Goal: Task Accomplishment & Management: Manage account settings

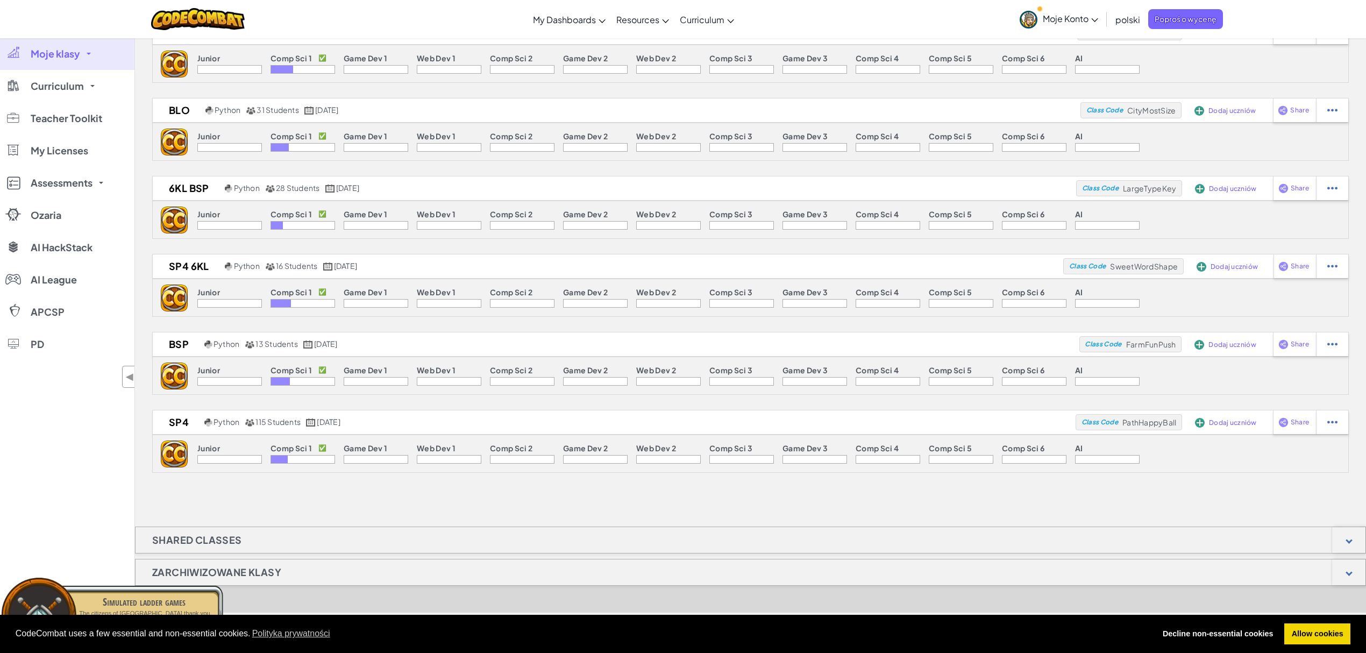
scroll to position [215, 0]
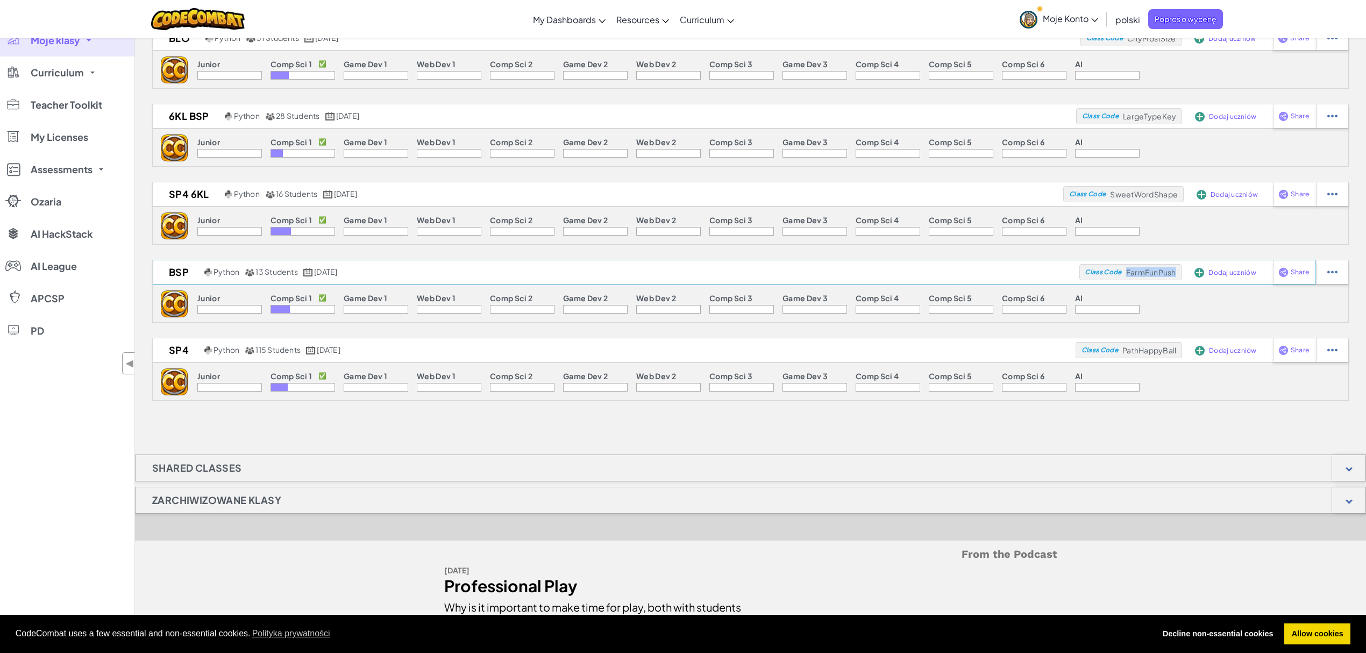
drag, startPoint x: 1126, startPoint y: 274, endPoint x: 1175, endPoint y: 278, distance: 49.1
click at [1175, 277] on span "FarmFunPush" at bounding box center [1151, 272] width 50 height 10
copy span "FarmFunPush"
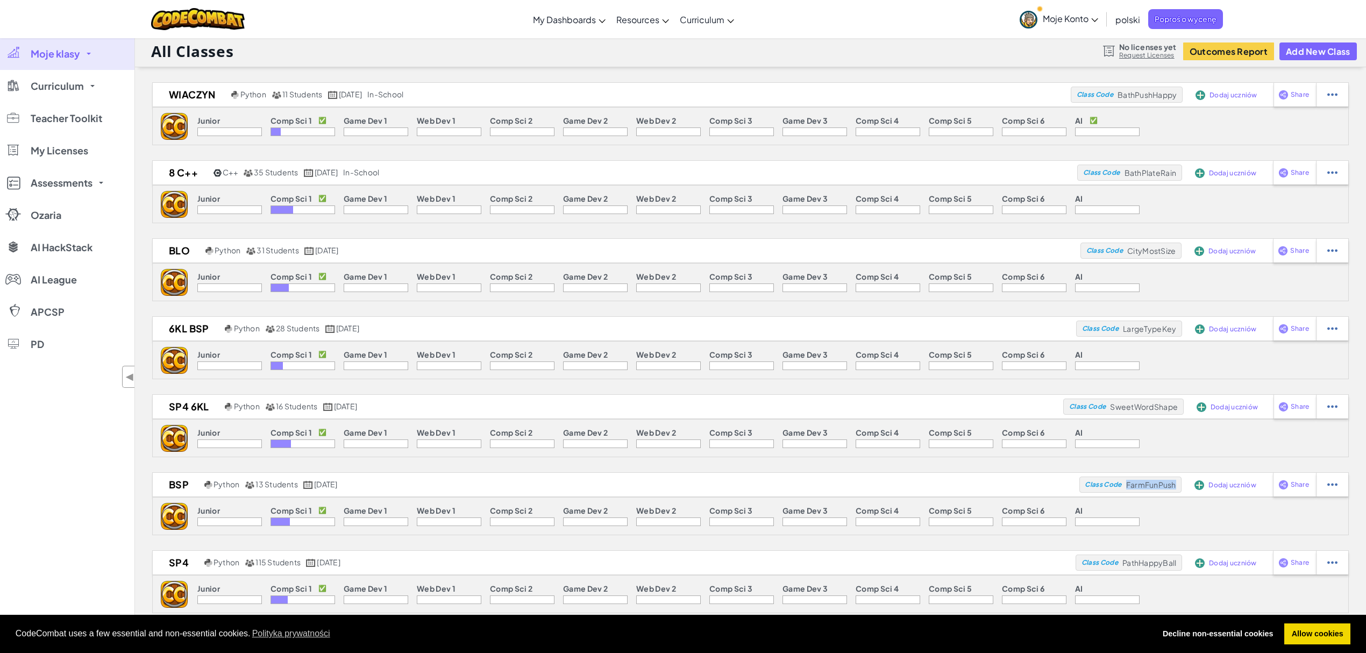
scroll to position [0, 0]
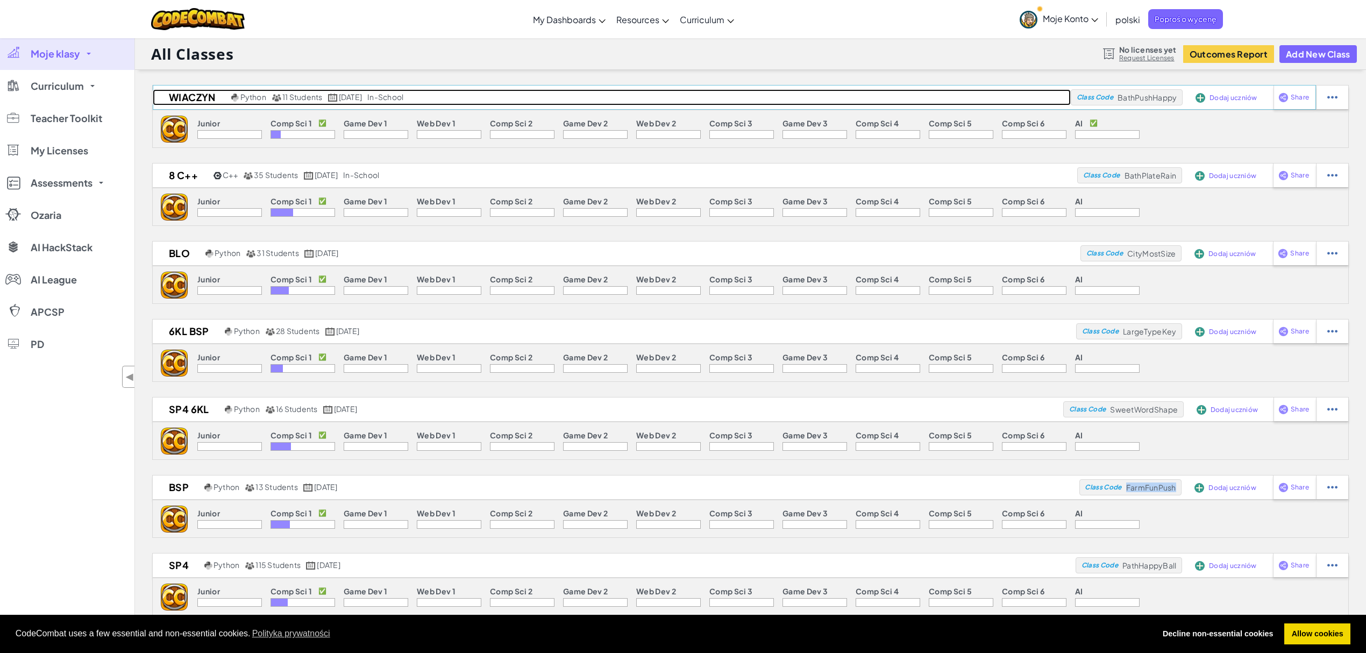
click at [189, 99] on h2 "Wiaczyn" at bounding box center [191, 97] width 76 height 16
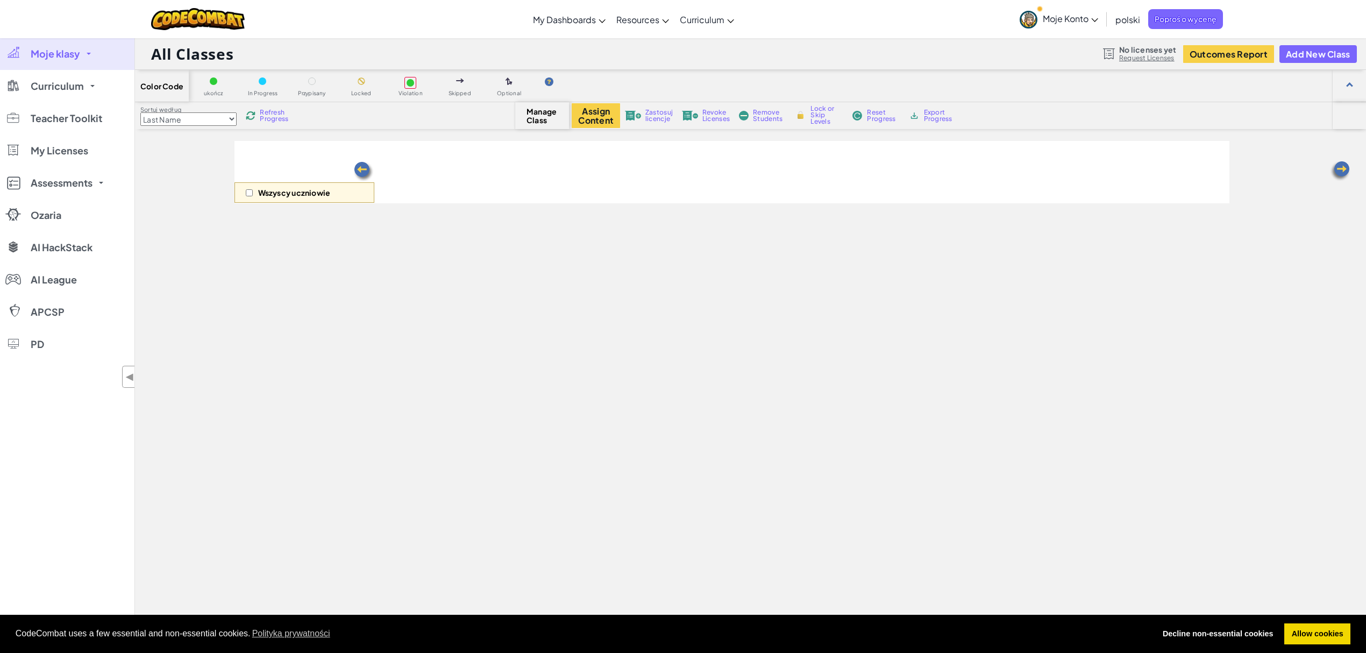
select select "560f1a9f22961295f9427742"
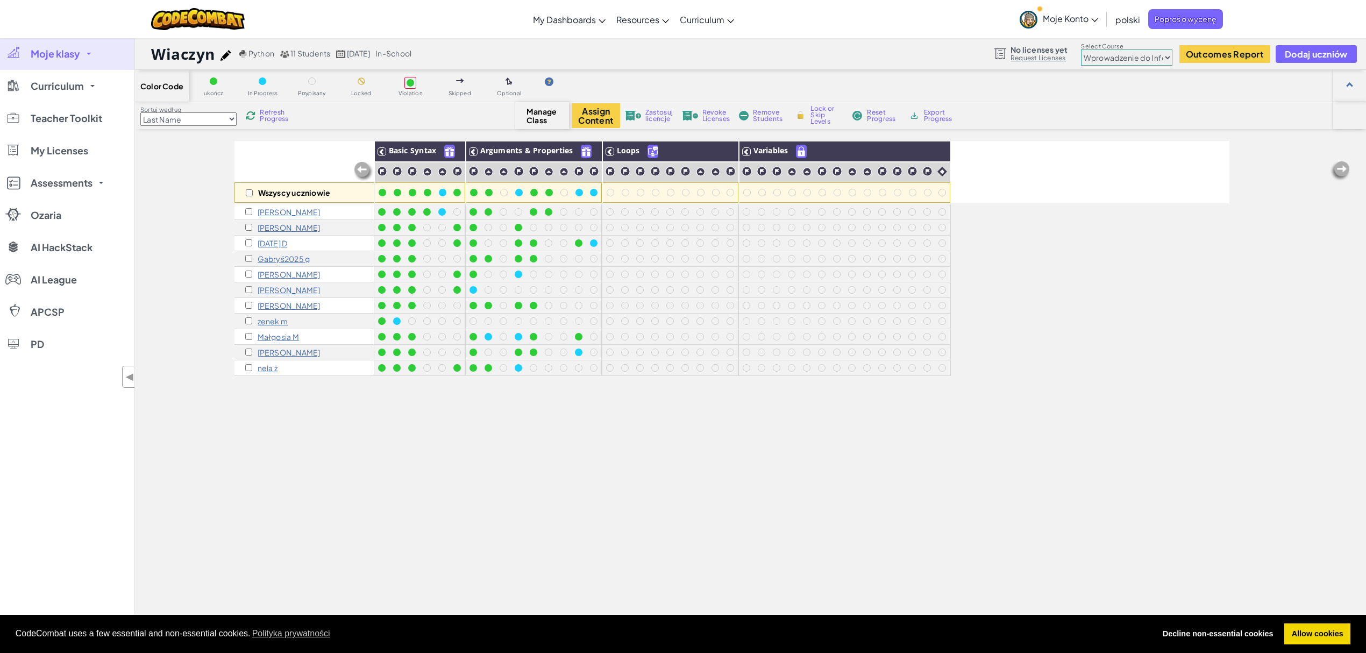
click at [267, 324] on p "zenek m" at bounding box center [273, 321] width 31 height 9
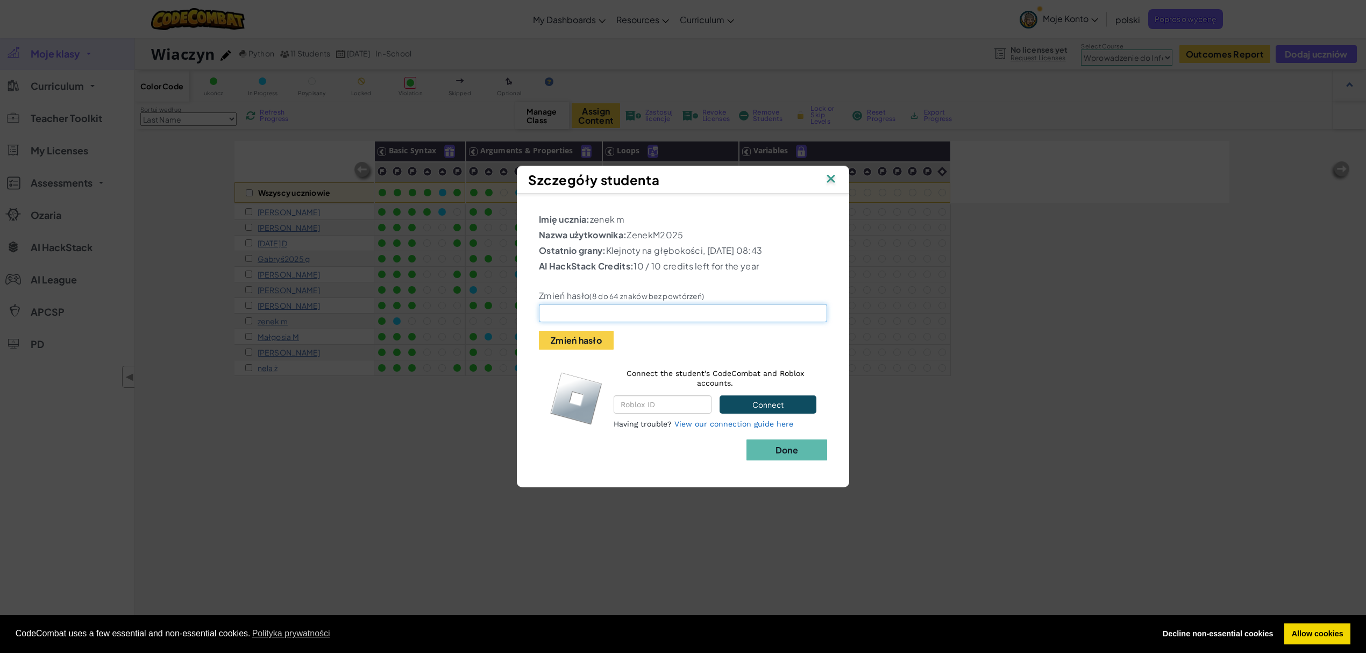
click at [582, 322] on input "text" at bounding box center [683, 313] width 288 height 18
drag, startPoint x: 629, startPoint y: 231, endPoint x: 691, endPoint y: 226, distance: 62.0
click at [691, 229] on p "Nazwa użytkownika: ZenekM2025" at bounding box center [683, 235] width 288 height 13
copy p "ZenekM2025"
click at [833, 173] on img at bounding box center [831, 180] width 14 height 16
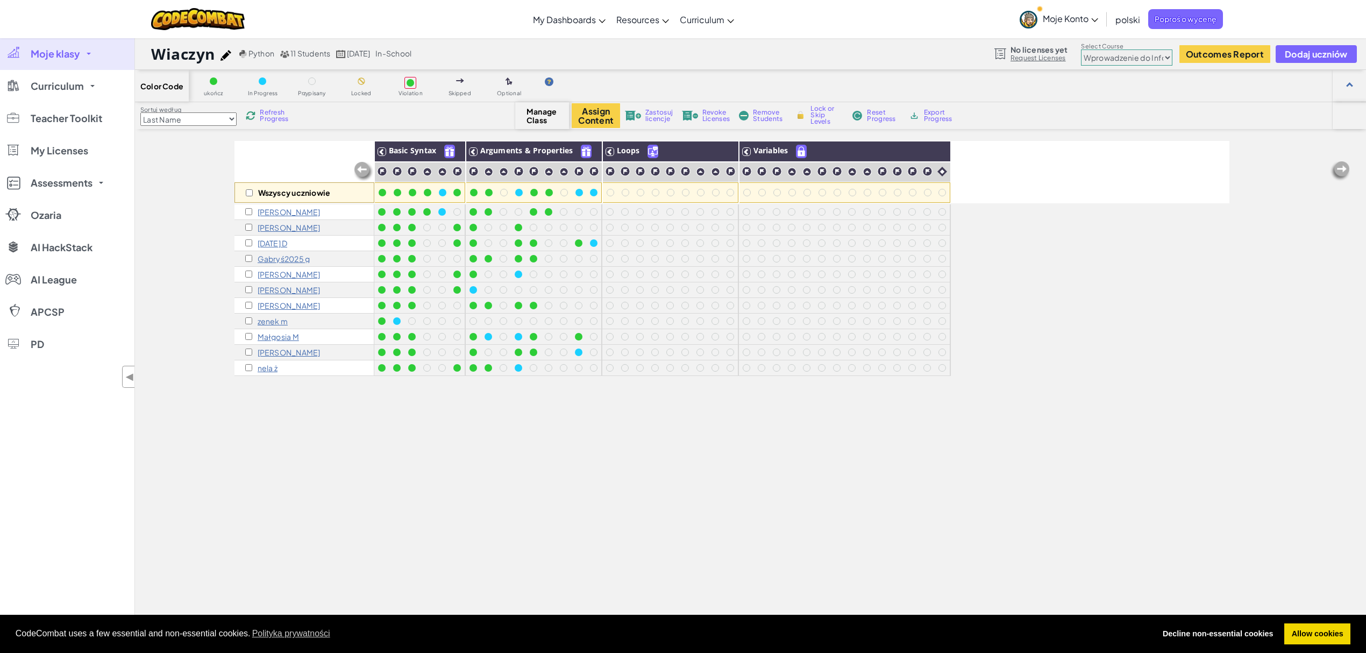
click at [32, 54] on span "Moje klasy" at bounding box center [55, 54] width 49 height 10
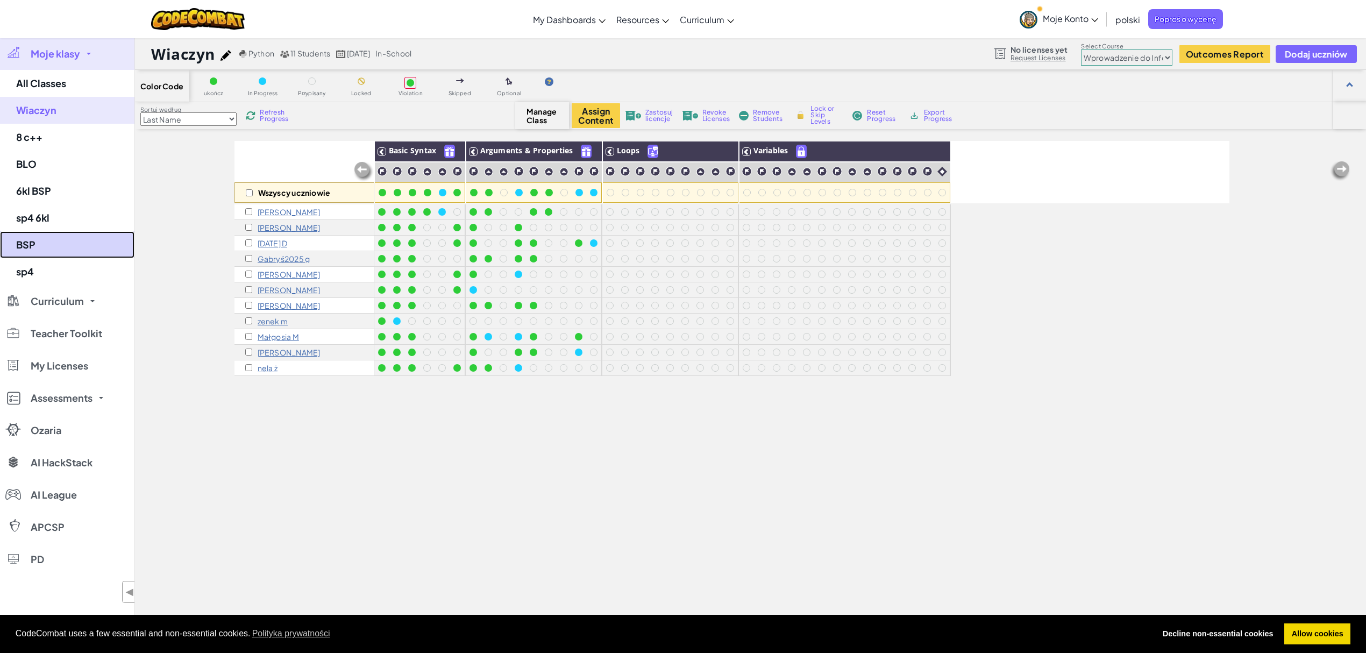
click at [18, 235] on link "BSP" at bounding box center [67, 244] width 134 height 27
select select "560f1a9f22961295f9427742"
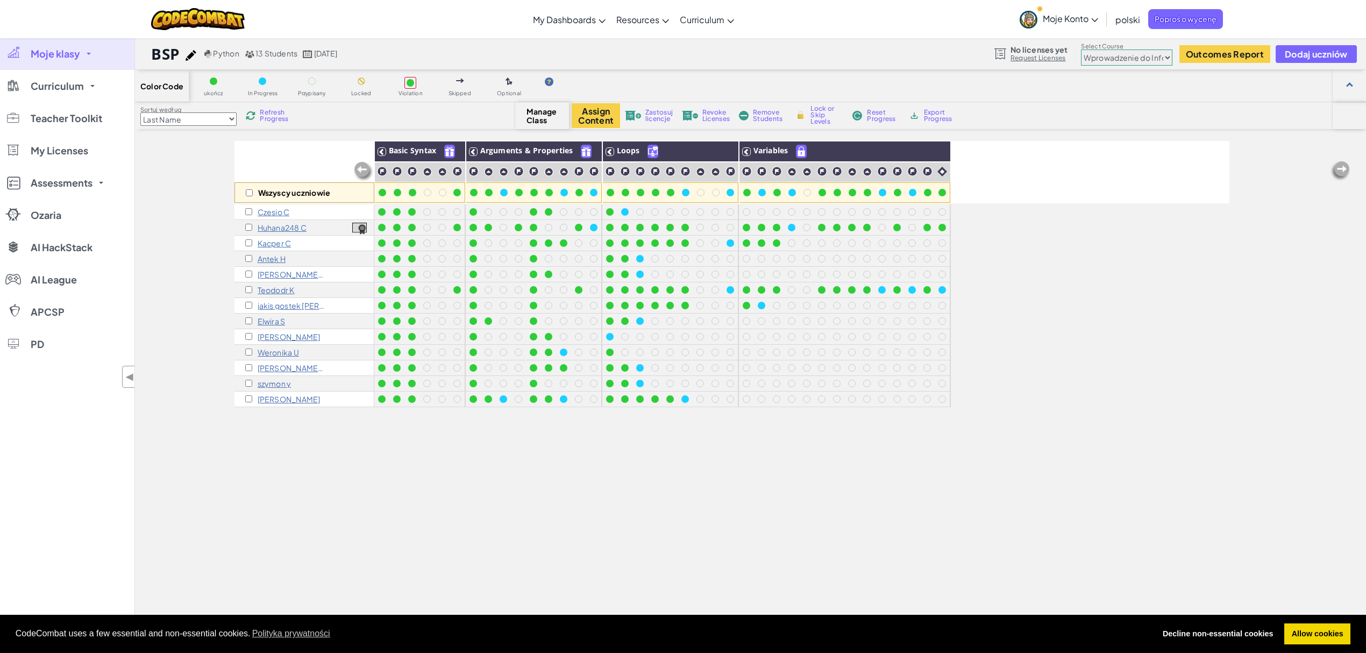
click at [57, 46] on link "Moje klasy" at bounding box center [67, 54] width 134 height 32
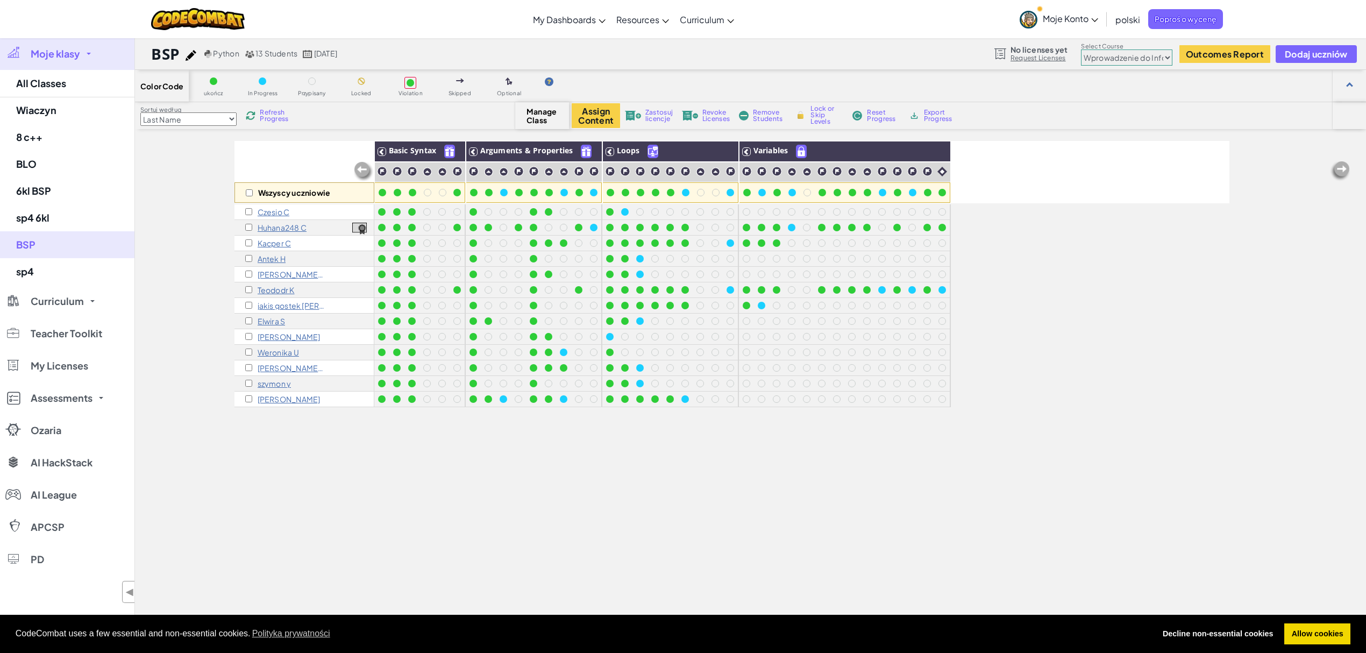
click at [151, 55] on div "BSP Python 13 Students 3 lis 2021 No licenses yet Request Licenses Select Cours…" at bounding box center [750, 54] width 1231 height 32
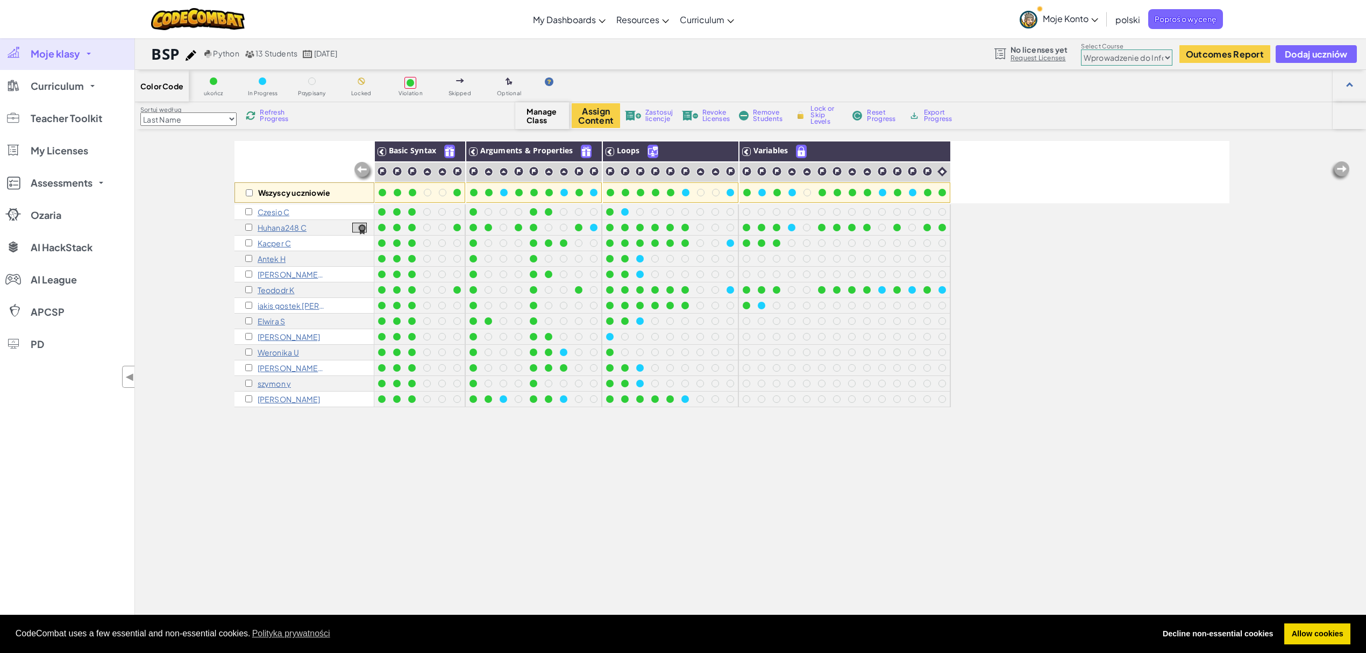
click at [208, 1] on div at bounding box center [198, 19] width 110 height 38
click at [202, 14] on img at bounding box center [198, 19] width 94 height 22
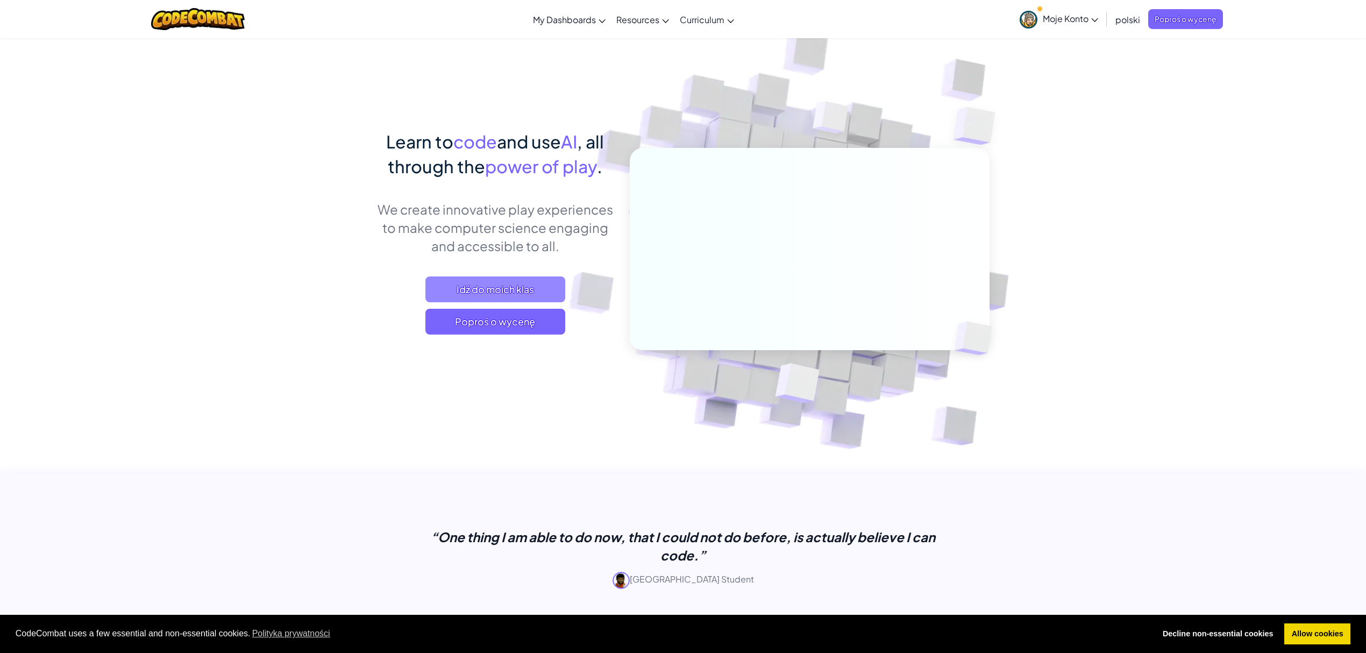
click at [530, 299] on span "Idź do moich klas" at bounding box center [495, 289] width 140 height 26
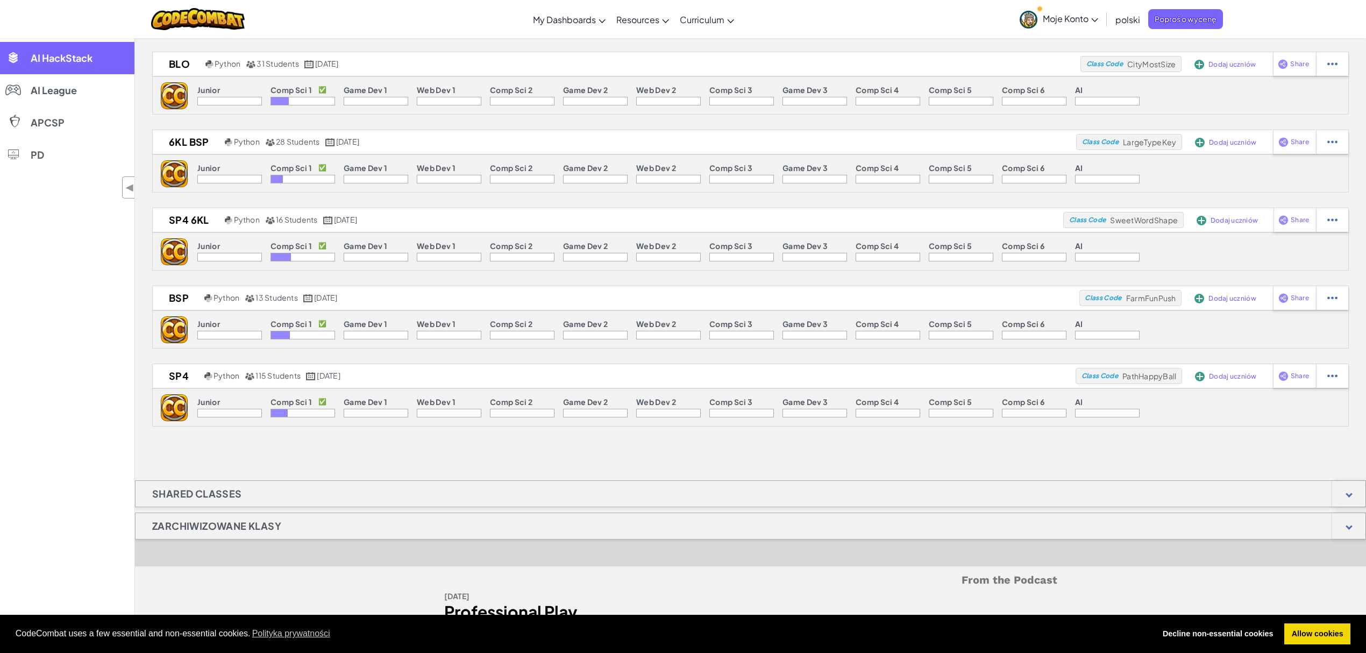
scroll to position [215, 0]
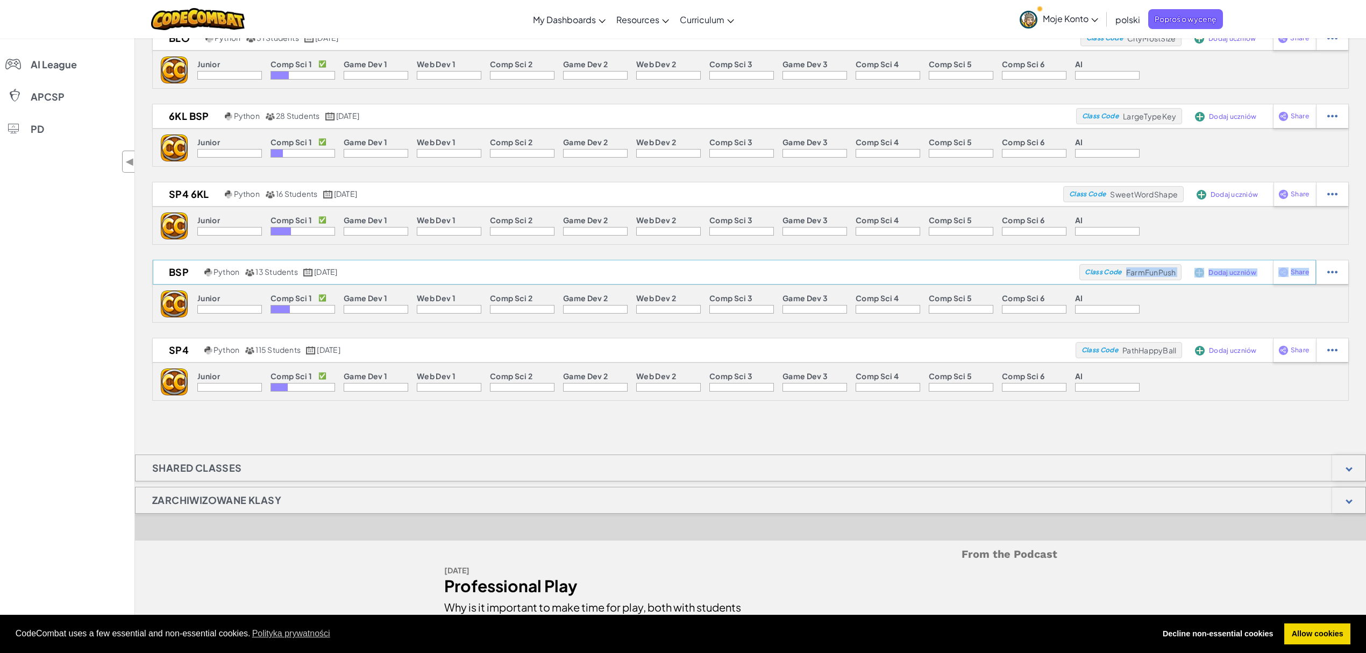
drag, startPoint x: 1126, startPoint y: 273, endPoint x: 1182, endPoint y: 279, distance: 56.2
click at [1182, 279] on div "BSP Python 13 Students listopad 3., 2021 Class Code FarmFunPush Dodaj uczniów S…" at bounding box center [734, 272] width 1163 height 25
click at [1150, 293] on div "Junior Comp Sci 1 ✅ Game Dev 1 Web Dev 1 Comp Sci 2 Game Dev 2 Web Dev 2 Comp S…" at bounding box center [750, 304] width 1197 height 38
drag, startPoint x: 1126, startPoint y: 272, endPoint x: 1175, endPoint y: 276, distance: 49.7
click at [1175, 276] on span "FarmFunPush" at bounding box center [1151, 272] width 50 height 10
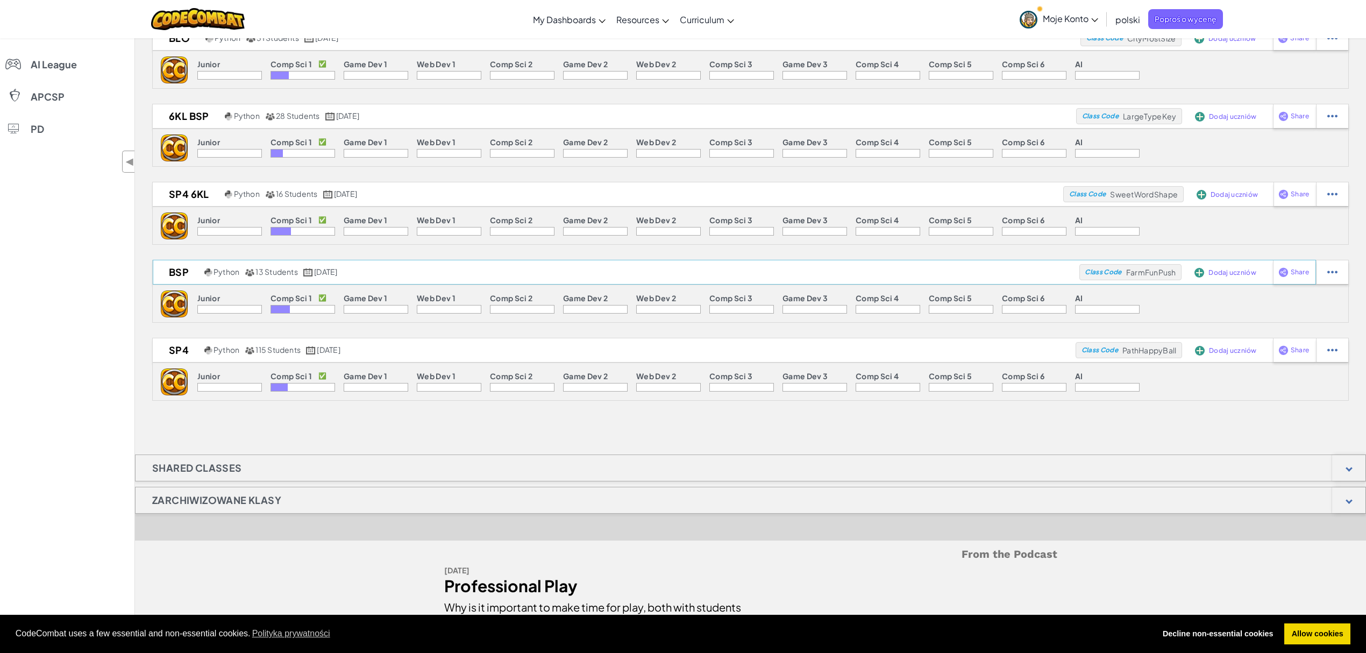
drag, startPoint x: 1163, startPoint y: 276, endPoint x: 1141, endPoint y: 284, distance: 22.8
click at [1141, 284] on div "BSP Python 13 Students listopad 3., 2021 Class Code FarmFunPush Dodaj uczniów S…" at bounding box center [734, 272] width 1163 height 25
drag, startPoint x: 1125, startPoint y: 274, endPoint x: 1176, endPoint y: 278, distance: 50.7
click at [1176, 278] on div "Class Code FarmFunPush" at bounding box center [1130, 272] width 103 height 16
copy span "FarmFunPush"
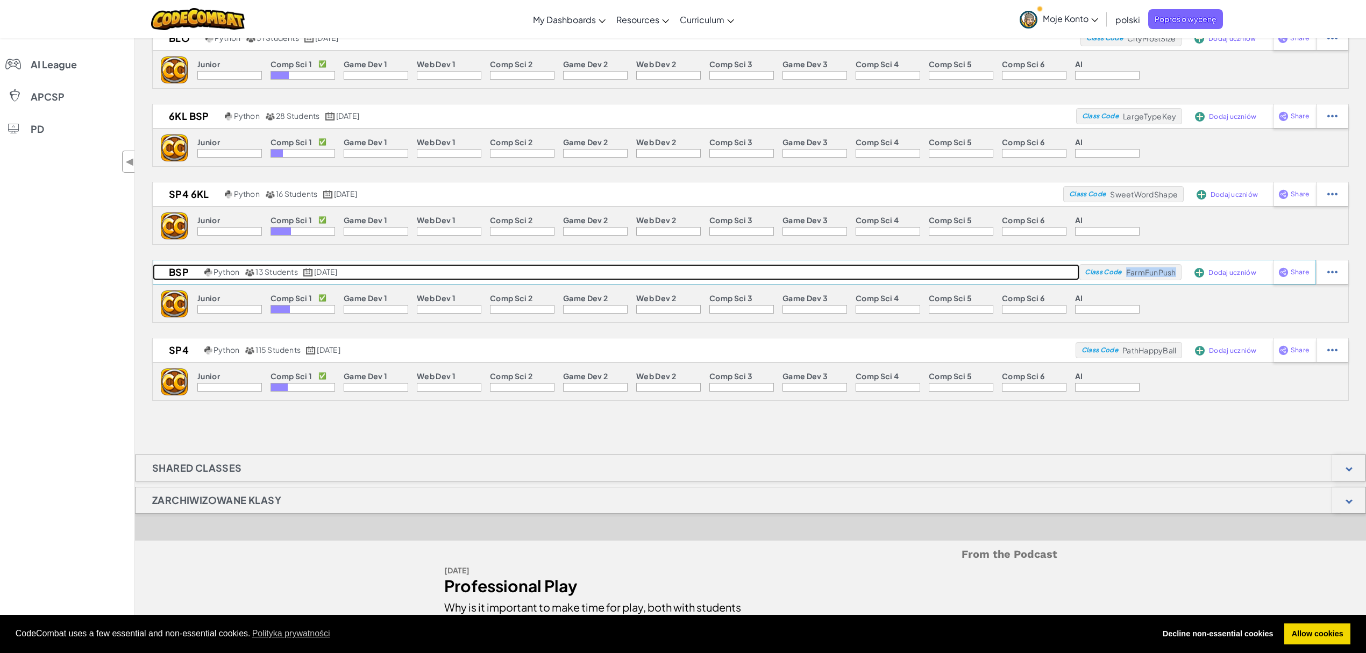
click at [173, 280] on h2 "BSP" at bounding box center [177, 272] width 49 height 16
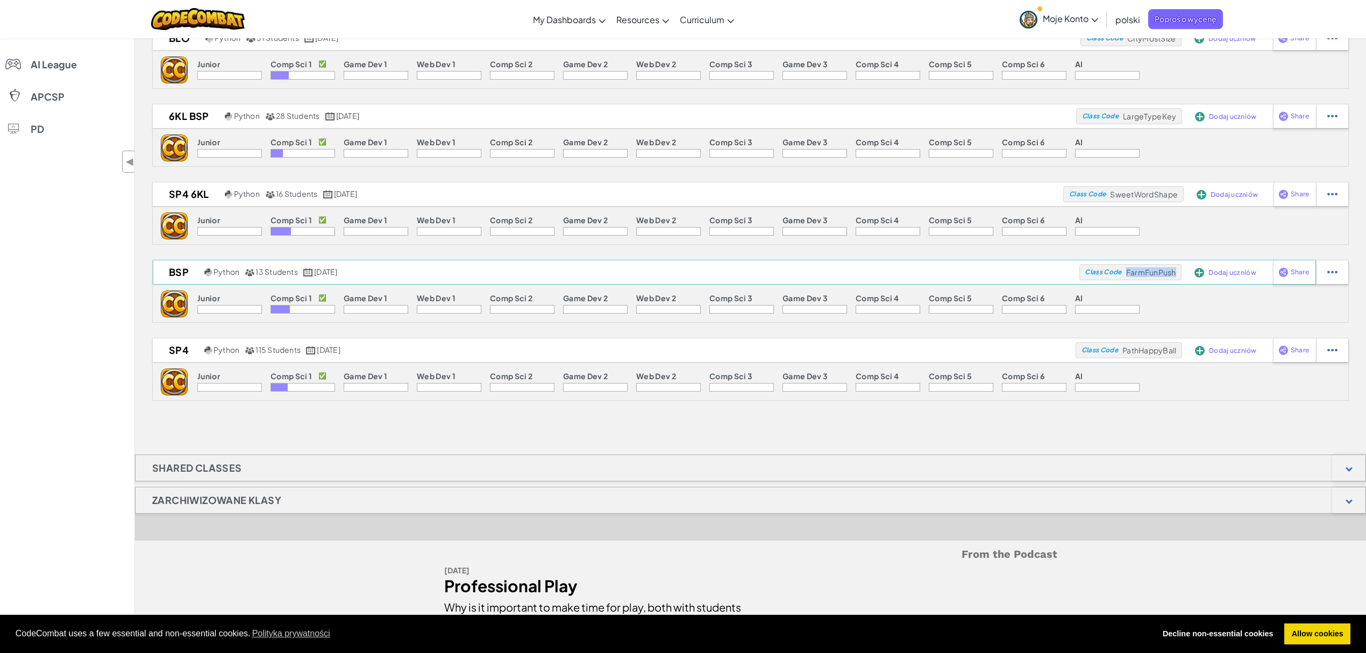
select select "560f1a9f22961295f9427742"
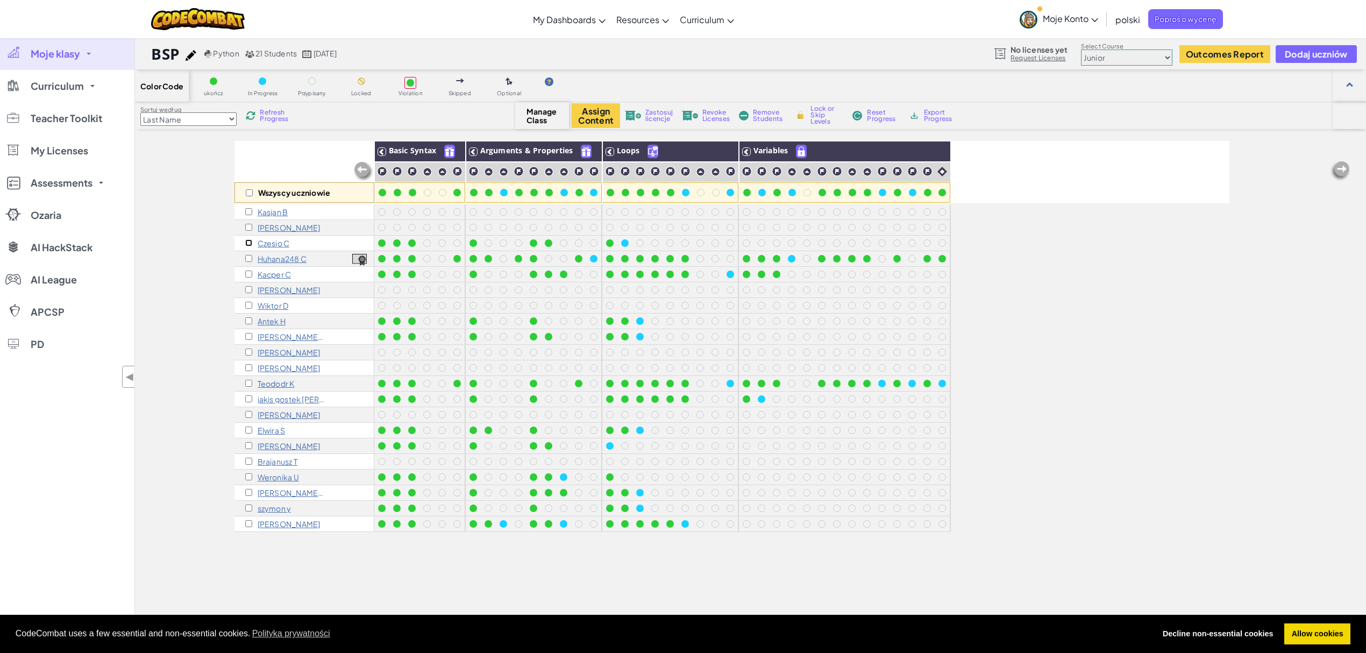
click at [250, 242] on input "checkbox" at bounding box center [248, 242] width 7 height 7
checkbox input "true"
click at [246, 261] on input "checkbox" at bounding box center [248, 258] width 7 height 7
checkbox input "true"
click at [248, 279] on div "Kacper C" at bounding box center [304, 275] width 140 height 16
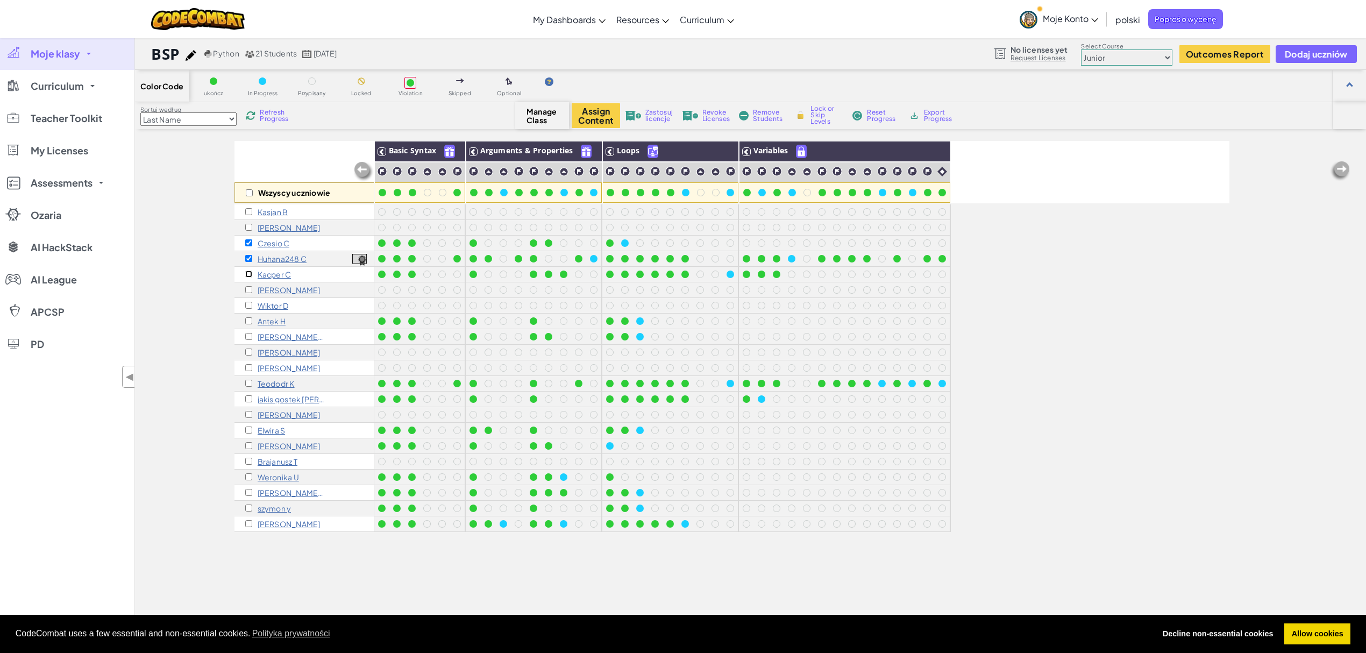
click at [248, 273] on input "checkbox" at bounding box center [248, 274] width 7 height 7
checkbox input "true"
click at [248, 319] on input "checkbox" at bounding box center [248, 320] width 7 height 7
checkbox input "true"
click at [248, 338] on input "checkbox" at bounding box center [248, 336] width 7 height 7
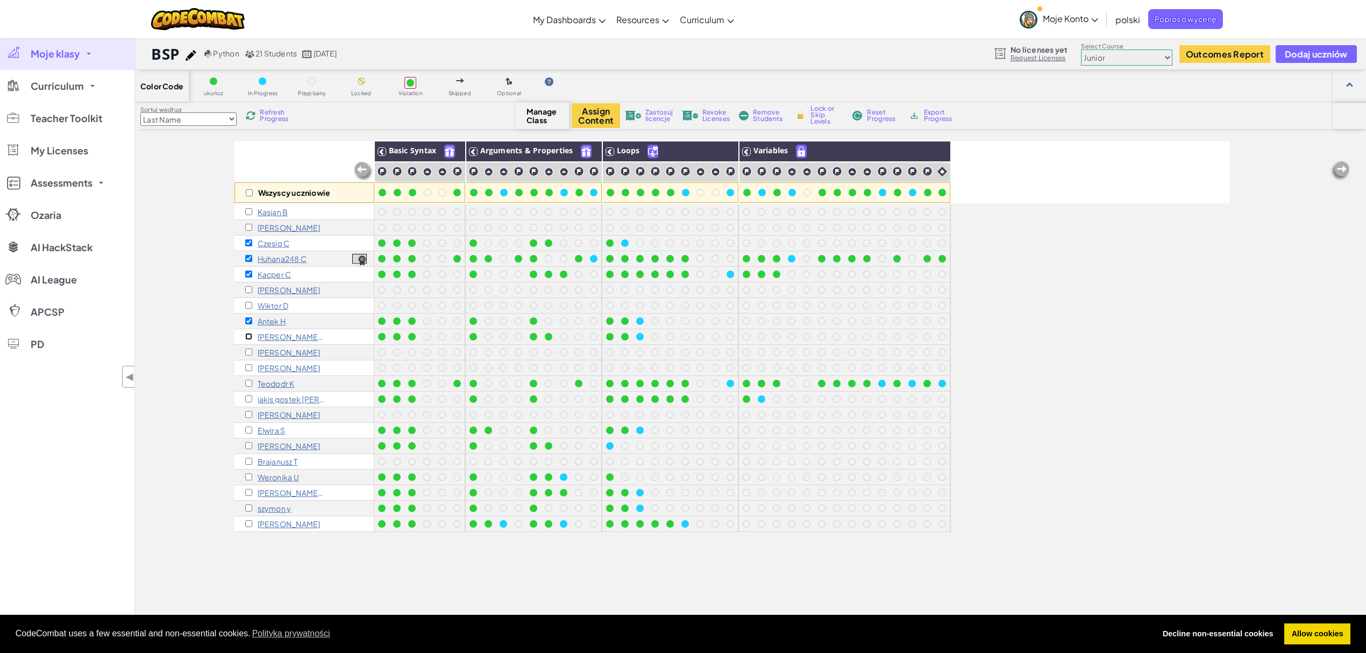
checkbox input "true"
click at [246, 379] on div "Teododr K" at bounding box center [269, 383] width 49 height 9
click at [247, 383] on input "checkbox" at bounding box center [248, 383] width 7 height 7
checkbox input "true"
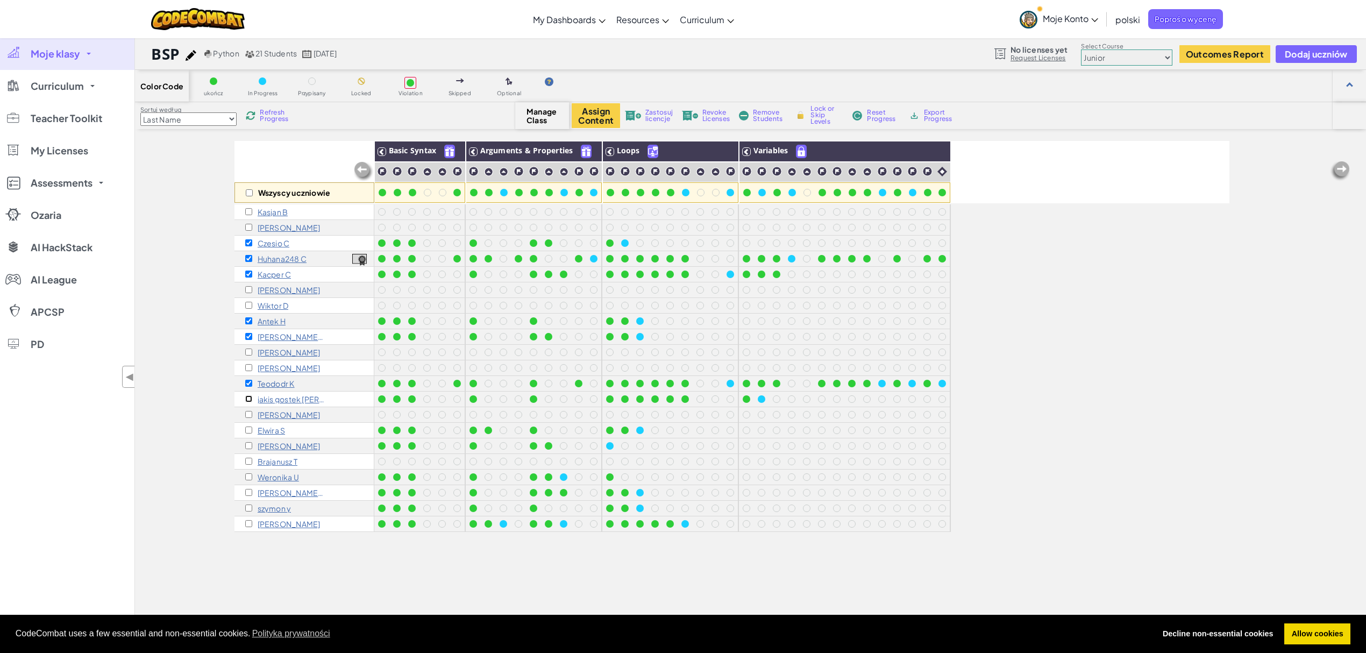
click at [245, 396] on input "checkbox" at bounding box center [248, 398] width 7 height 7
checkbox input "true"
click at [246, 430] on input "checkbox" at bounding box center [248, 429] width 7 height 7
checkbox input "true"
click at [247, 444] on input "checkbox" at bounding box center [248, 445] width 7 height 7
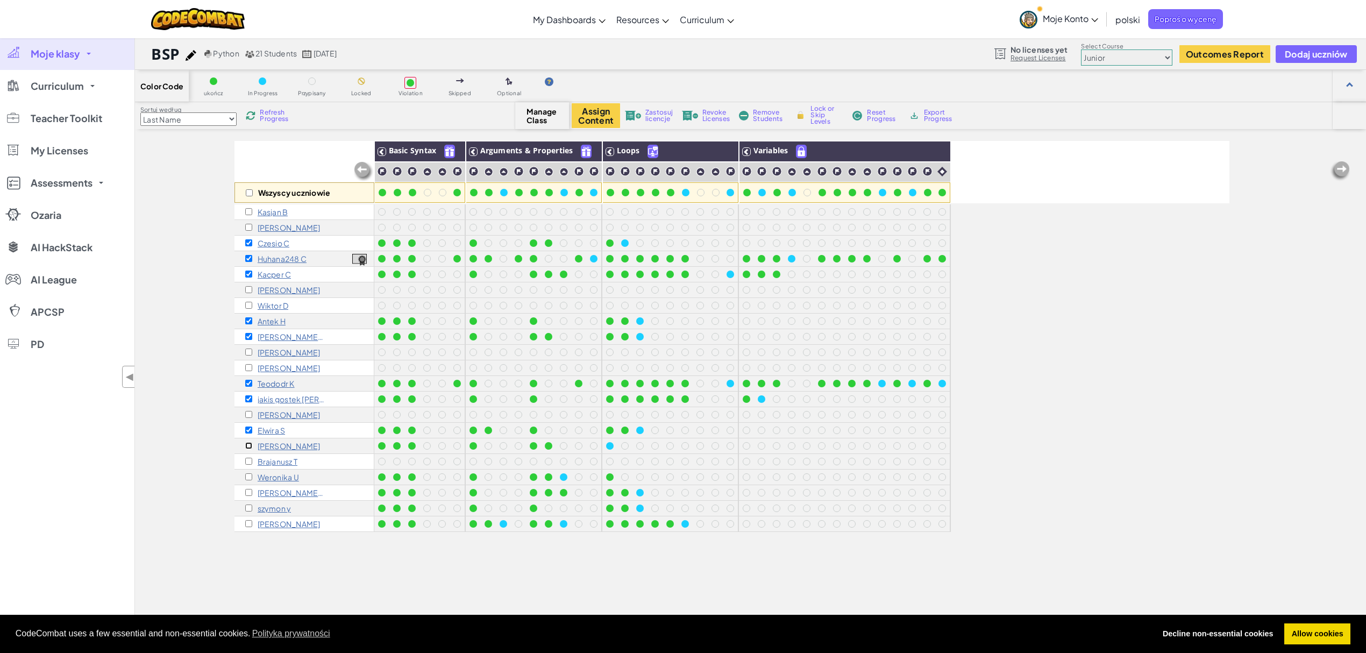
checkbox input "true"
click at [247, 459] on input "checkbox" at bounding box center [248, 461] width 7 height 7
checkbox input "true"
click at [248, 474] on input "checkbox" at bounding box center [248, 476] width 7 height 7
checkbox input "true"
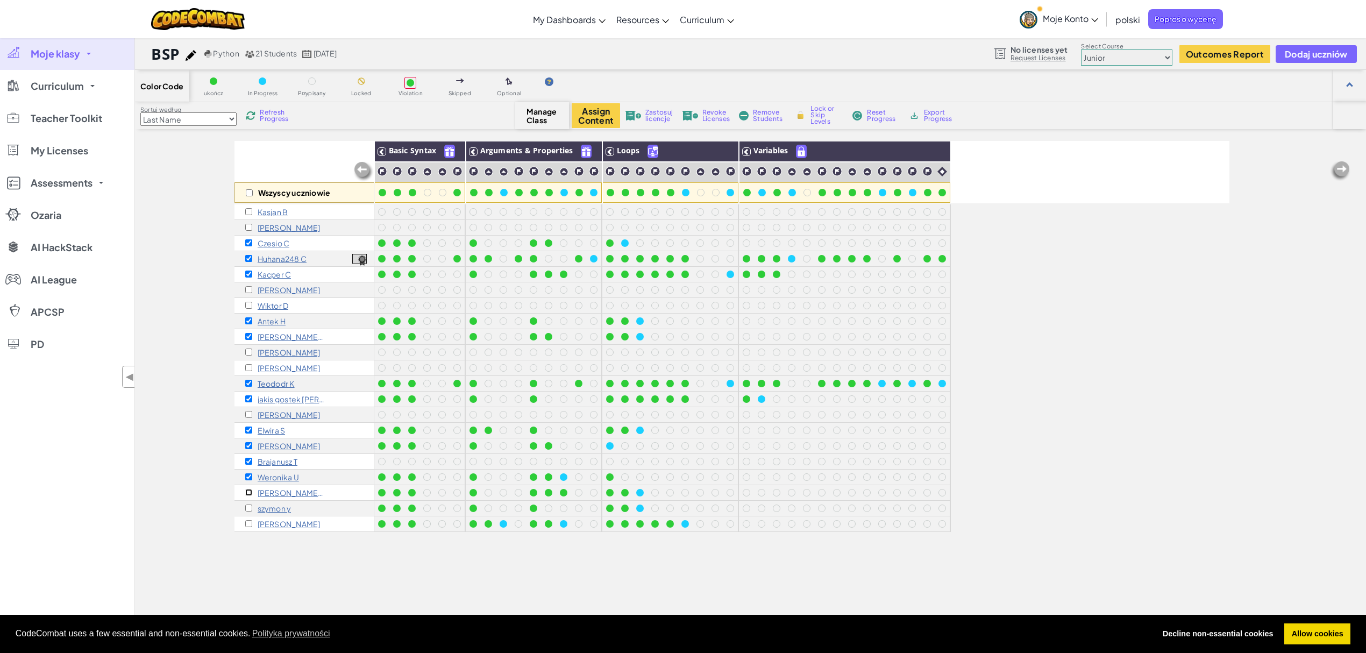
click at [250, 494] on input "checkbox" at bounding box center [248, 492] width 7 height 7
checkbox input "true"
click at [246, 508] on input "checkbox" at bounding box center [248, 507] width 7 height 7
checkbox input "true"
click at [250, 523] on input "checkbox" at bounding box center [248, 523] width 7 height 7
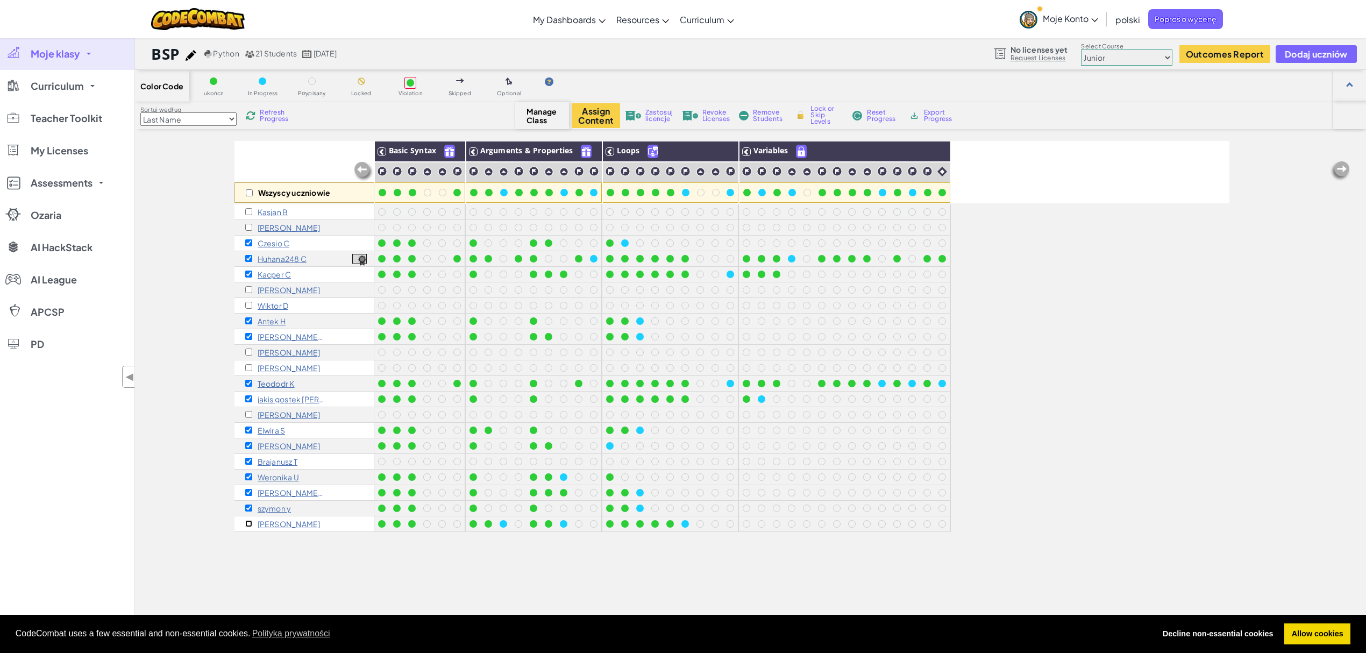
checkbox input "true"
click at [760, 112] on span "Remove Students" at bounding box center [769, 115] width 32 height 13
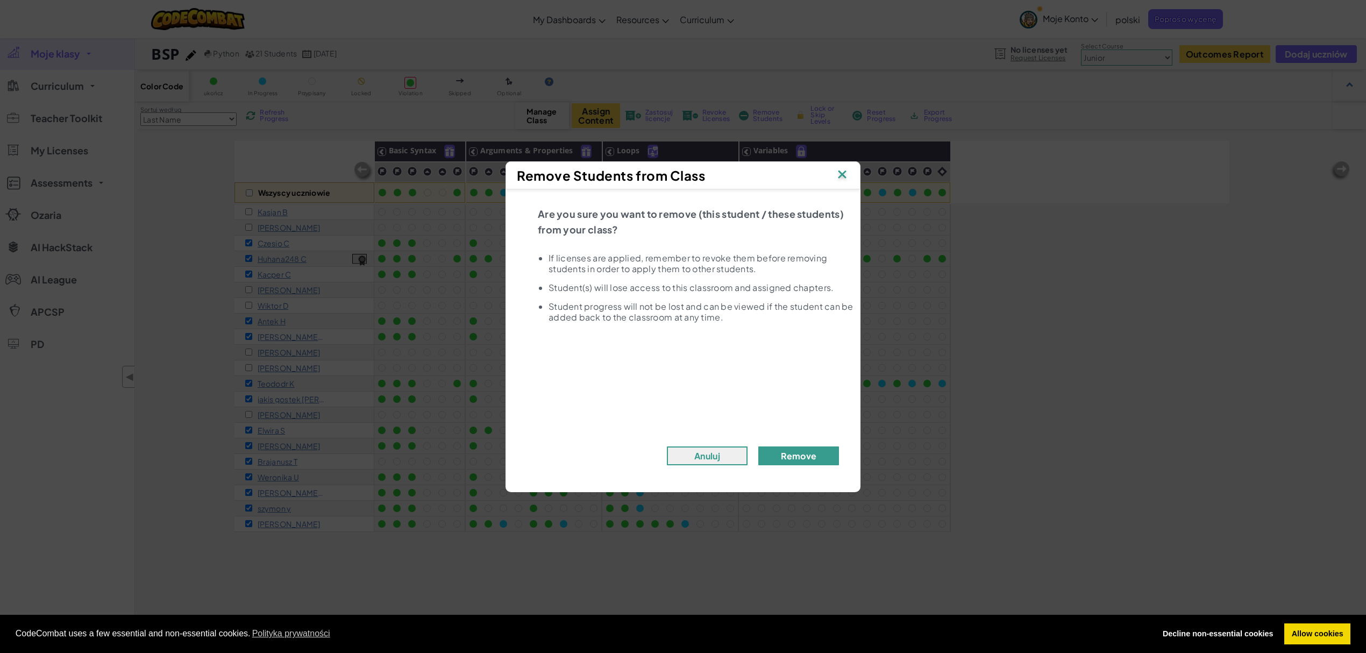
click at [786, 459] on button "Remove" at bounding box center [798, 455] width 81 height 19
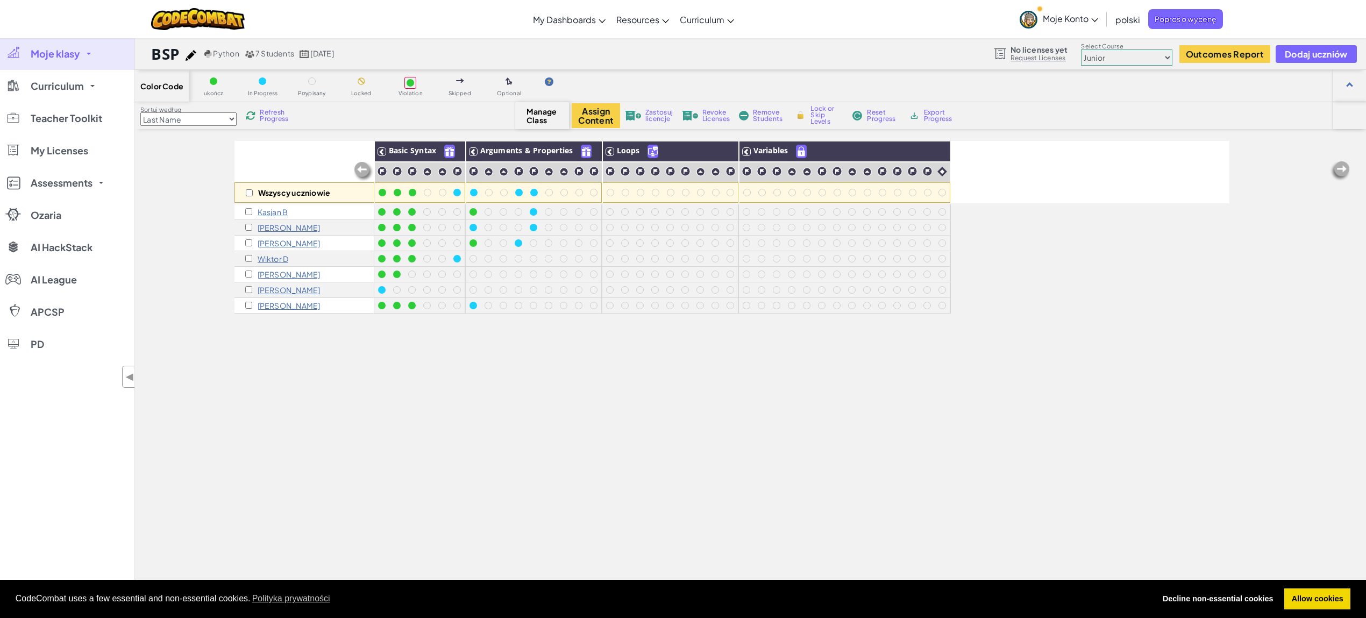
click at [669, 424] on div "Wszyscy uczniowie Basic Syntax Arguments & Properties Loops Variables Kasjan B …" at bounding box center [731, 423] width 995 height 564
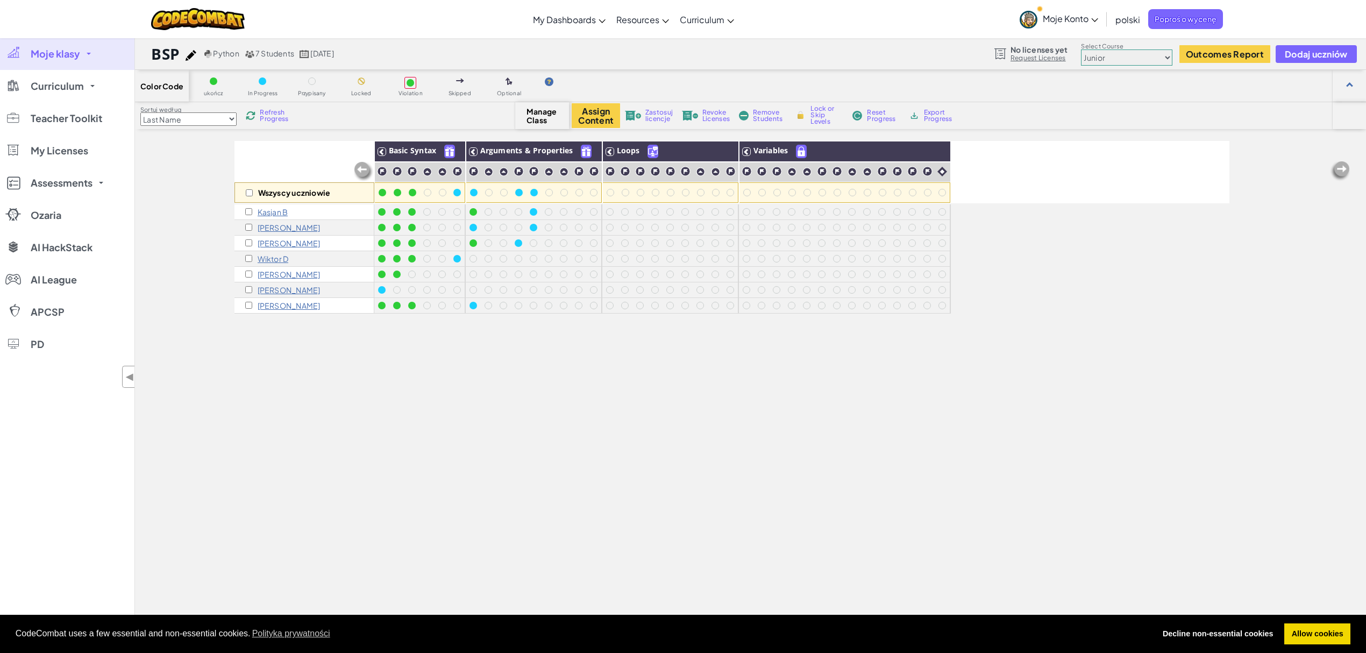
click at [265, 113] on span "Refresh Progress" at bounding box center [276, 115] width 33 height 13
click at [250, 190] on input "checkbox" at bounding box center [249, 192] width 7 height 7
checkbox input "true"
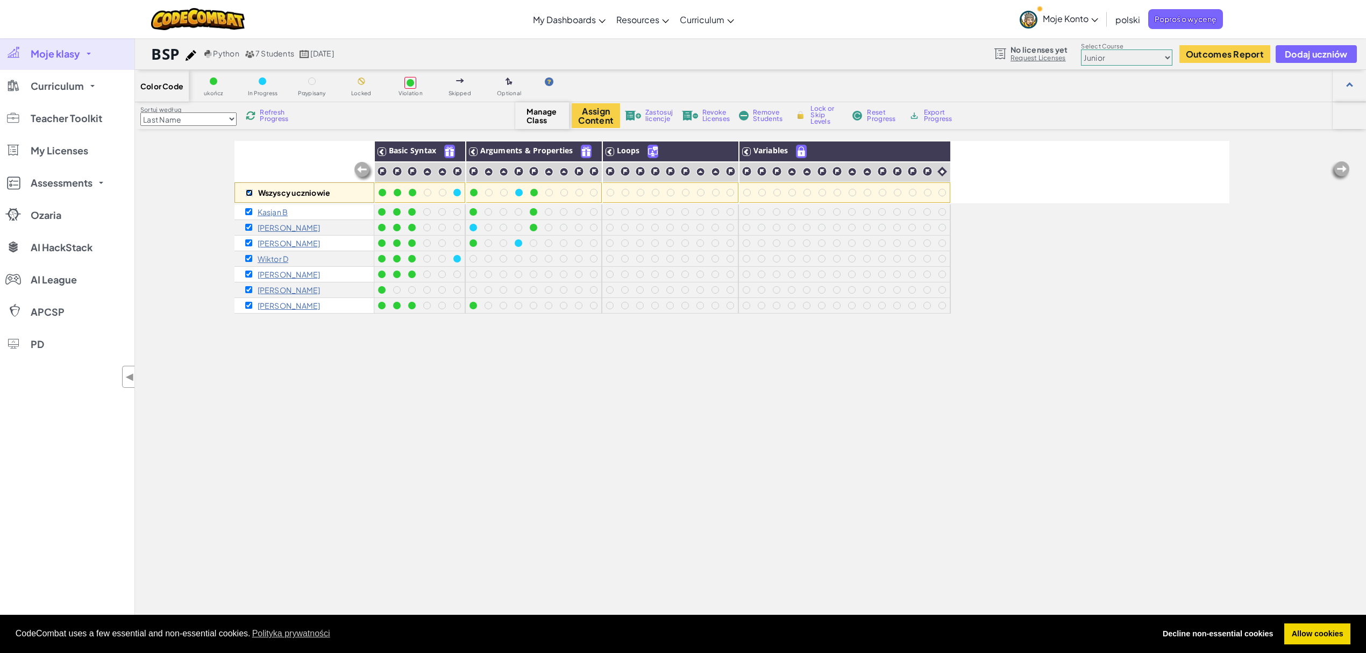
checkbox input "true"
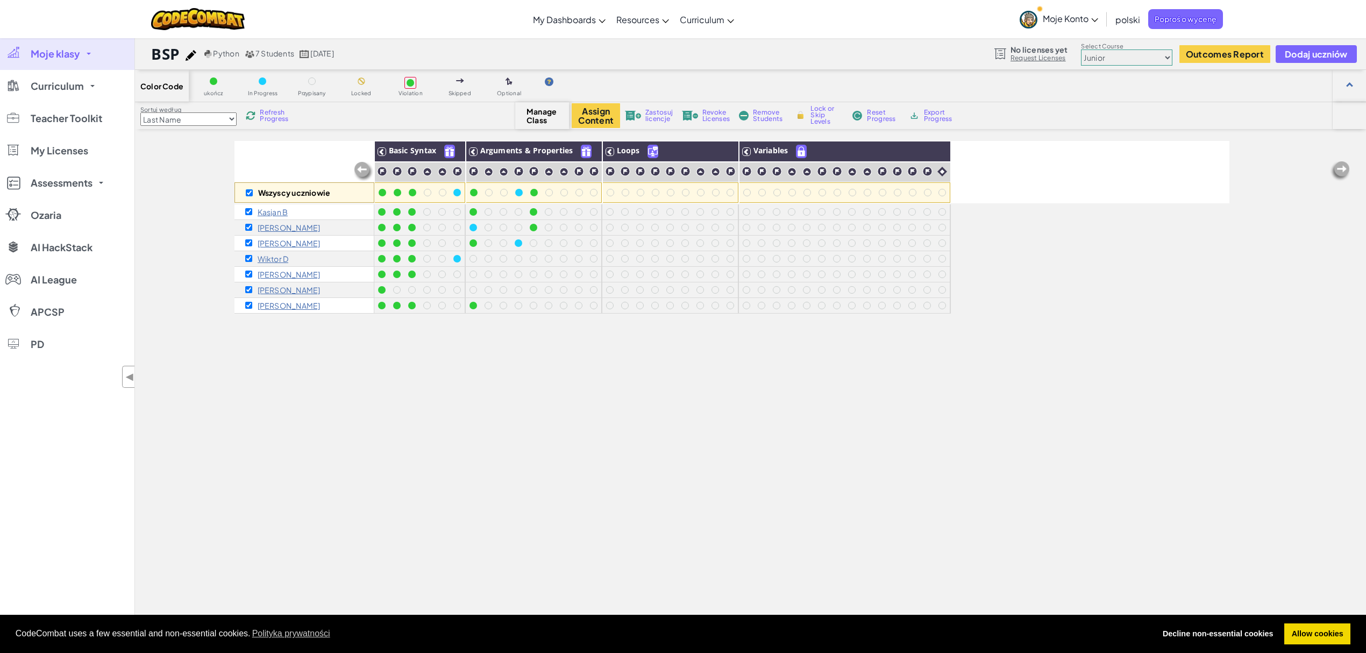
click at [254, 115] on img at bounding box center [251, 116] width 10 height 10
click at [530, 436] on div "Wszyscy uczniowie Basic Syntax Arguments & Properties Loops Variables Kasjan B …" at bounding box center [731, 440] width 995 height 599
click at [262, 105] on div "Sortuj według Last Name first Name Progress (High to Low) Progress (Low to High…" at bounding box center [325, 115] width 380 height 20
click at [261, 109] on div "Sortuj według Last Name first Name Progress (High to Low) Progress (Low to High…" at bounding box center [325, 115] width 380 height 20
click at [255, 117] on img at bounding box center [251, 116] width 10 height 10
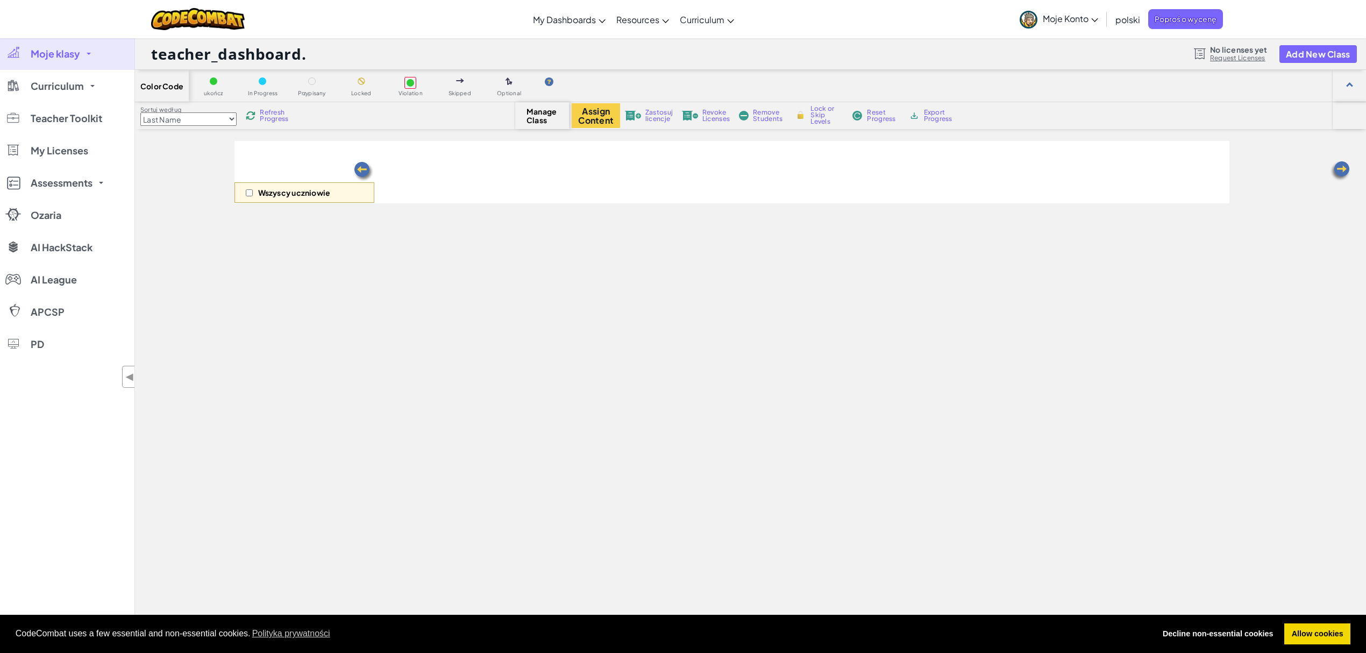
select select "560f1a9f22961295f9427742"
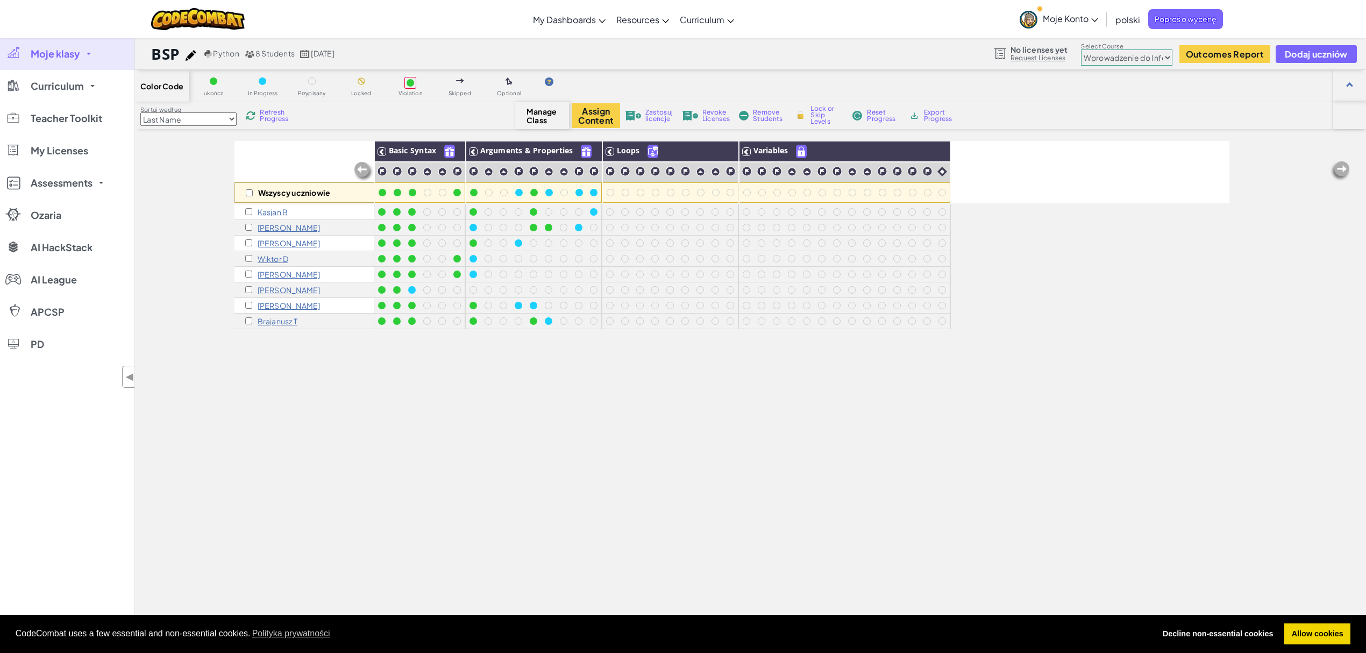
click at [248, 112] on div "Refresh Progress" at bounding box center [270, 116] width 52 height 8
click at [250, 195] on input "checkbox" at bounding box center [249, 192] width 7 height 7
checkbox input "true"
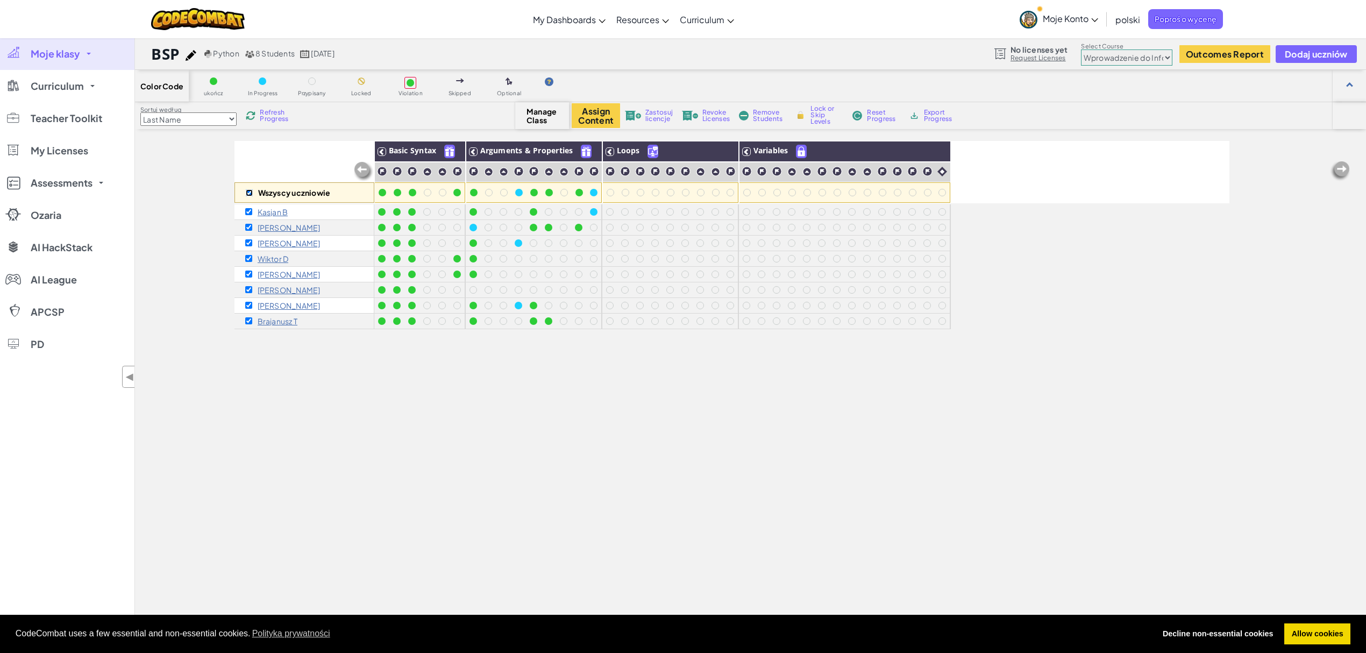
checkbox input "true"
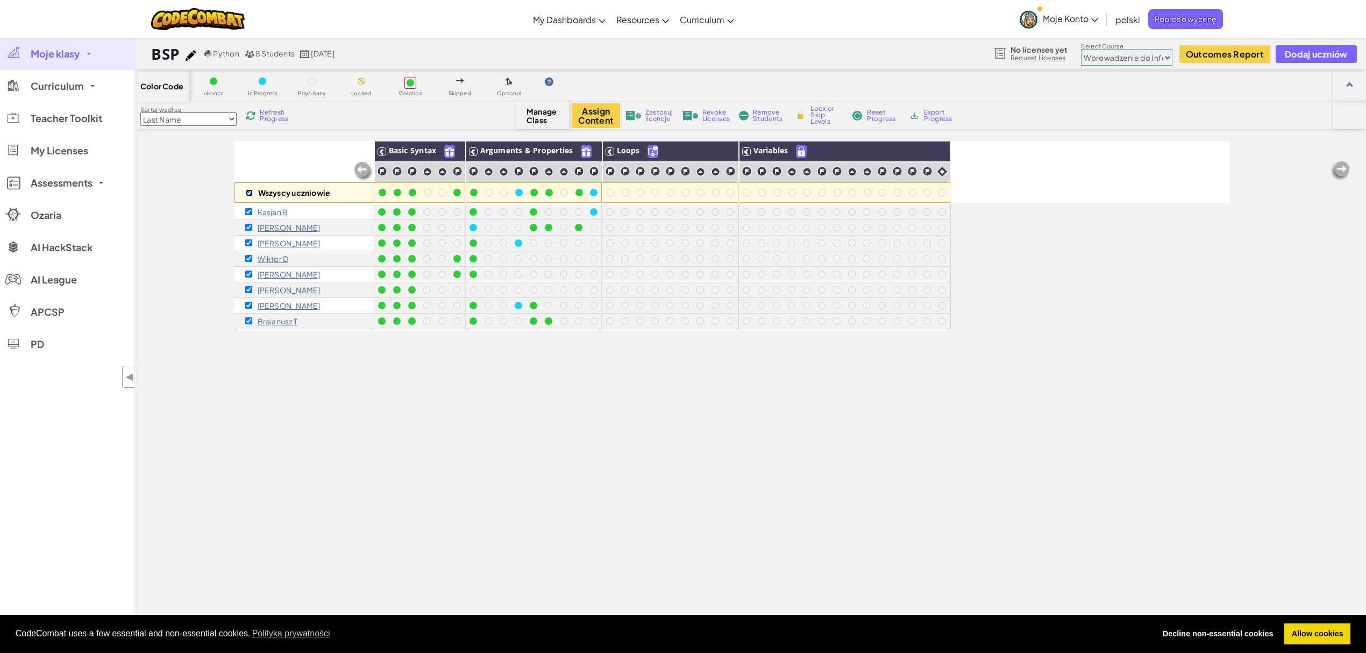
checkbox input "true"
click at [646, 112] on span "Zastosuj licencje" at bounding box center [658, 115] width 27 height 13
click at [1052, 56] on link "Request Licenses" at bounding box center [1039, 58] width 57 height 9
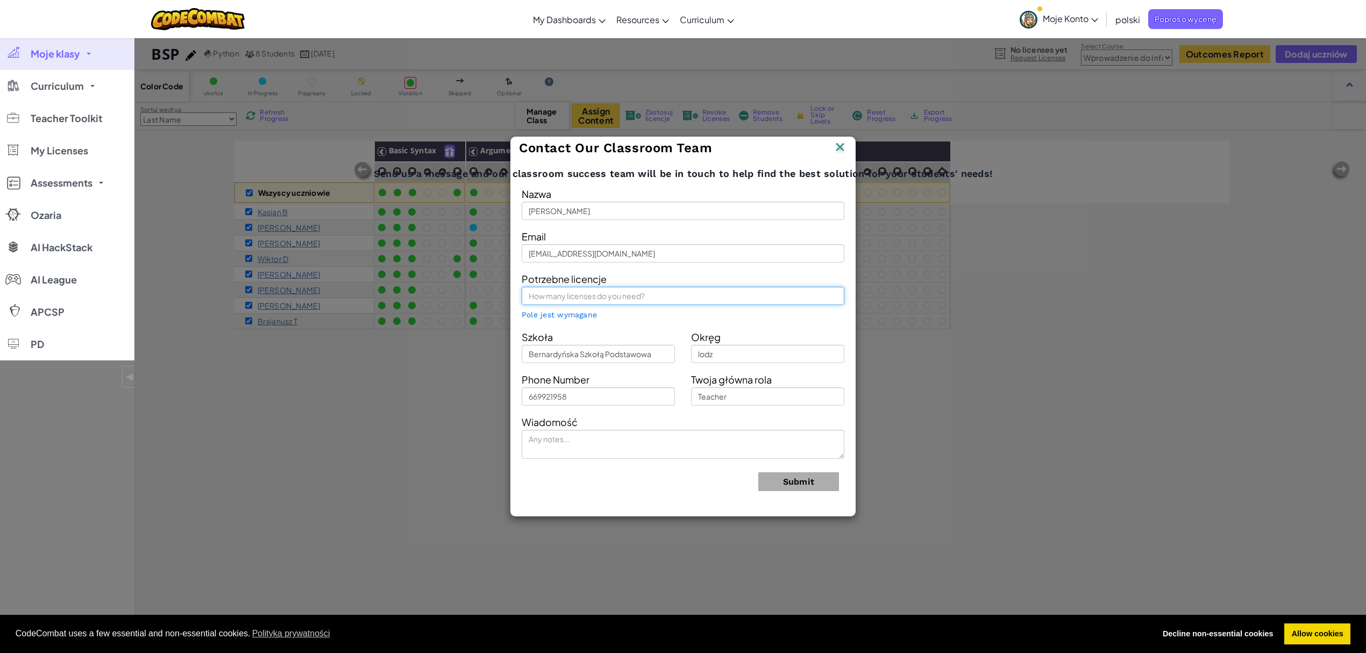
click at [603, 298] on input "text" at bounding box center [683, 296] width 323 height 18
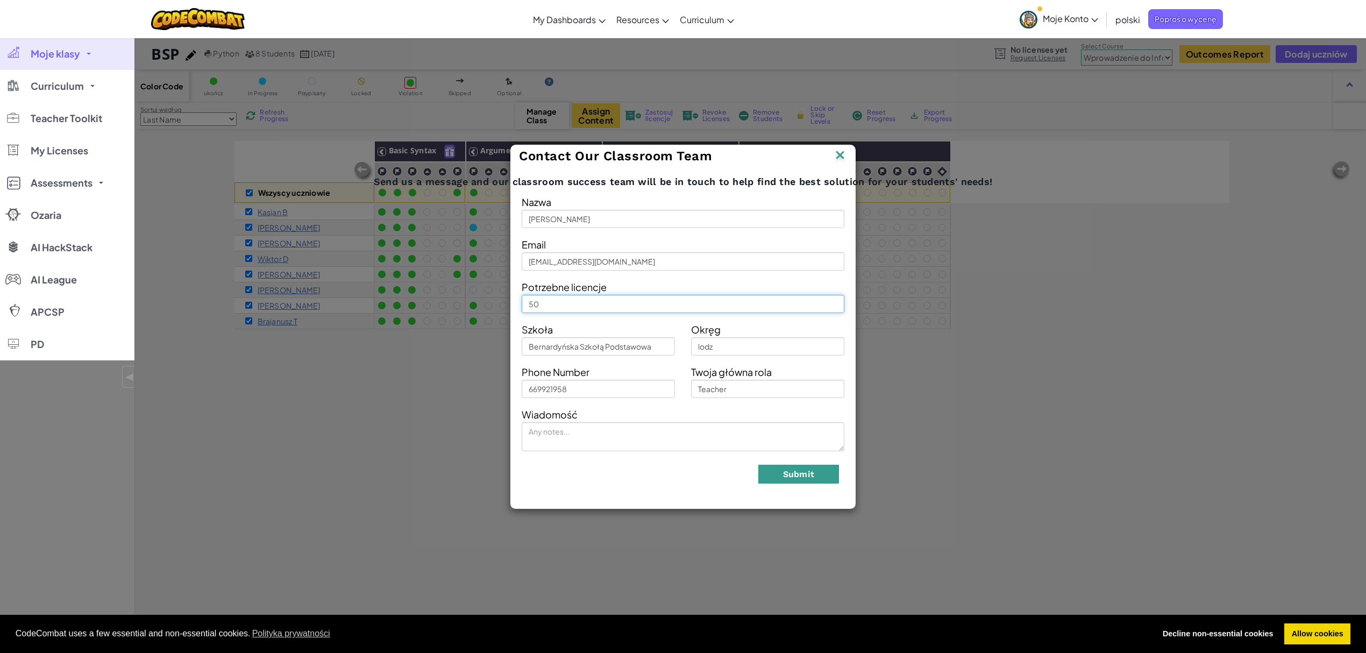
type input "50"
click at [779, 478] on button "Submit" at bounding box center [798, 474] width 81 height 19
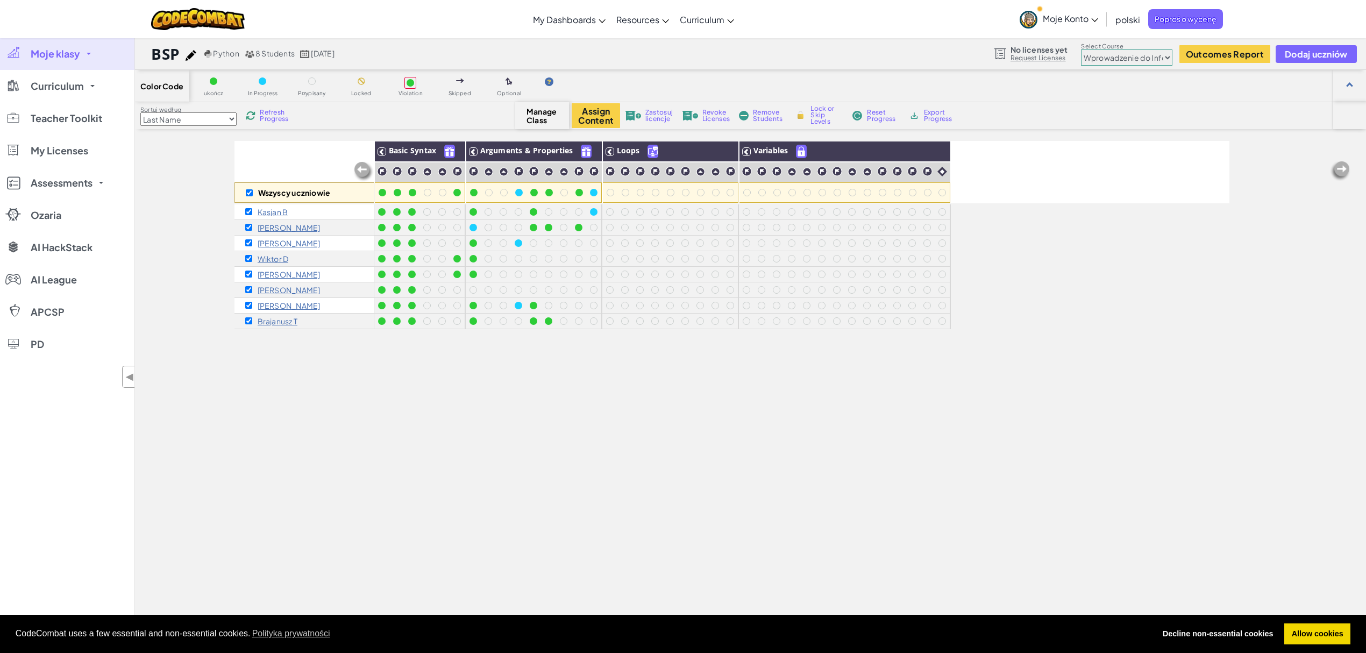
click at [708, 119] on span "Revoke Licenses" at bounding box center [715, 115] width 27 height 13
click at [683, 488] on div "Wszyscy uczniowie Basic Syntax Arguments & Properties Loops Variables Kasjan B …" at bounding box center [731, 440] width 995 height 599
click at [67, 56] on span "Moje klasy" at bounding box center [55, 54] width 49 height 10
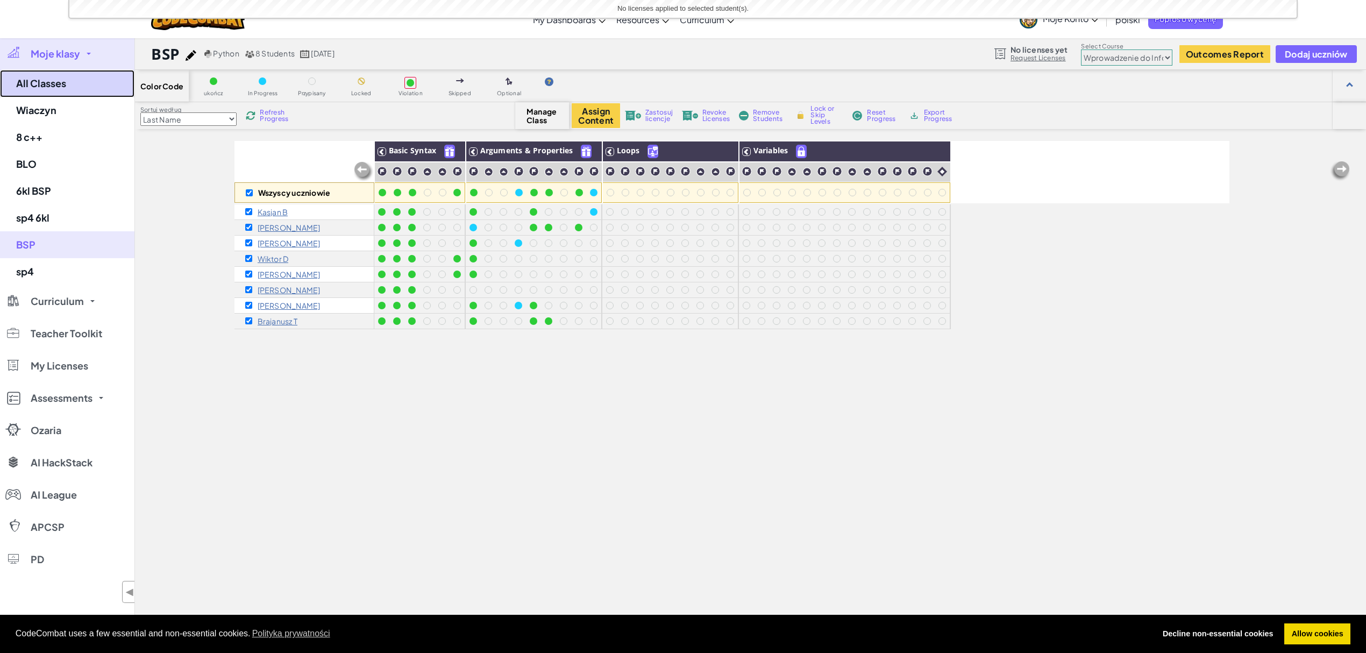
click at [61, 74] on link "All Classes" at bounding box center [67, 83] width 134 height 27
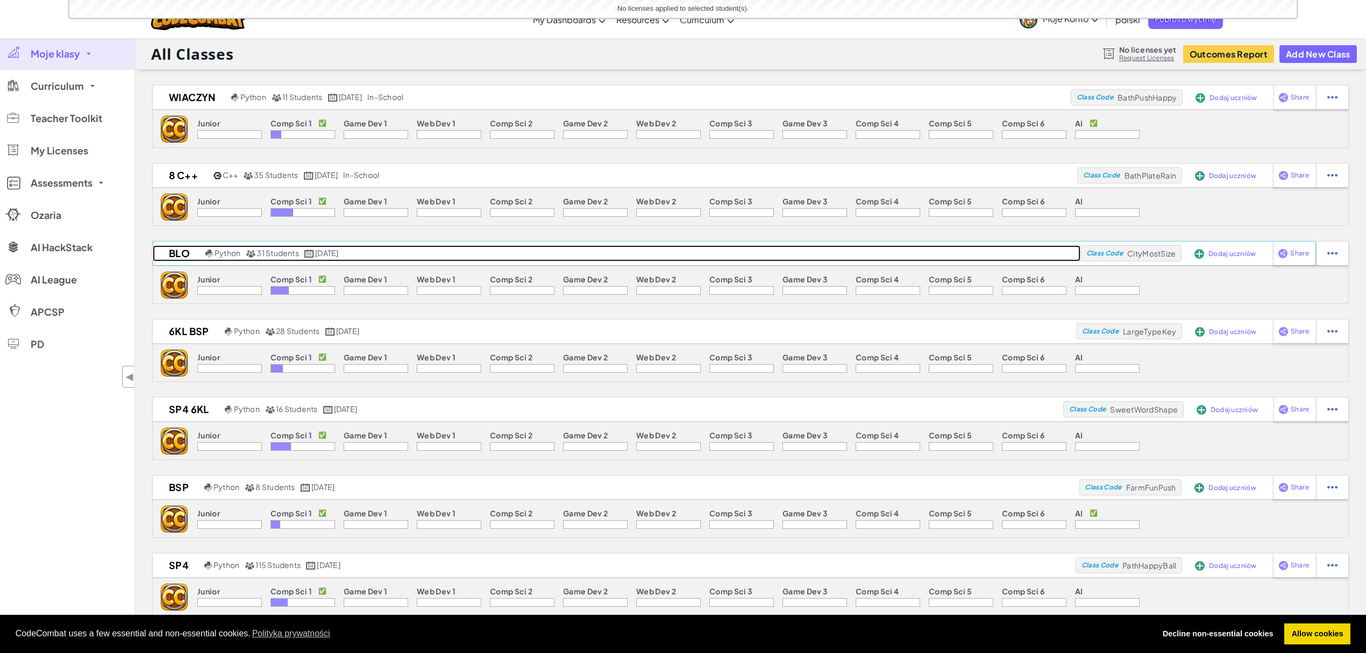
click at [244, 254] on div "Python 31 Students styczeń 13., 2022" at bounding box center [272, 253] width 138 height 10
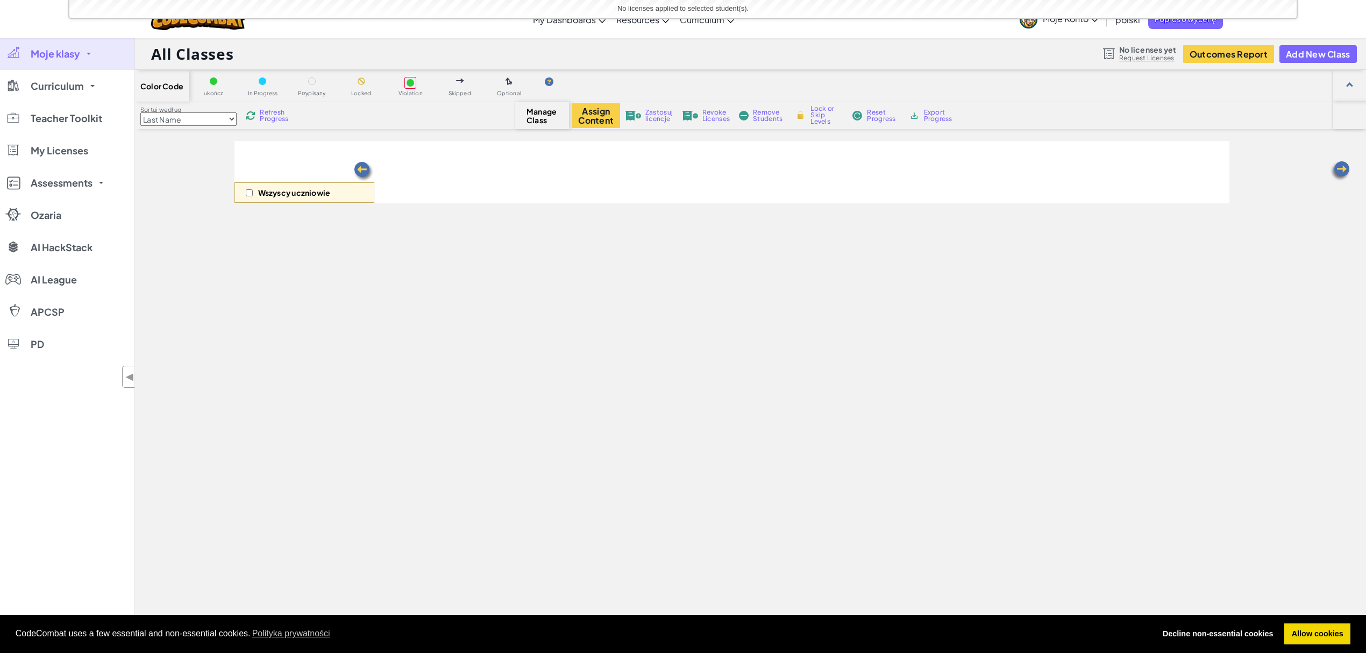
select select "560f1a9f22961295f9427742"
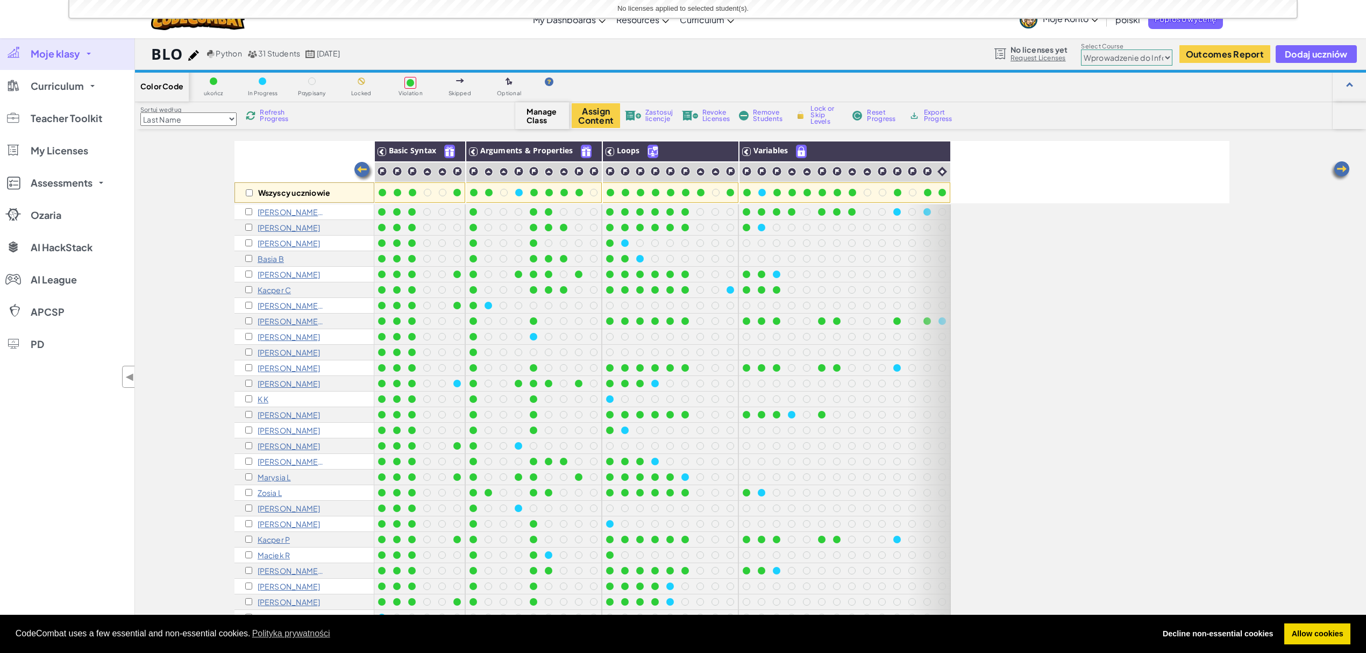
click at [56, 62] on link "Moje klasy" at bounding box center [67, 54] width 134 height 32
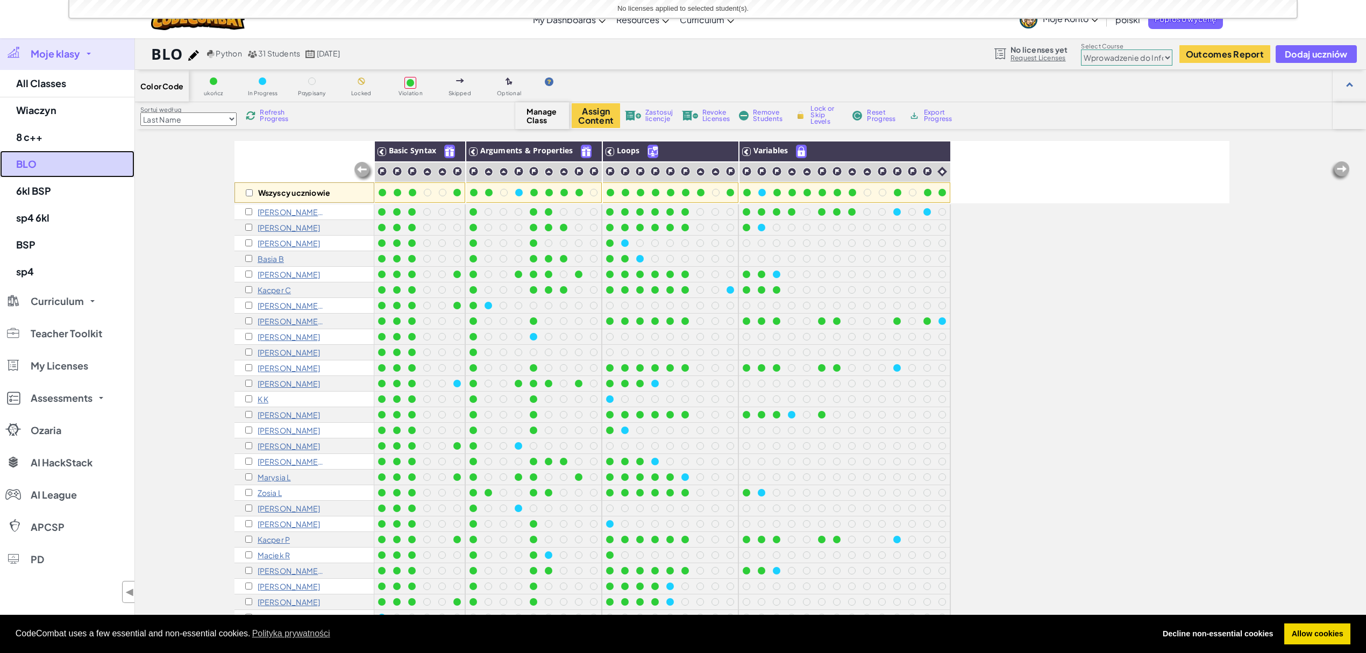
click at [14, 166] on link "BLO" at bounding box center [67, 164] width 134 height 27
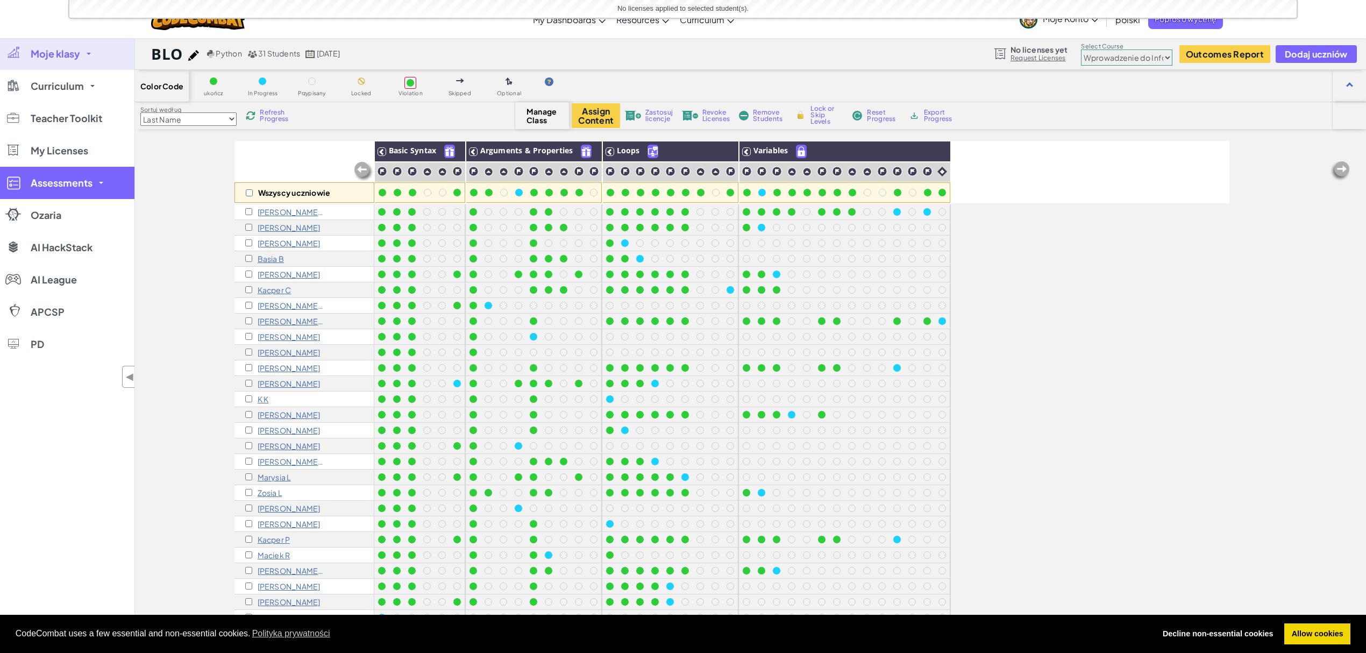
click at [35, 180] on span "Assessments" at bounding box center [62, 183] width 62 height 10
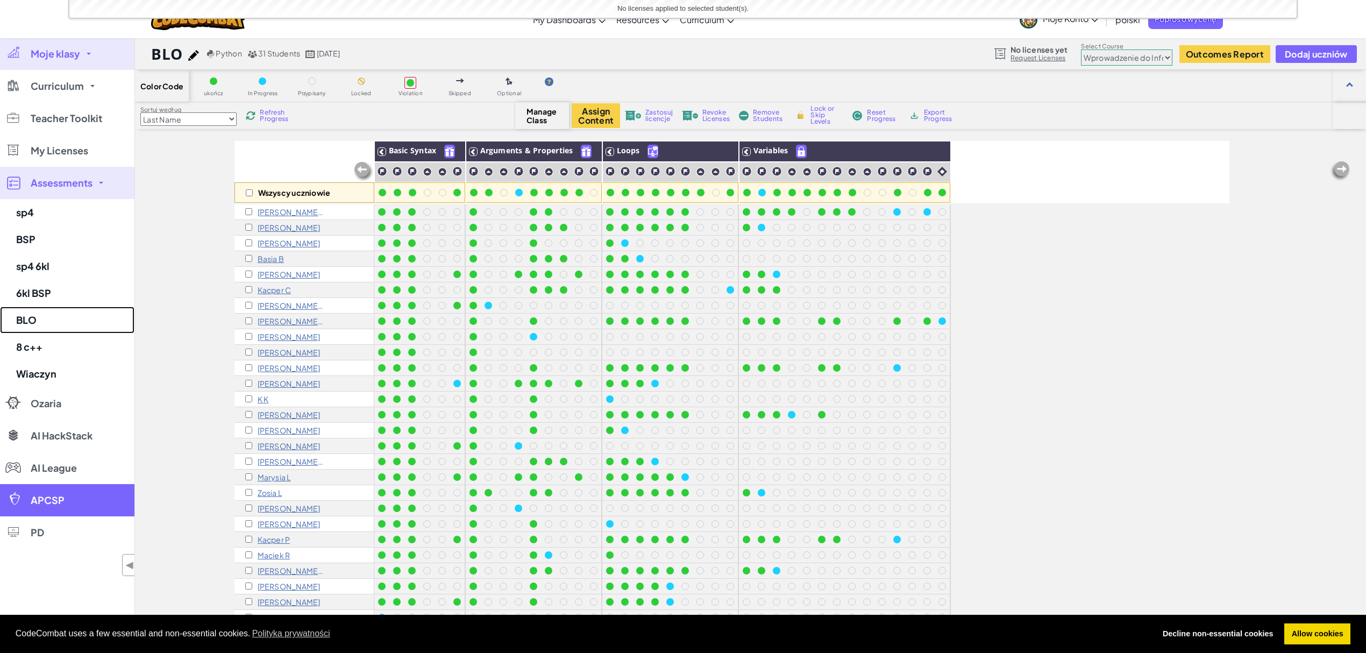
click at [39, 308] on link "BLO" at bounding box center [67, 320] width 134 height 27
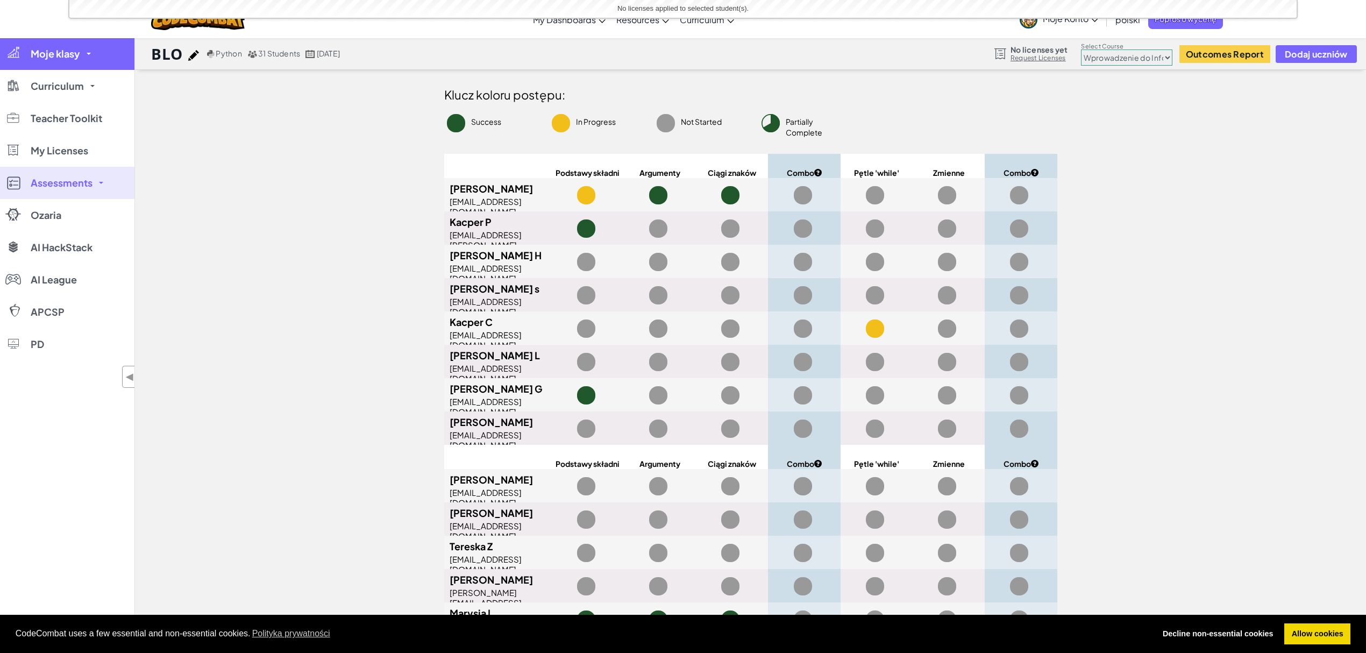
click at [62, 49] on span "Moje klasy" at bounding box center [55, 54] width 49 height 10
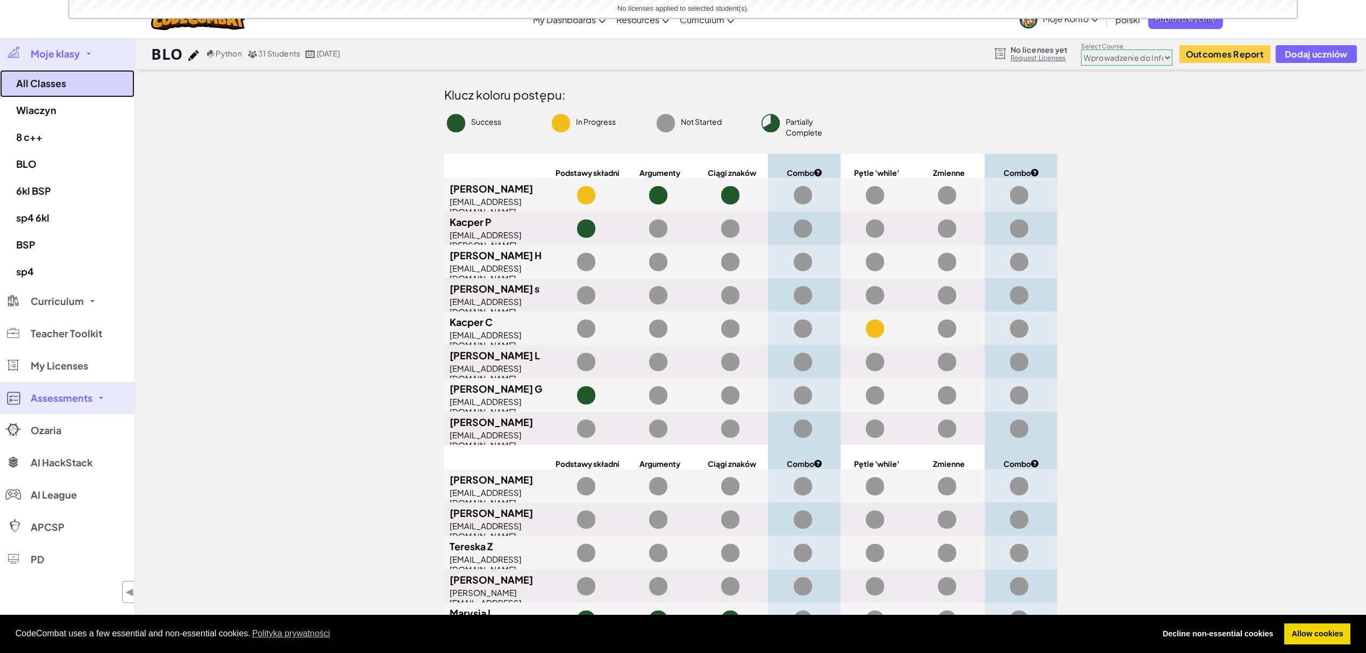
click at [32, 89] on link "All Classes" at bounding box center [67, 83] width 134 height 27
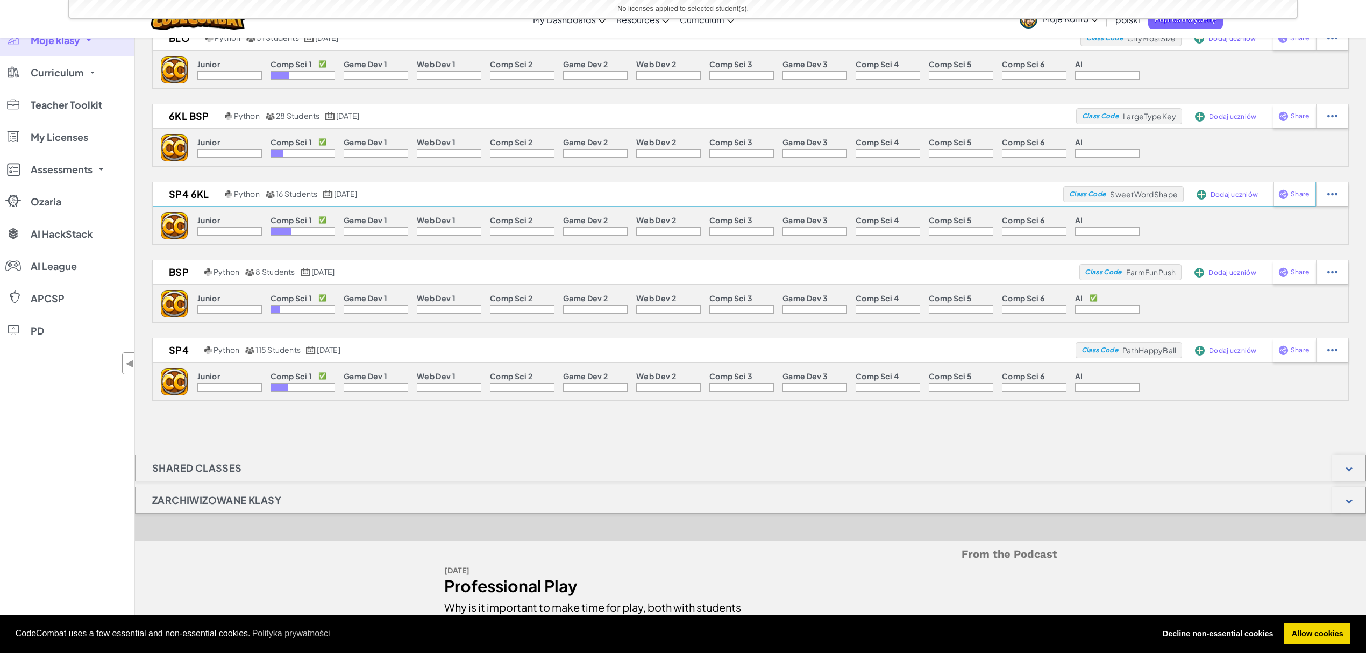
scroll to position [143, 0]
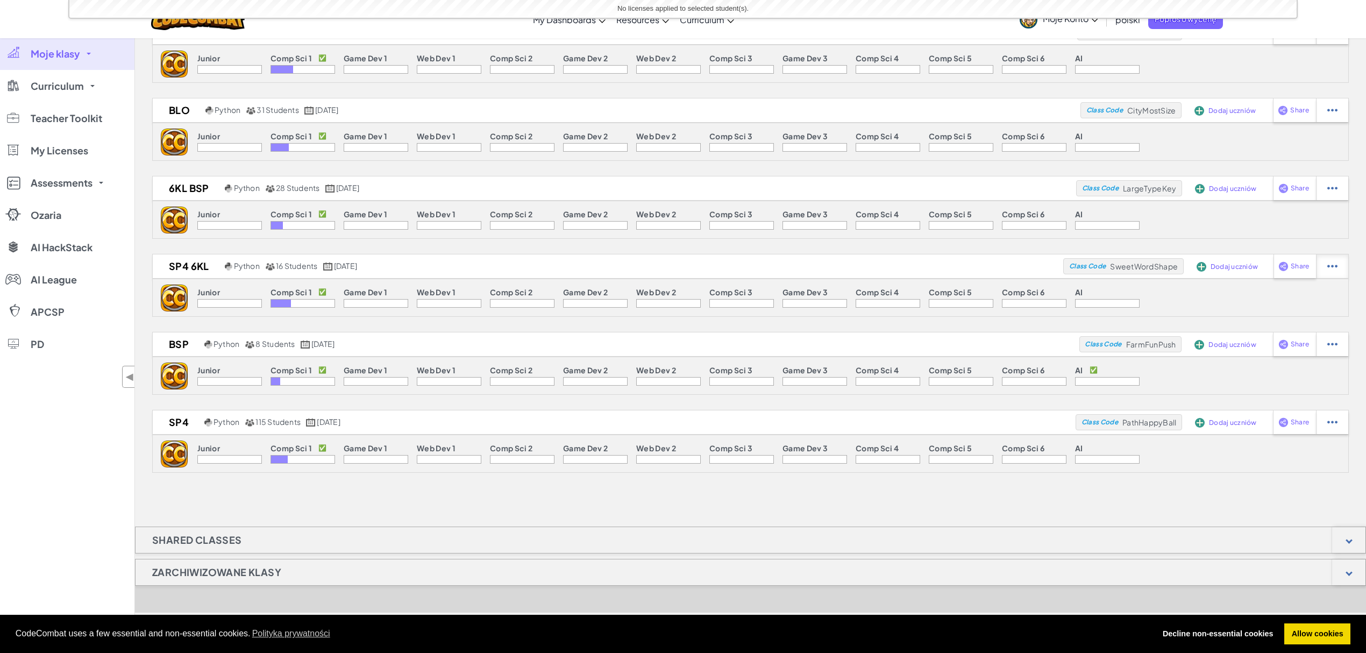
click at [1334, 267] on img at bounding box center [1332, 266] width 10 height 10
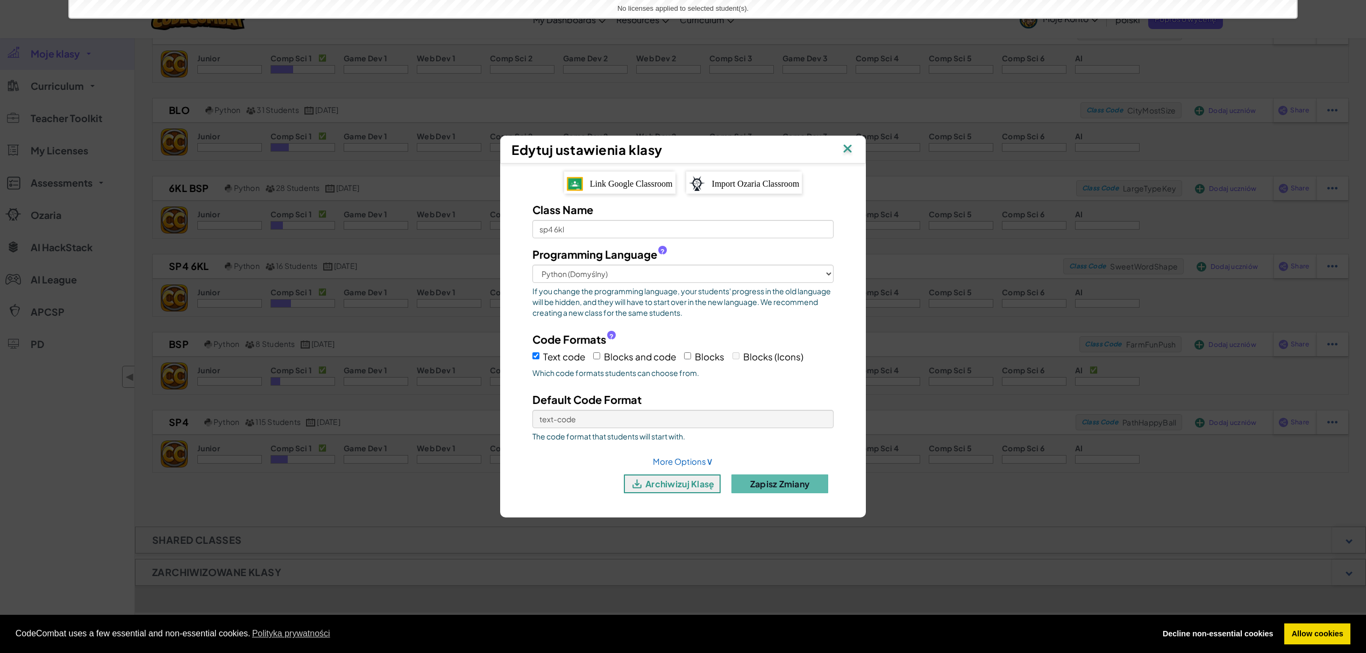
click at [851, 150] on img at bounding box center [848, 149] width 14 height 16
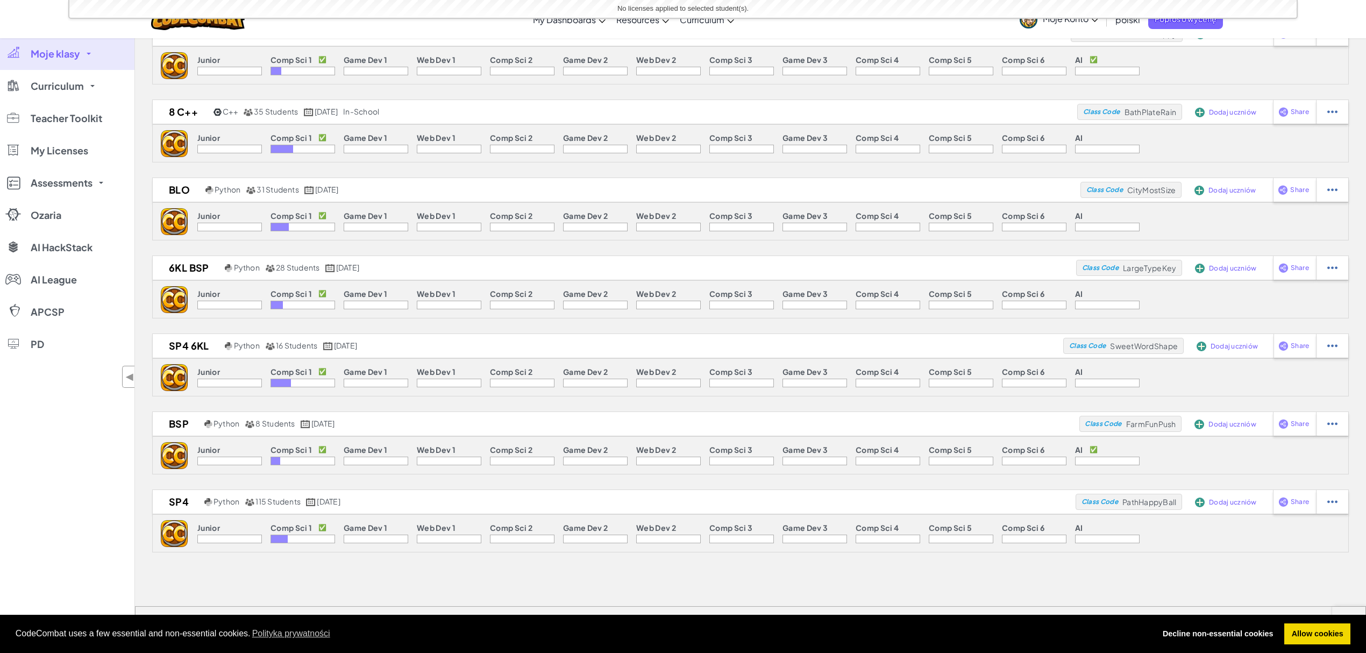
scroll to position [0, 0]
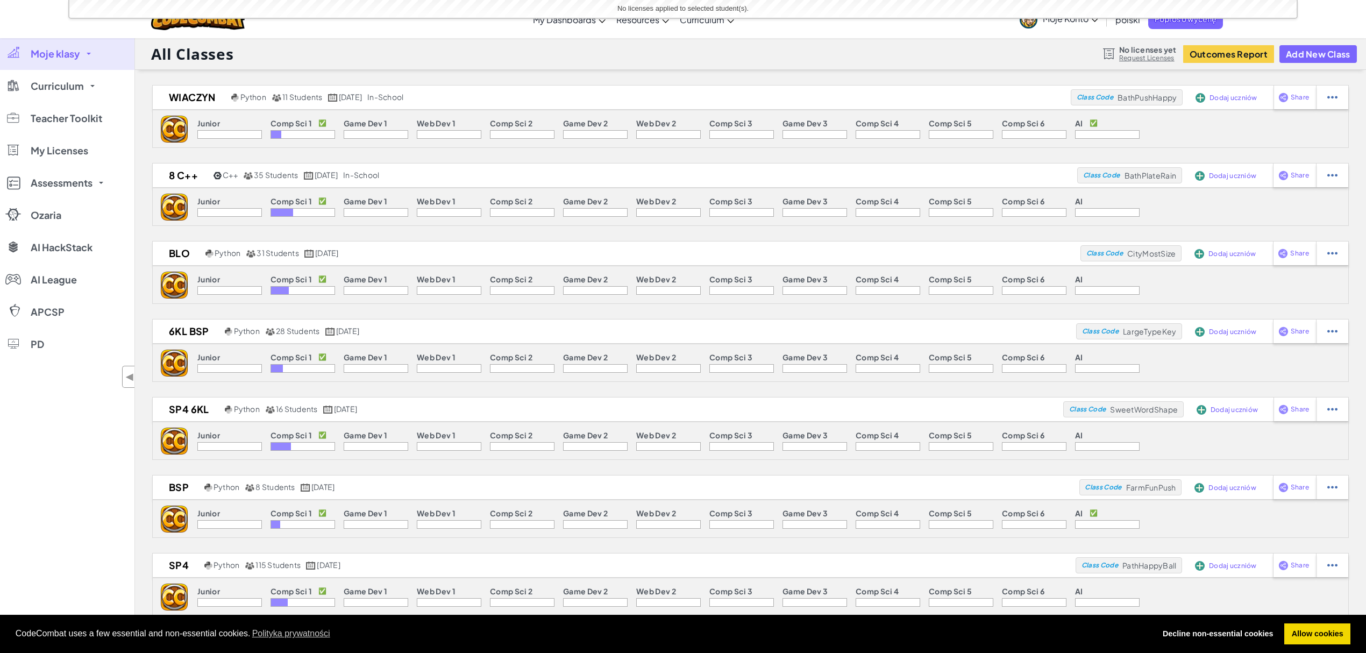
click at [1339, 240] on div "Wiaczyn Python 11 Students listopad 29., 2023 in-school Class Code BathPushHapp…" at bounding box center [750, 350] width 1231 height 531
click at [1336, 248] on img at bounding box center [1332, 253] width 10 height 10
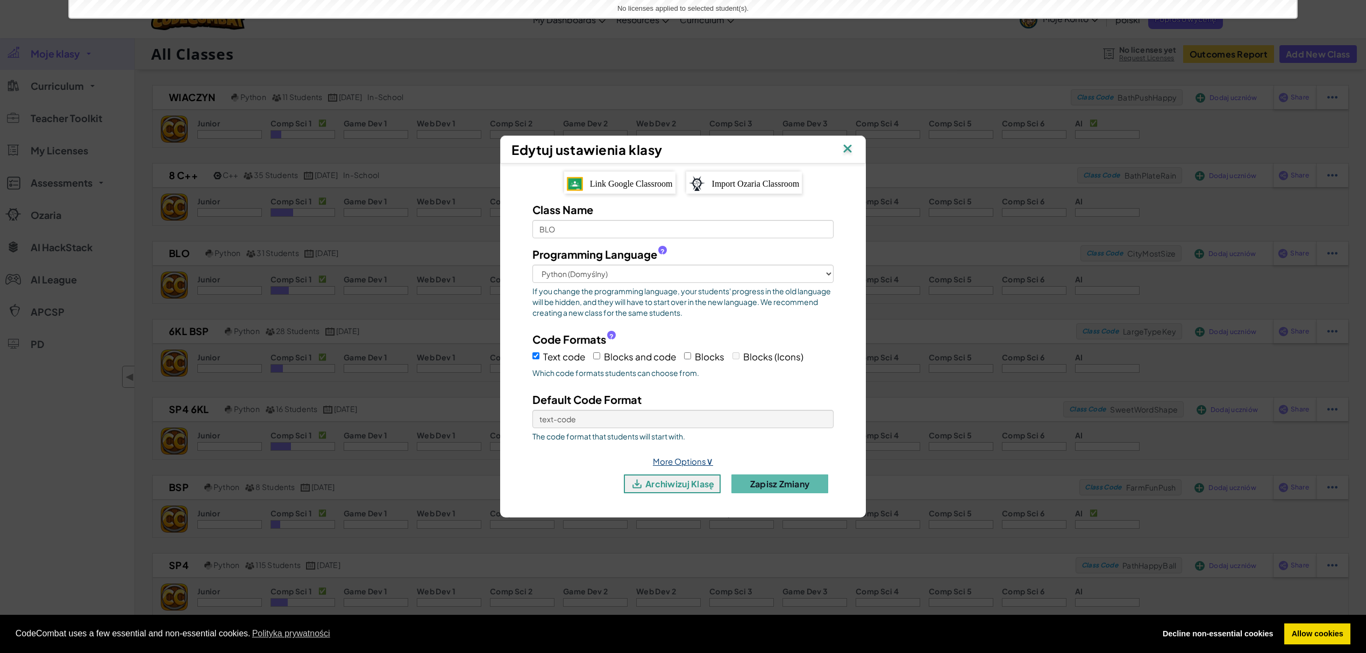
click at [678, 458] on link "More Options ∨" at bounding box center [683, 461] width 60 height 10
select select
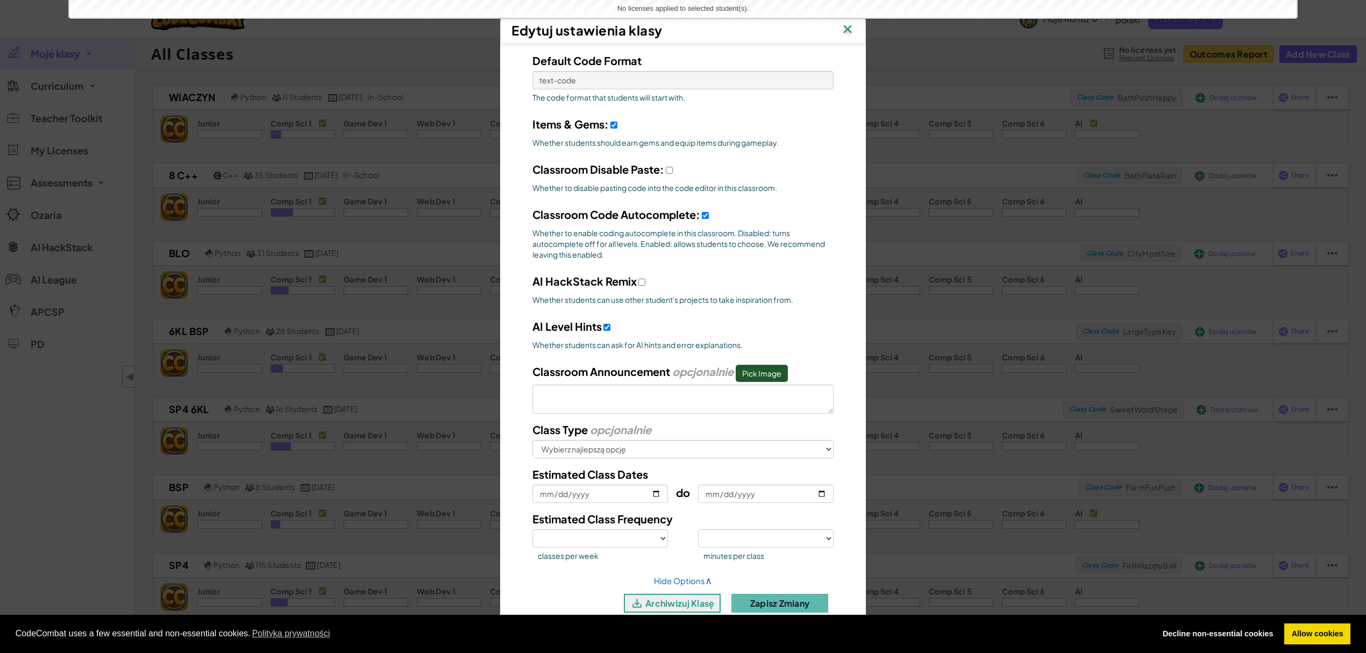
scroll to position [430, 0]
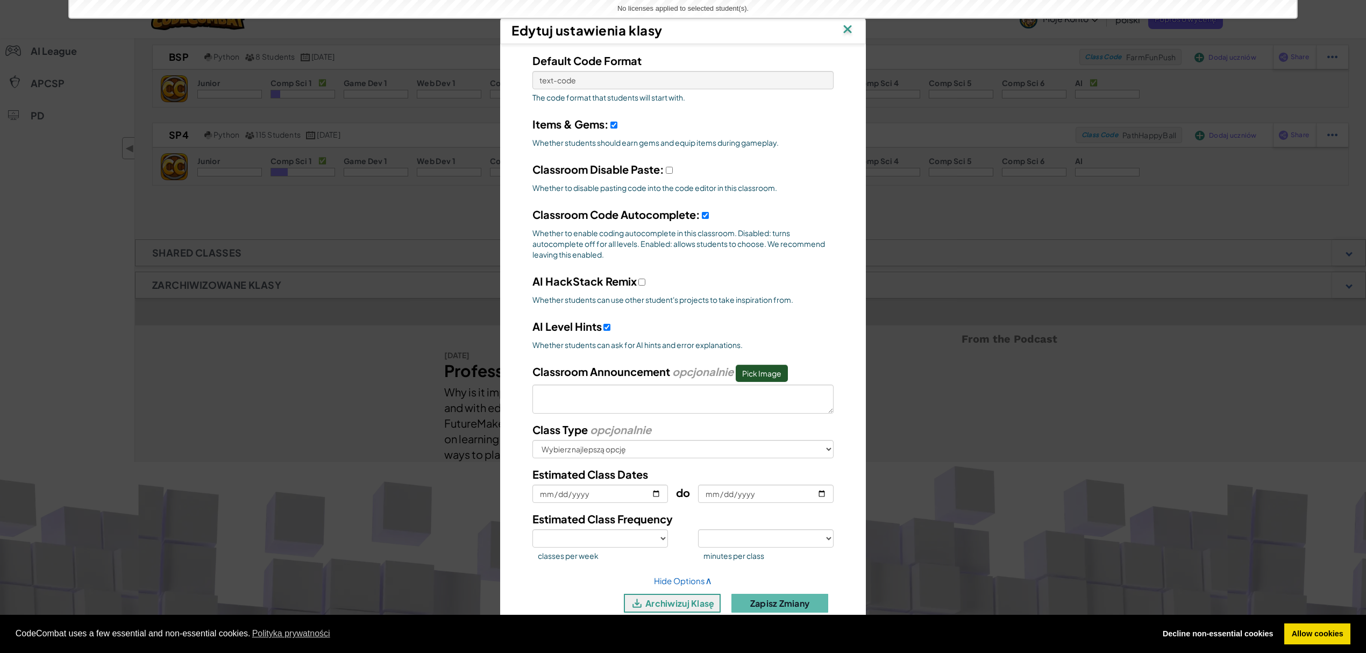
click at [855, 37] on img at bounding box center [848, 30] width 14 height 16
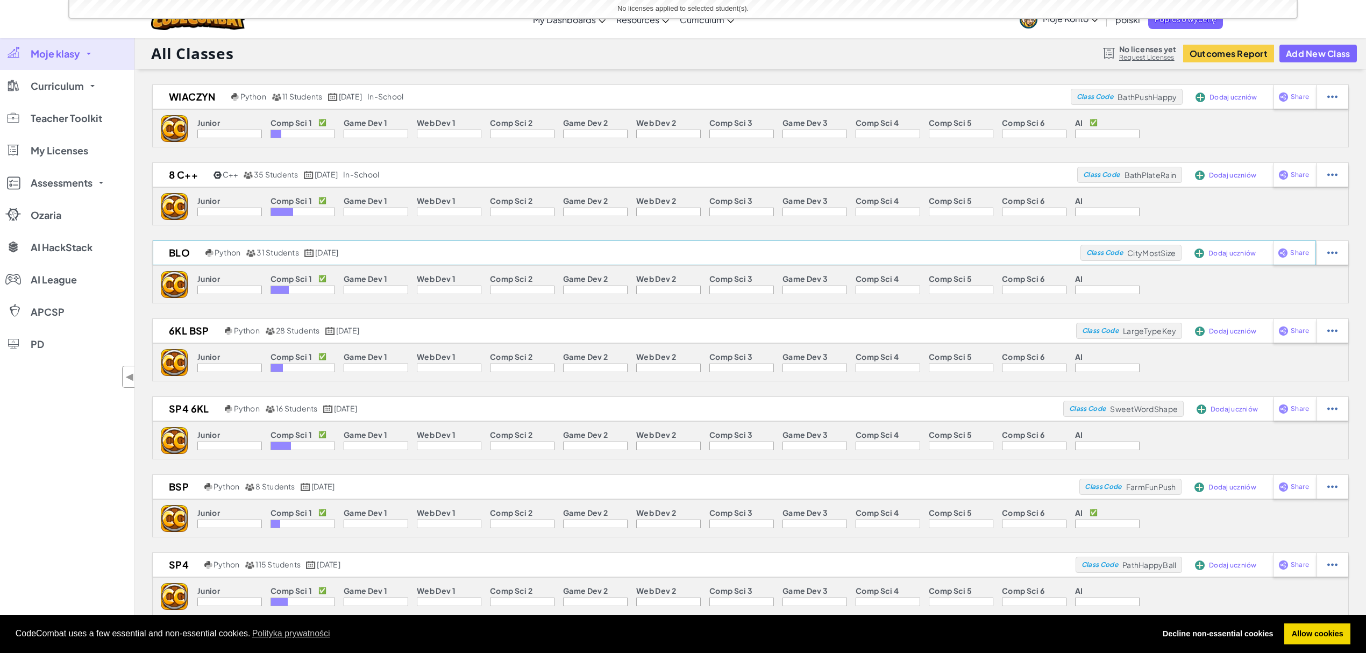
scroll to position [0, 0]
click at [1331, 263] on div at bounding box center [1332, 253] width 32 height 24
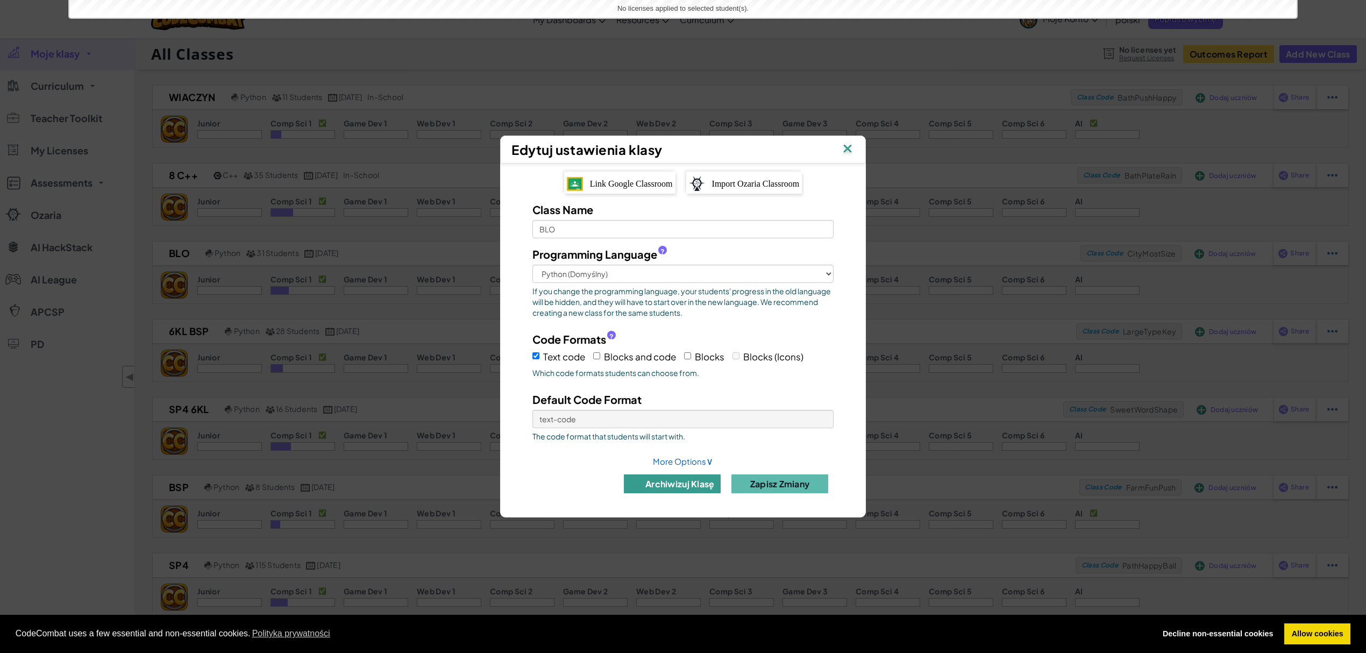
click at [705, 482] on button "archiwizuj klasę" at bounding box center [672, 483] width 97 height 19
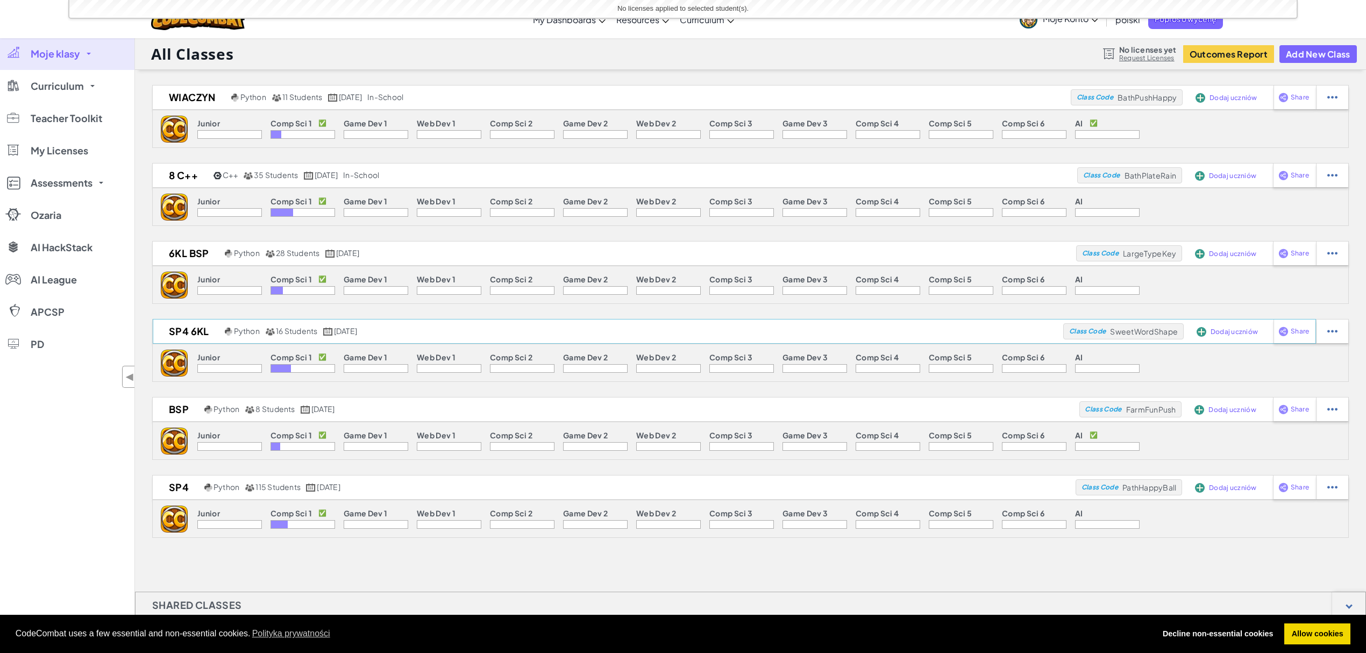
scroll to position [72, 0]
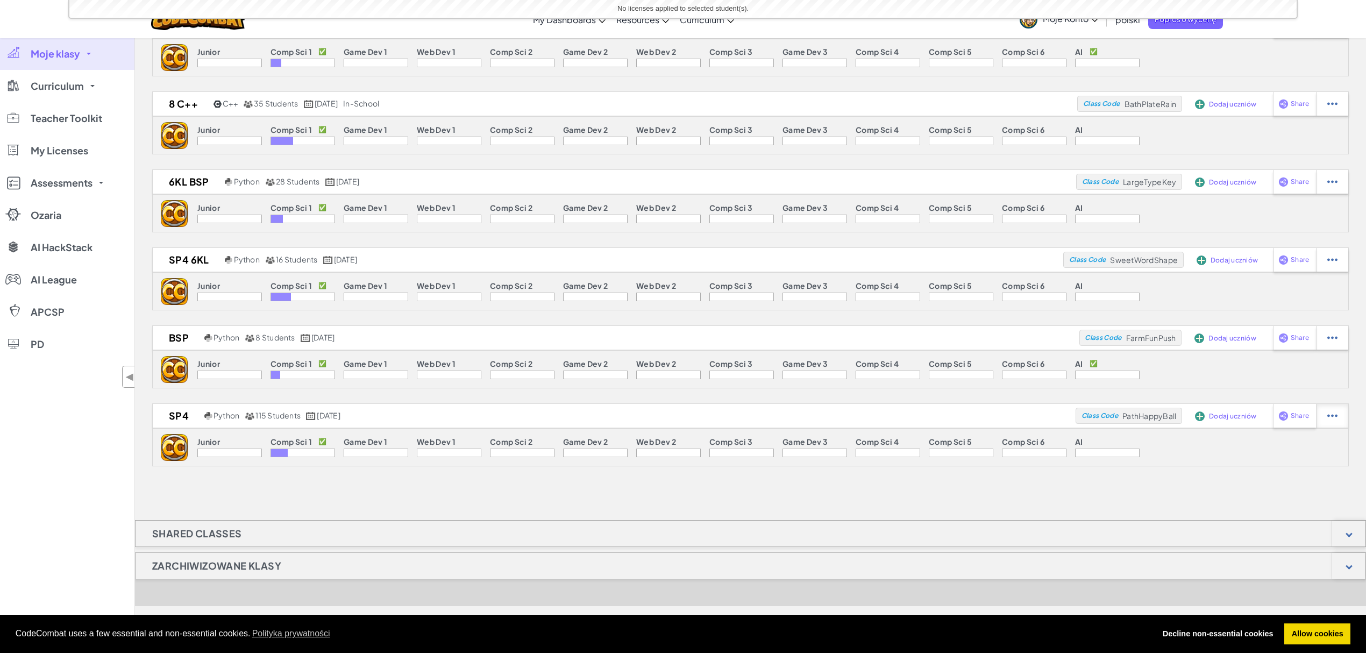
click at [1328, 418] on img at bounding box center [1332, 416] width 10 height 10
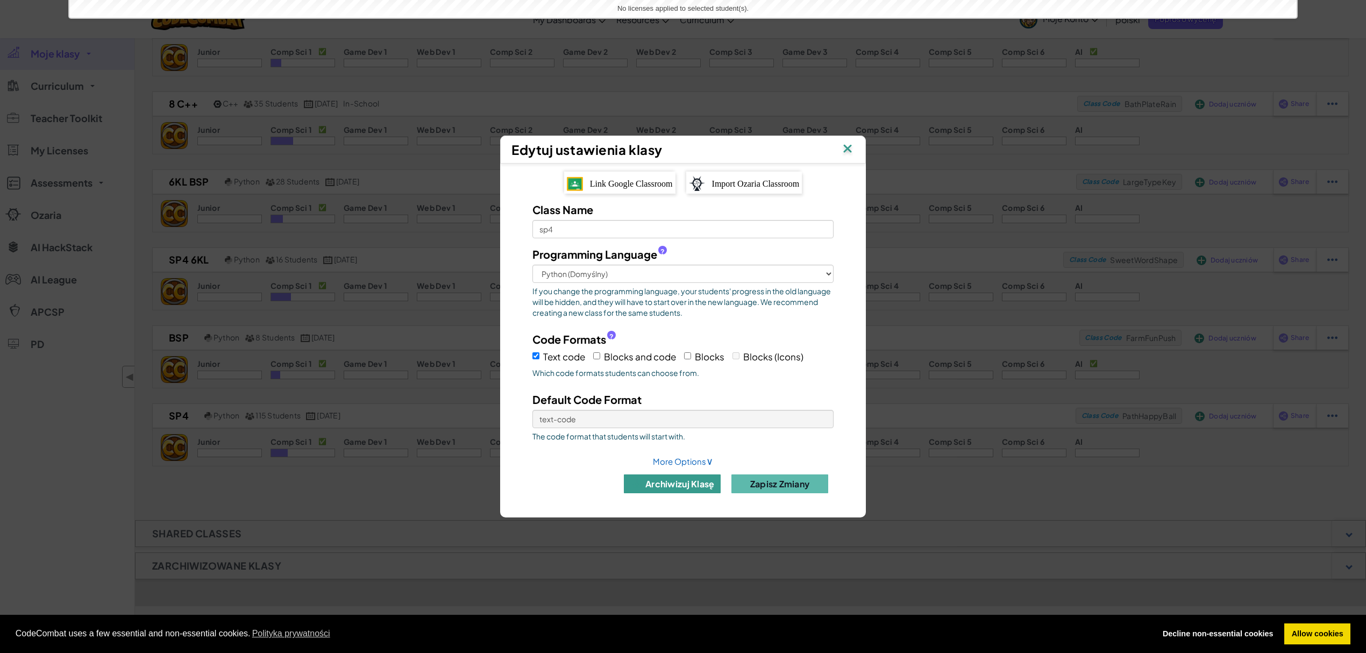
click at [677, 484] on button "archiwizuj klasę" at bounding box center [672, 483] width 97 height 19
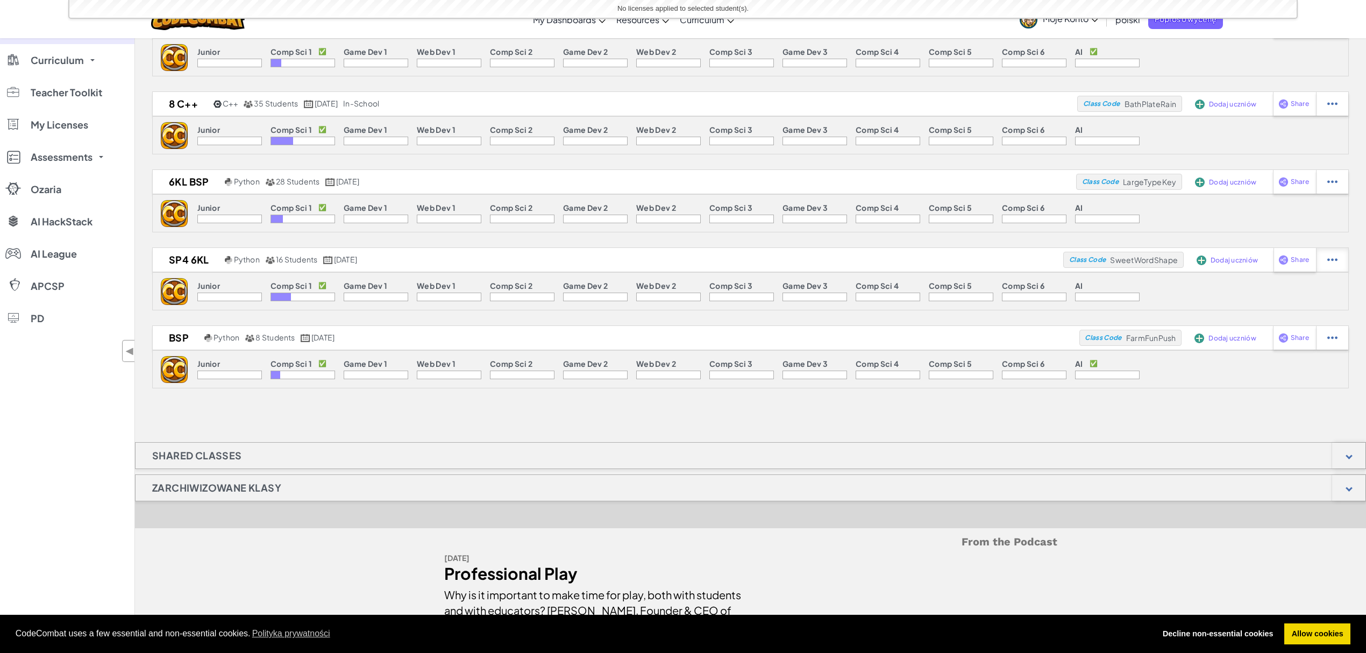
click at [1327, 253] on div at bounding box center [1332, 260] width 32 height 24
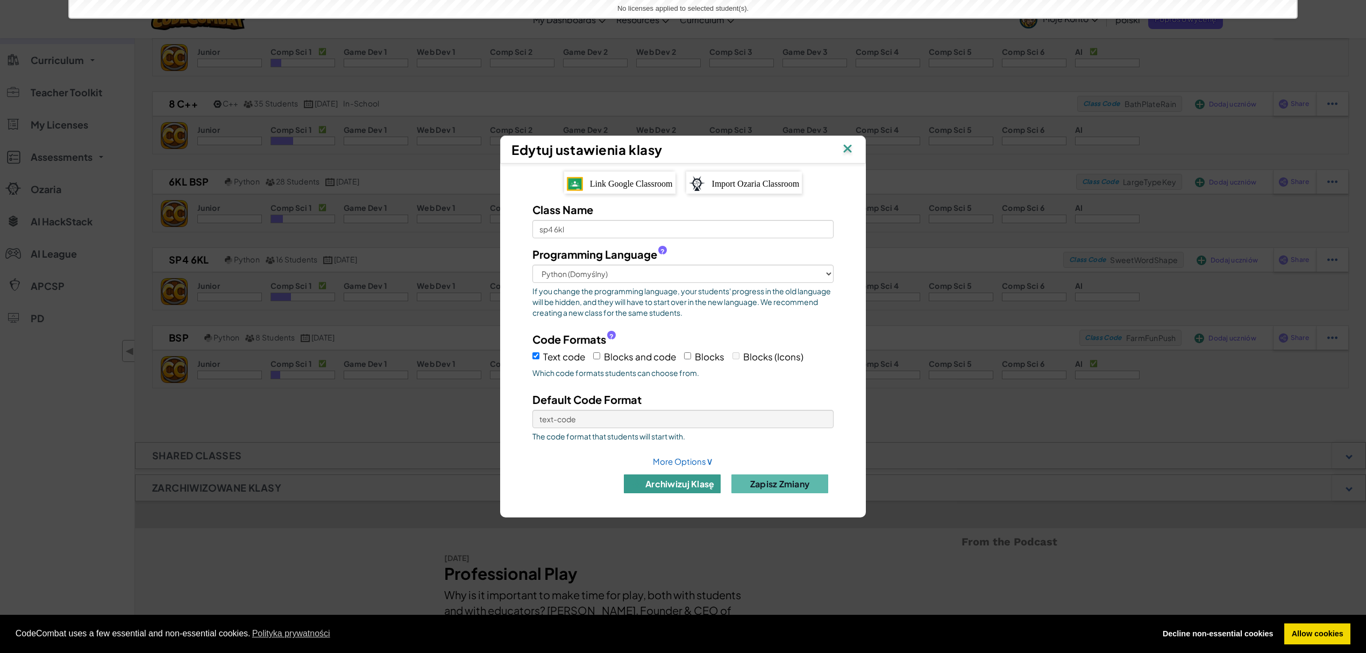
click at [670, 487] on button "archiwizuj klasę" at bounding box center [672, 483] width 97 height 19
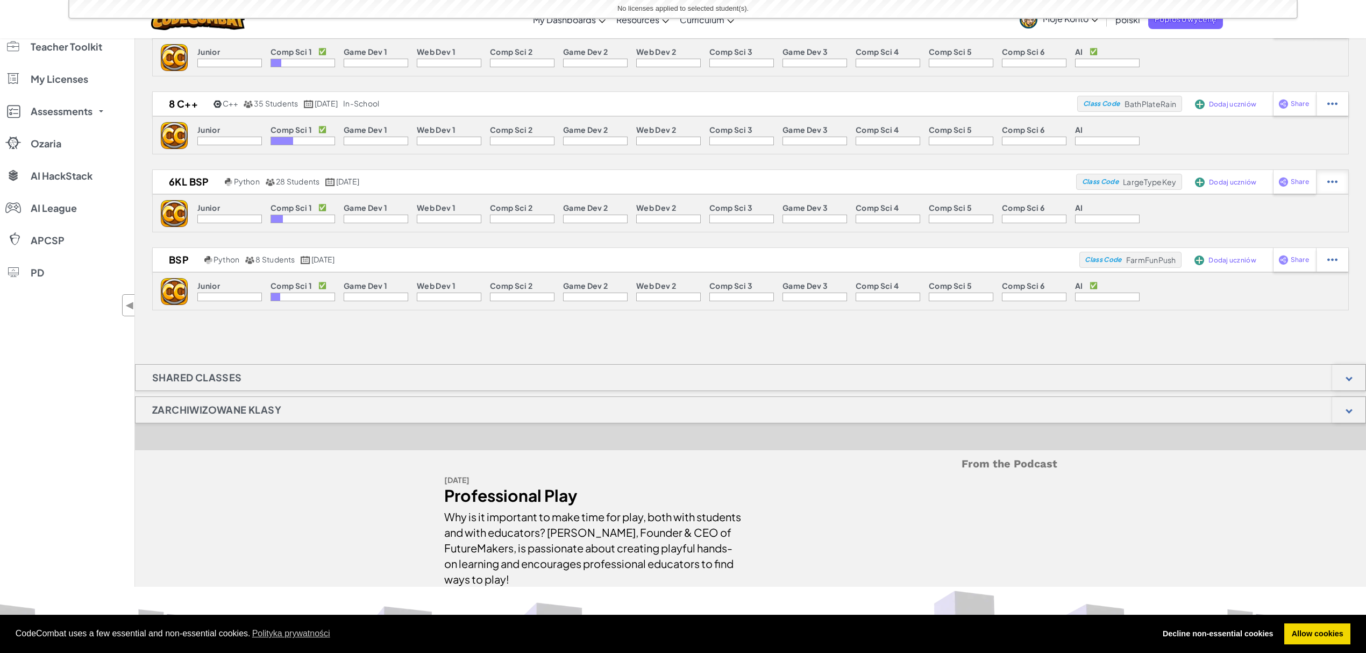
click at [1335, 181] on img at bounding box center [1332, 182] width 10 height 10
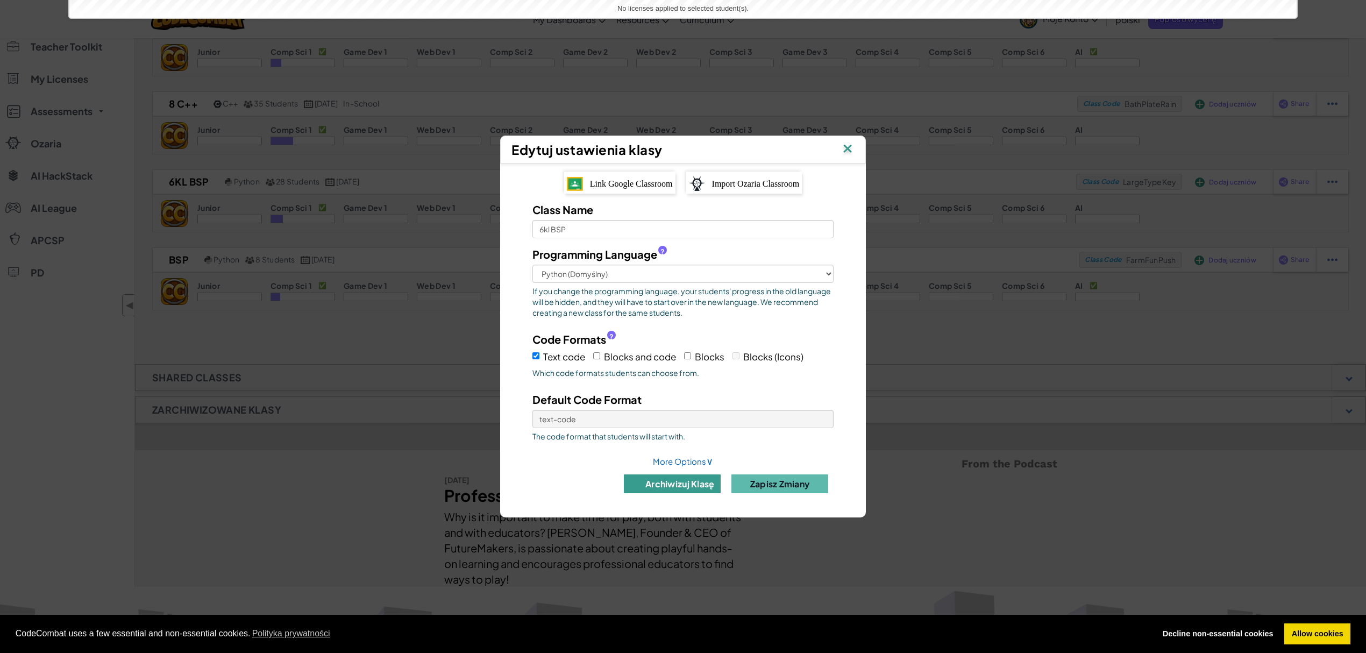
click at [676, 487] on button "archiwizuj klasę" at bounding box center [672, 483] width 97 height 19
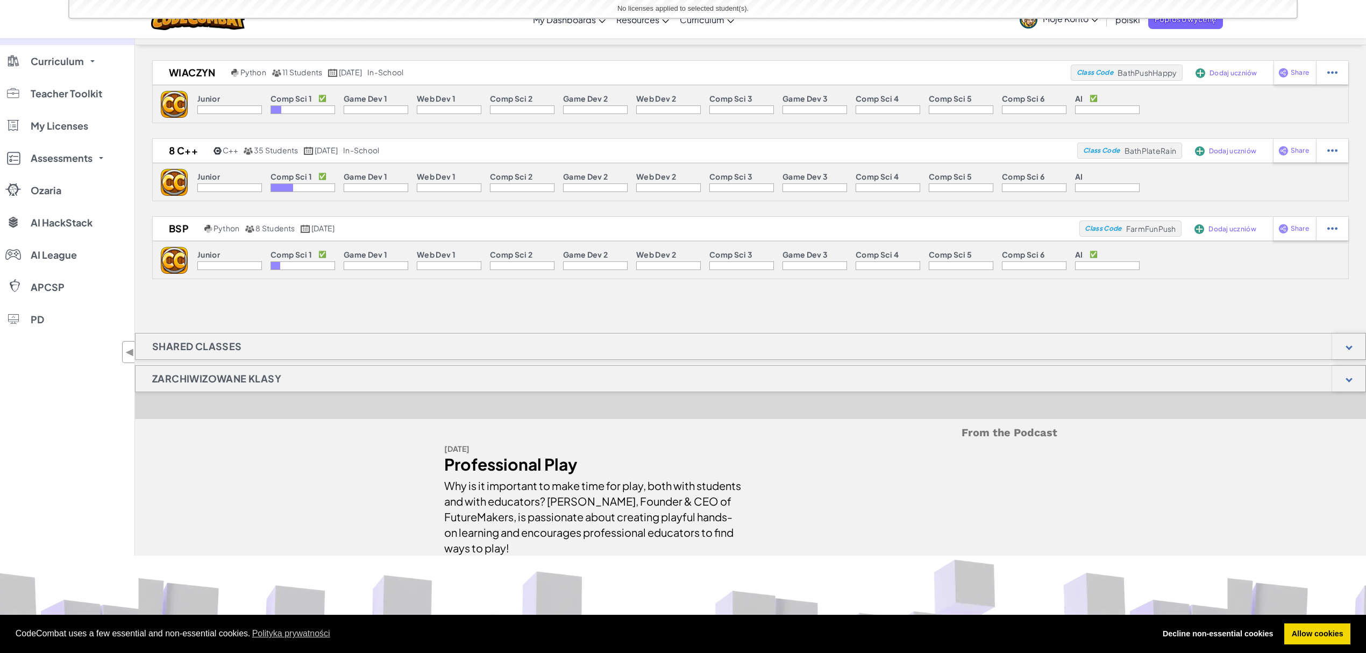
scroll to position [0, 0]
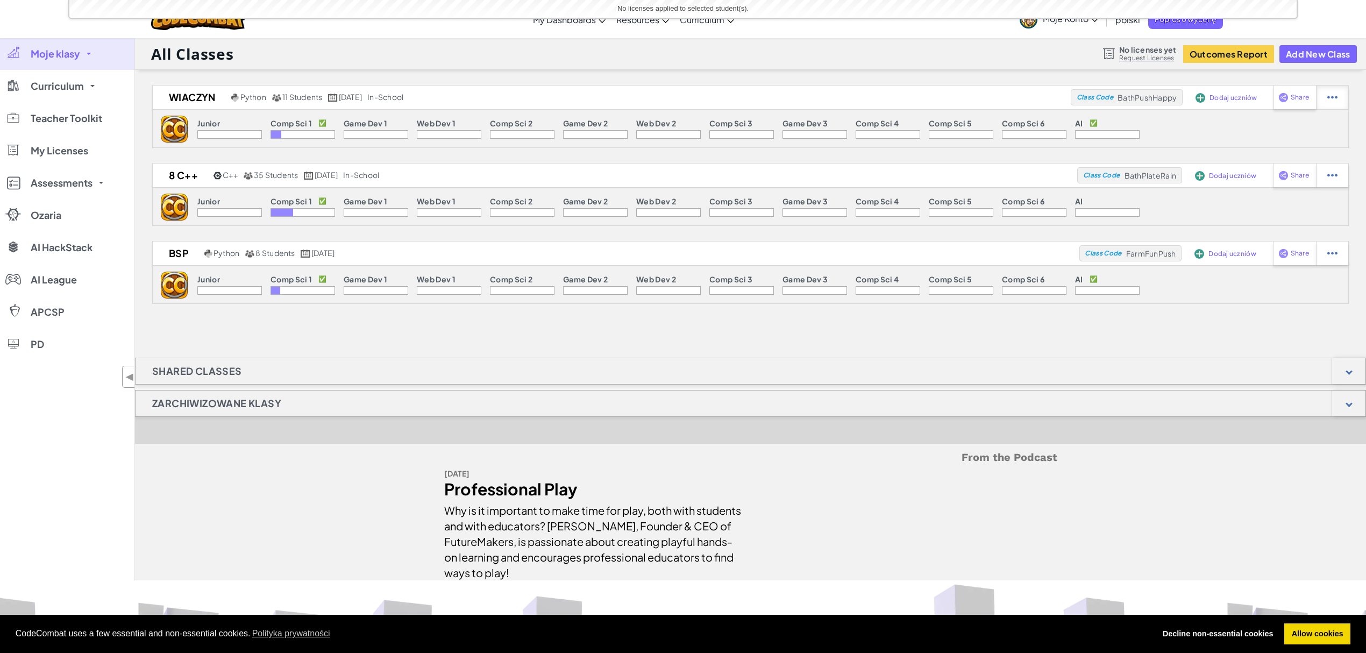
click at [1322, 93] on div at bounding box center [1332, 98] width 32 height 24
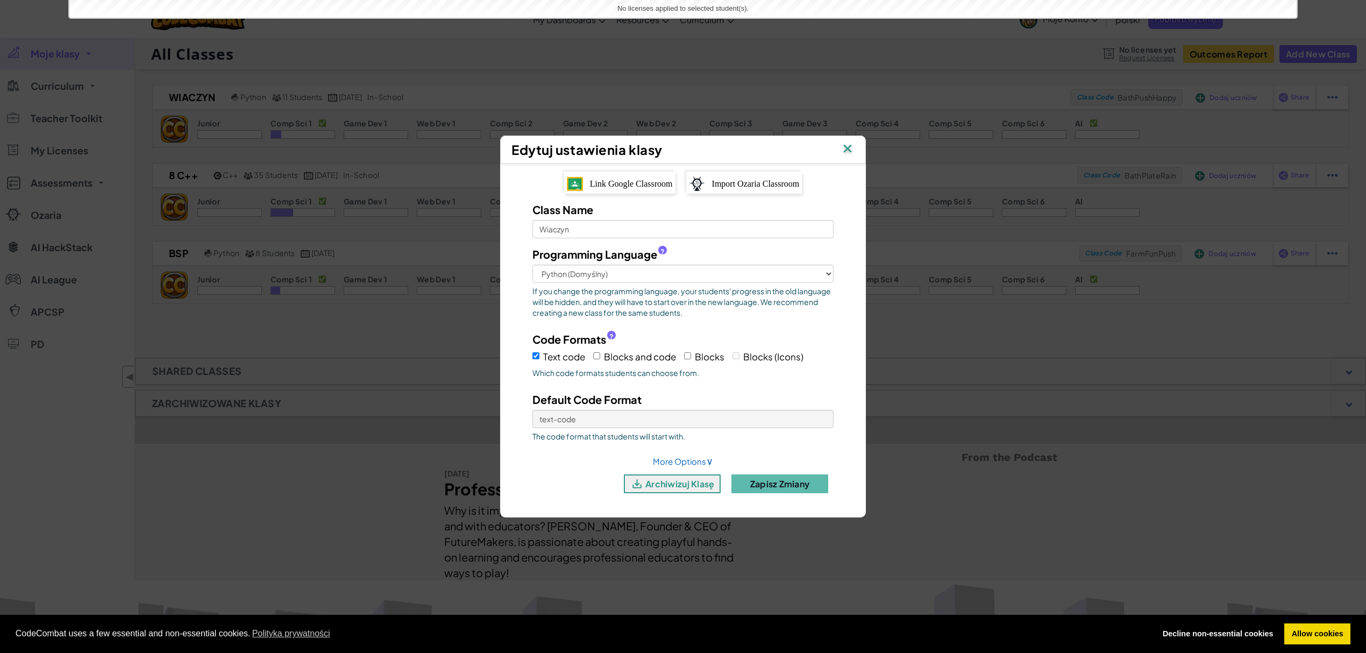
scroll to position [72, 0]
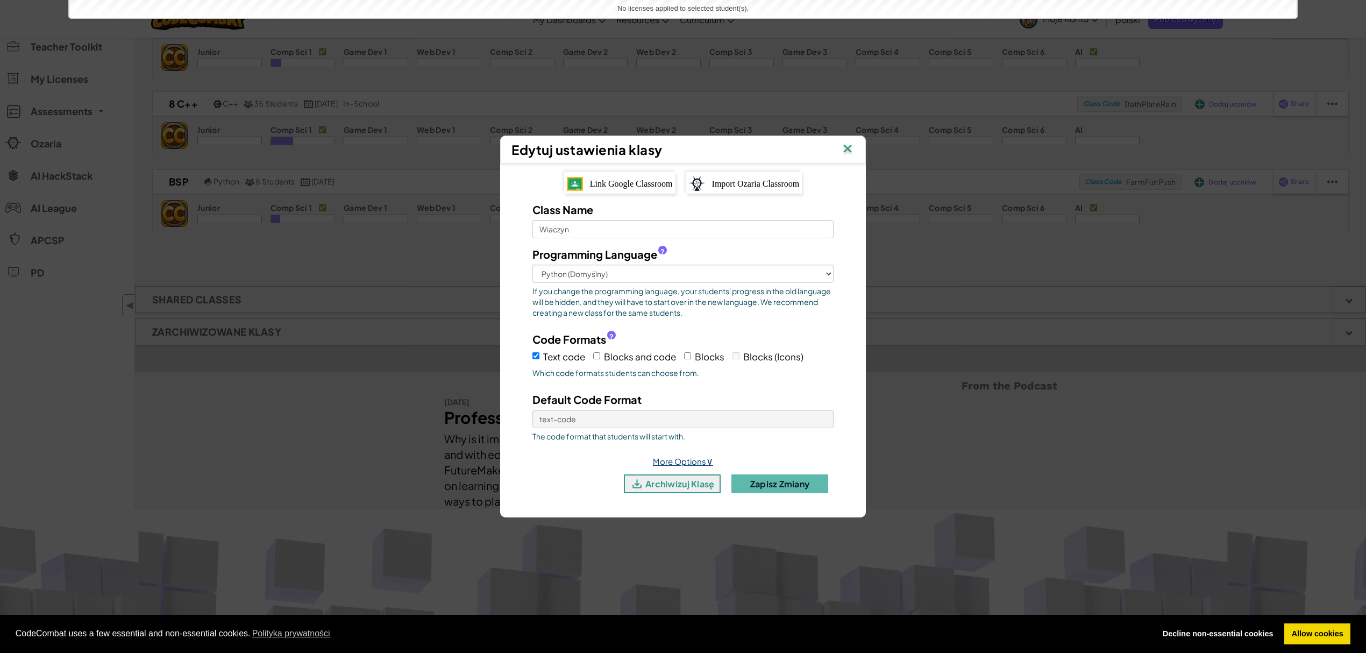
click at [693, 458] on link "More Options ∨" at bounding box center [683, 461] width 60 height 10
select select "in-school"
select select
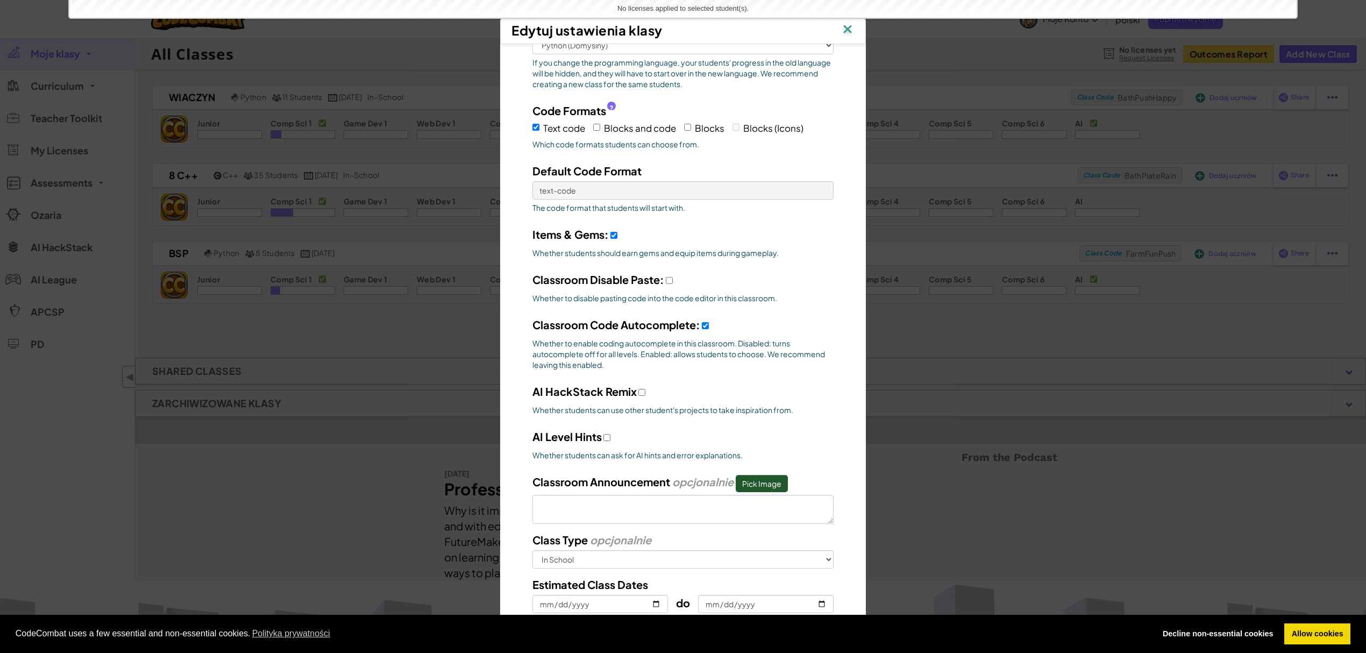
scroll to position [0, 0]
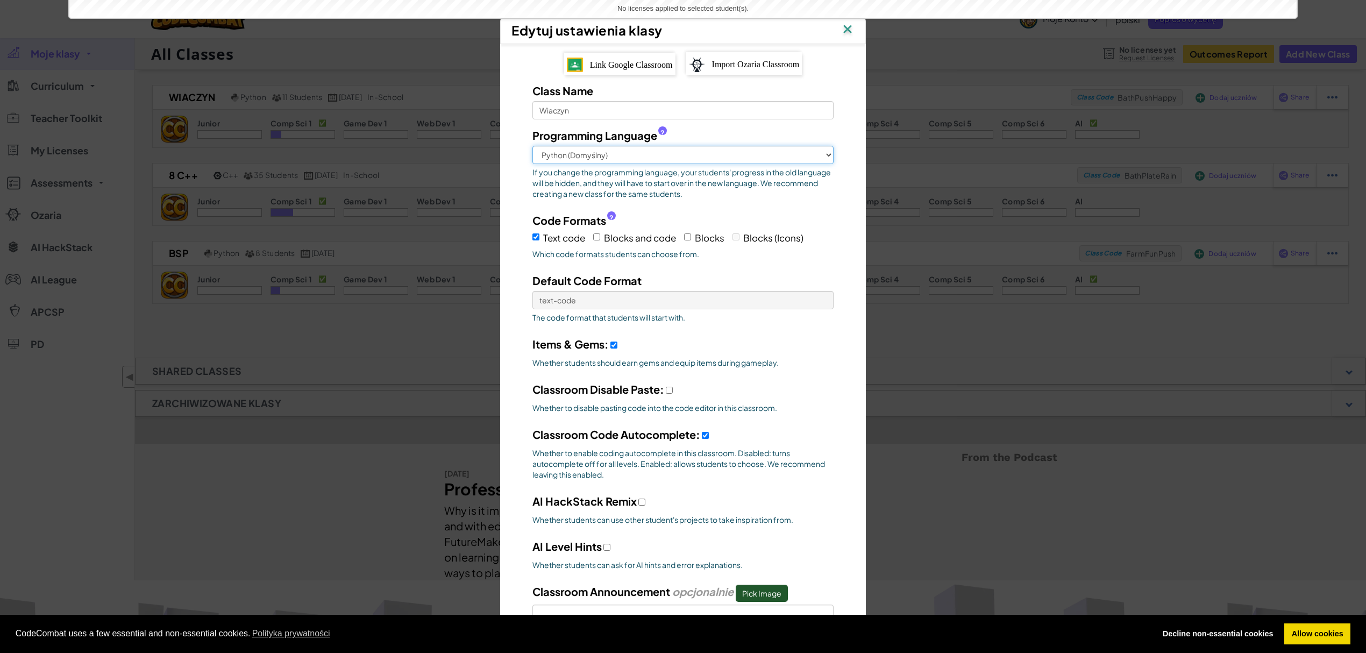
click at [821, 147] on select "Python (Domyślny) JavaScript C++ Java (Eksperymentalny)" at bounding box center [682, 155] width 301 height 18
click at [818, 150] on select "Python (Domyślny) JavaScript C++ Java (Eksperymentalny)" at bounding box center [682, 155] width 301 height 18
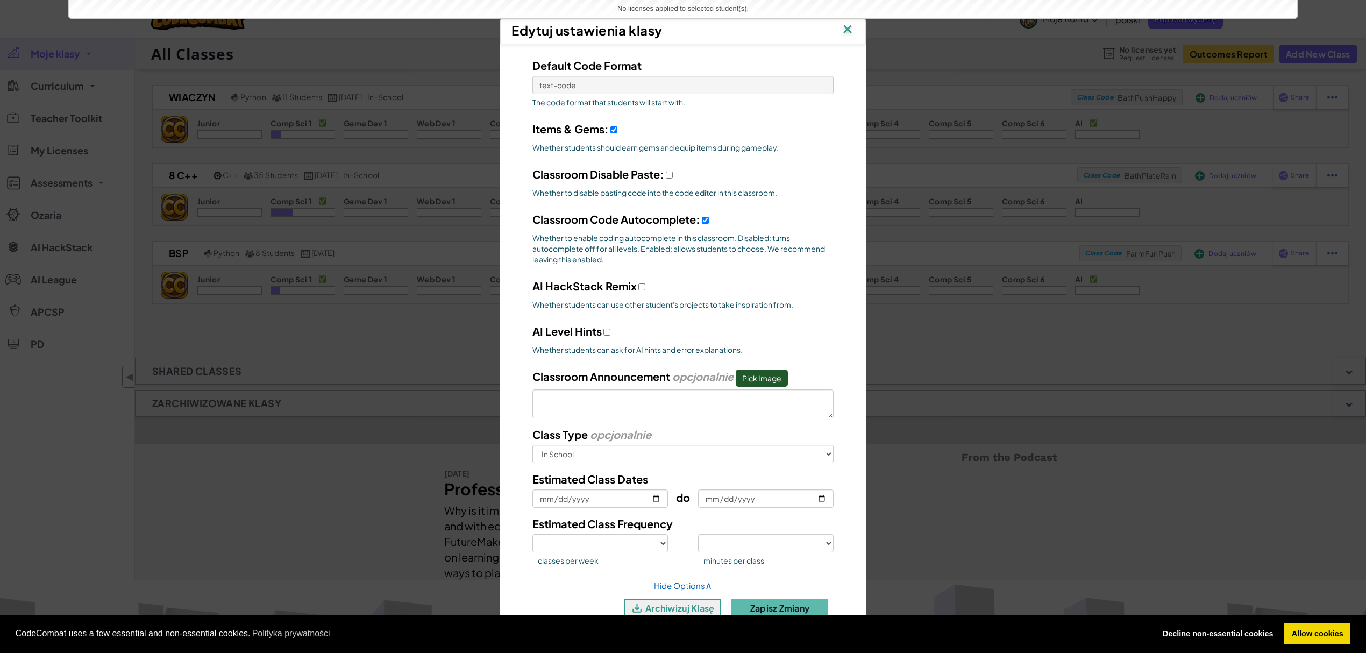
scroll to position [221, 0]
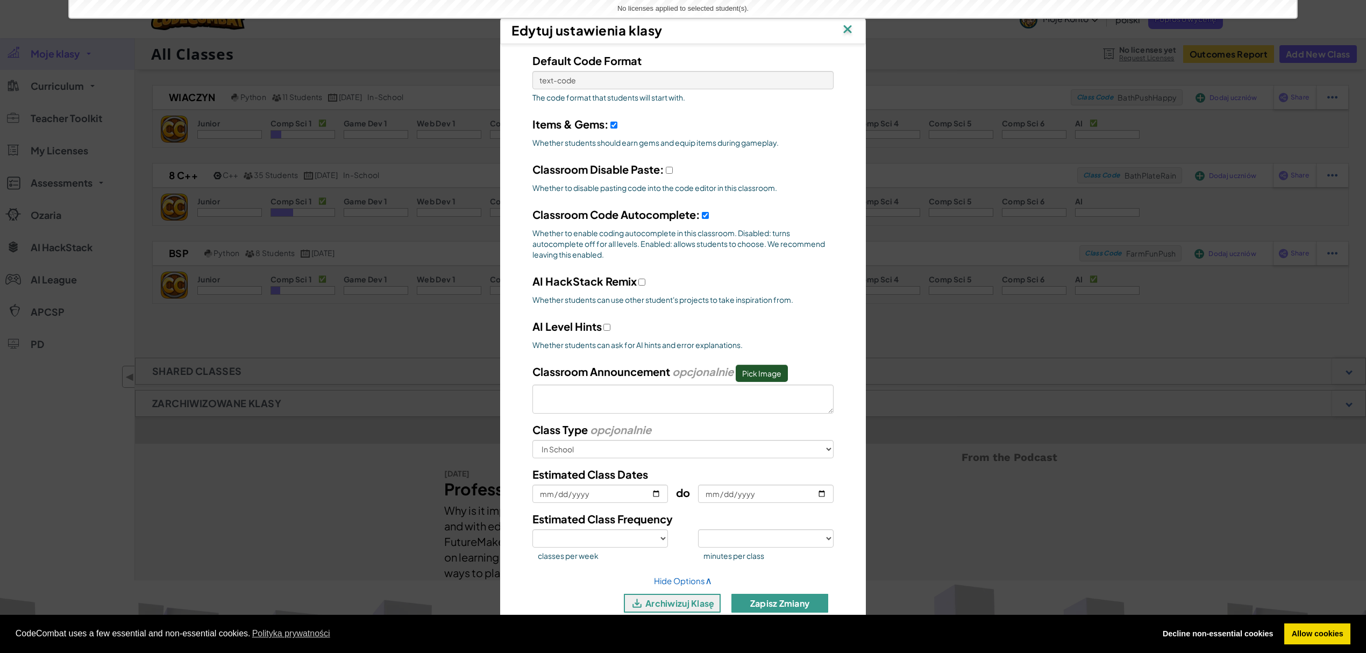
click at [774, 606] on button "Zapisz zmiany" at bounding box center [779, 603] width 97 height 19
select select
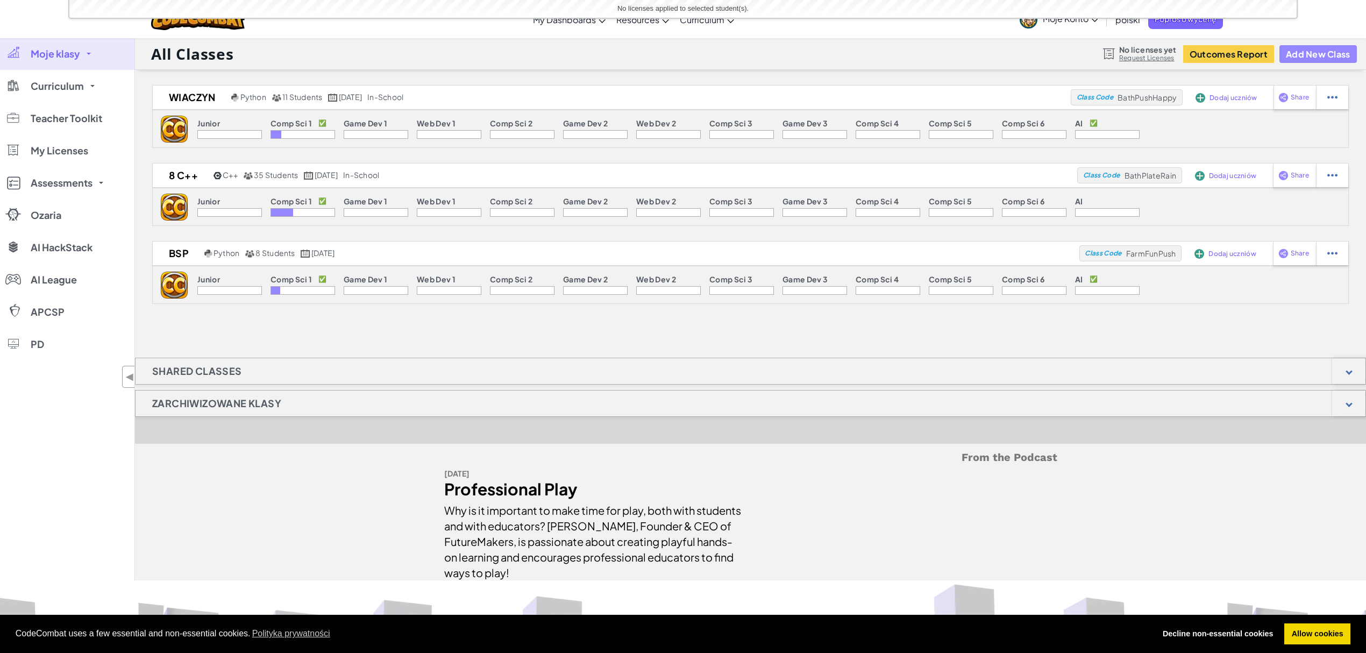
click at [1306, 46] on button "Add New Class" at bounding box center [1317, 54] width 77 height 18
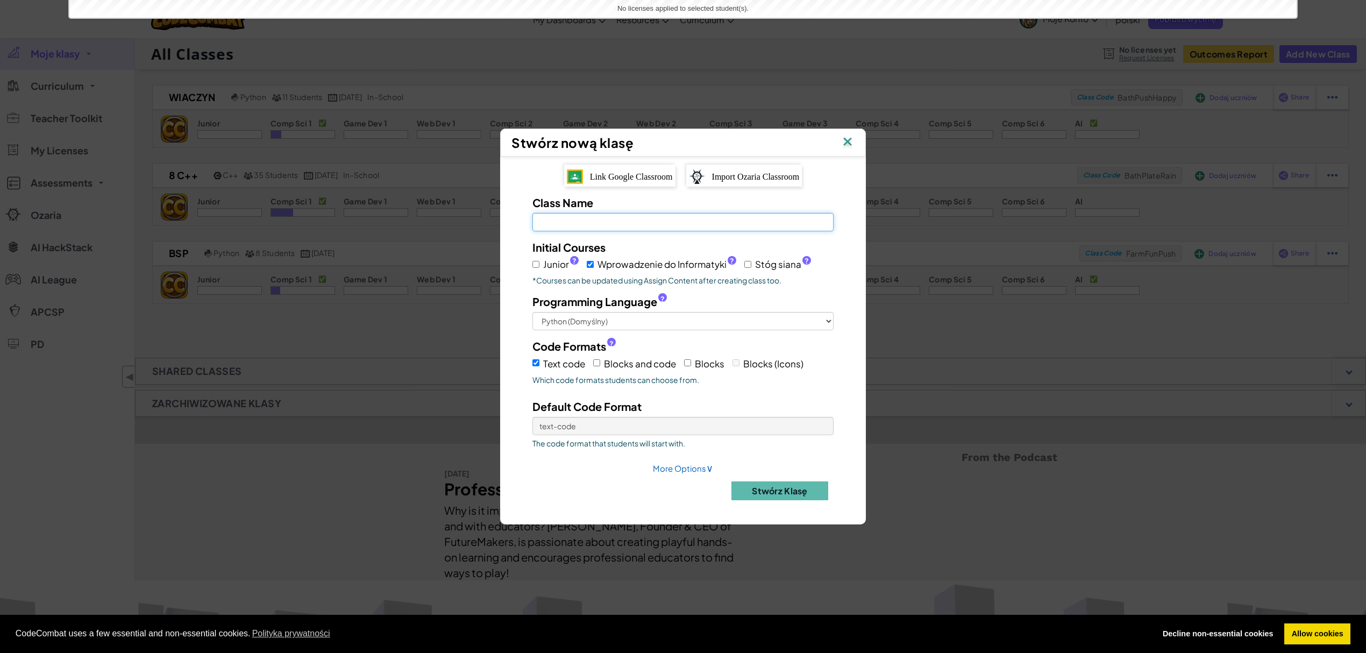
click at [571, 228] on input "Class Name Pole jest wymagane" at bounding box center [682, 222] width 301 height 18
type input "4-6 bsp"
click at [535, 262] on input "Junior ?" at bounding box center [535, 264] width 7 height 7
checkbox input "true"
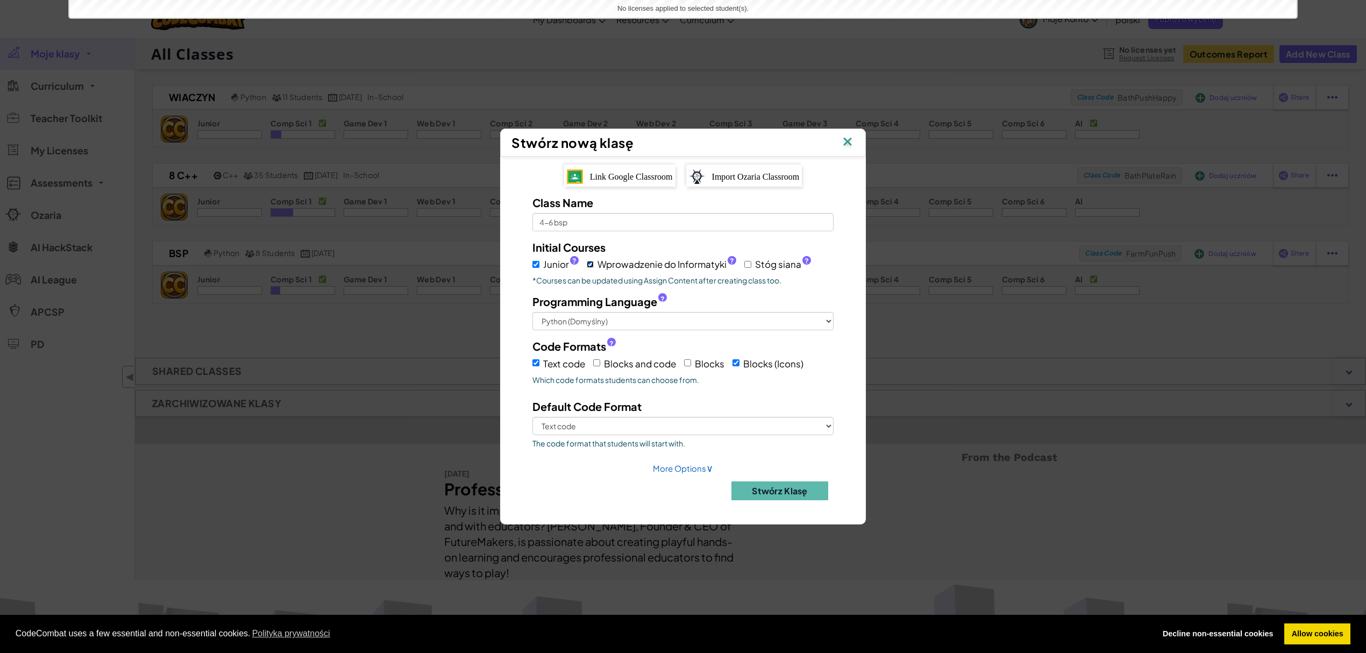
click at [593, 261] on input "Wprowadzenie do Informatyki ?" at bounding box center [590, 264] width 7 height 7
checkbox input "false"
click at [601, 327] on select "Python (Domyślny) JavaScript C++ Java (Eksperymentalny)" at bounding box center [682, 321] width 301 height 18
click at [544, 362] on span "Text code" at bounding box center [564, 364] width 42 height 12
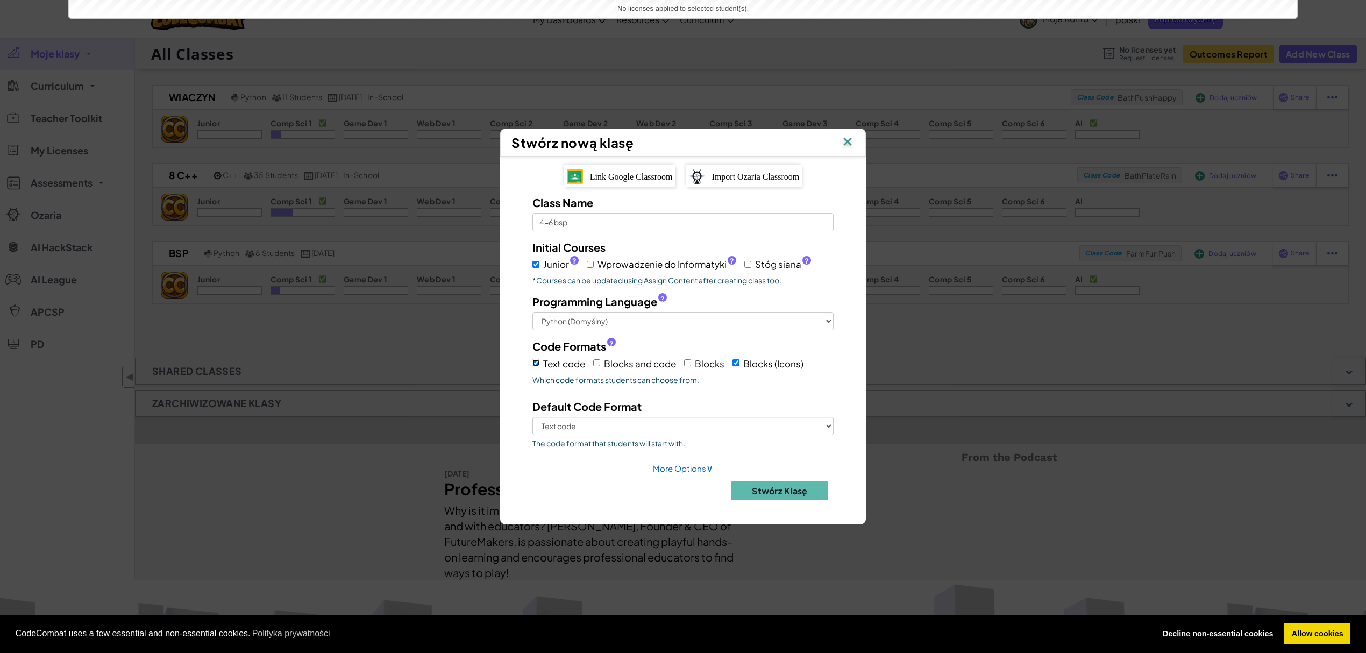
click at [539, 362] on input "Text code" at bounding box center [535, 362] width 7 height 7
checkbox input "false"
click at [601, 366] on label "Blocks and code" at bounding box center [634, 363] width 83 height 17
click at [600, 366] on input "Blocks and code" at bounding box center [596, 362] width 7 height 7
checkbox input "true"
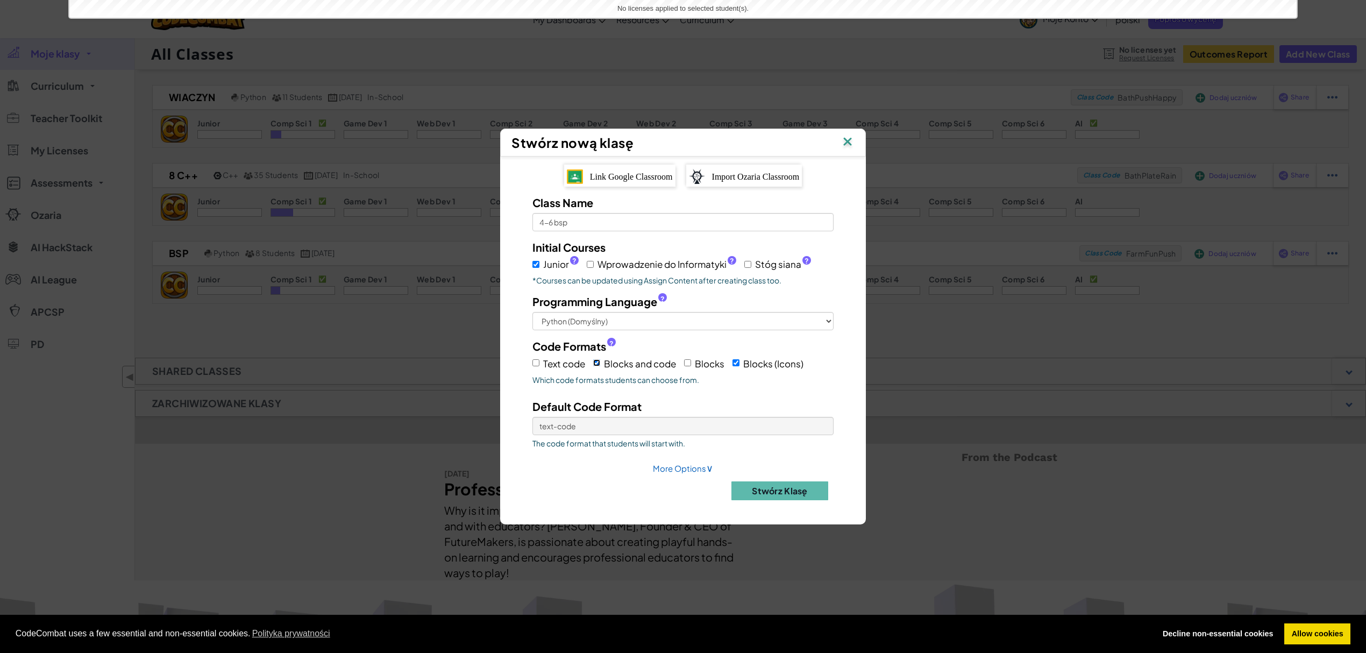
select select
click at [601, 366] on label "Blocks and code" at bounding box center [634, 363] width 83 height 17
click at [600, 366] on input "Blocks and code" at bounding box center [596, 362] width 7 height 7
checkbox input "false"
click at [688, 362] on input "Blocks" at bounding box center [687, 362] width 7 height 7
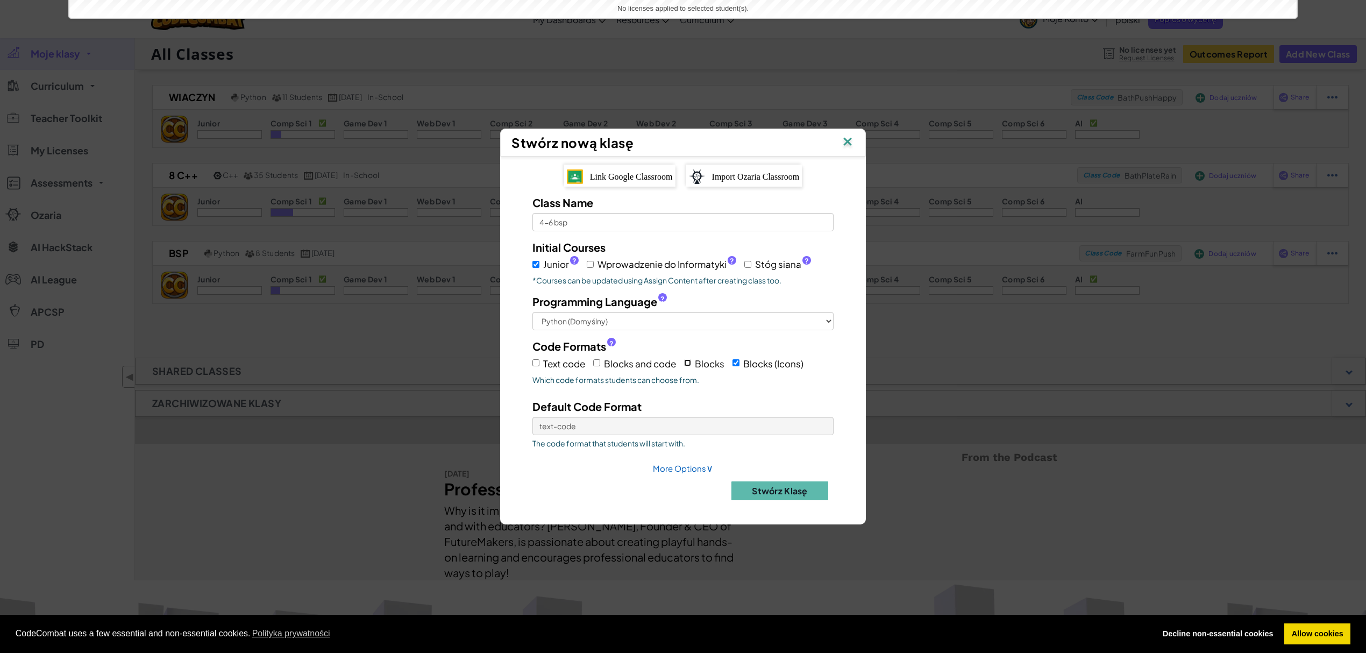
checkbox input "true"
click at [629, 416] on div "Default Code Format Blocks Blocks (Icons) The code format that students will st…" at bounding box center [682, 426] width 317 height 55
click at [633, 421] on select "Blocks Blocks (Icons)" at bounding box center [682, 426] width 301 height 18
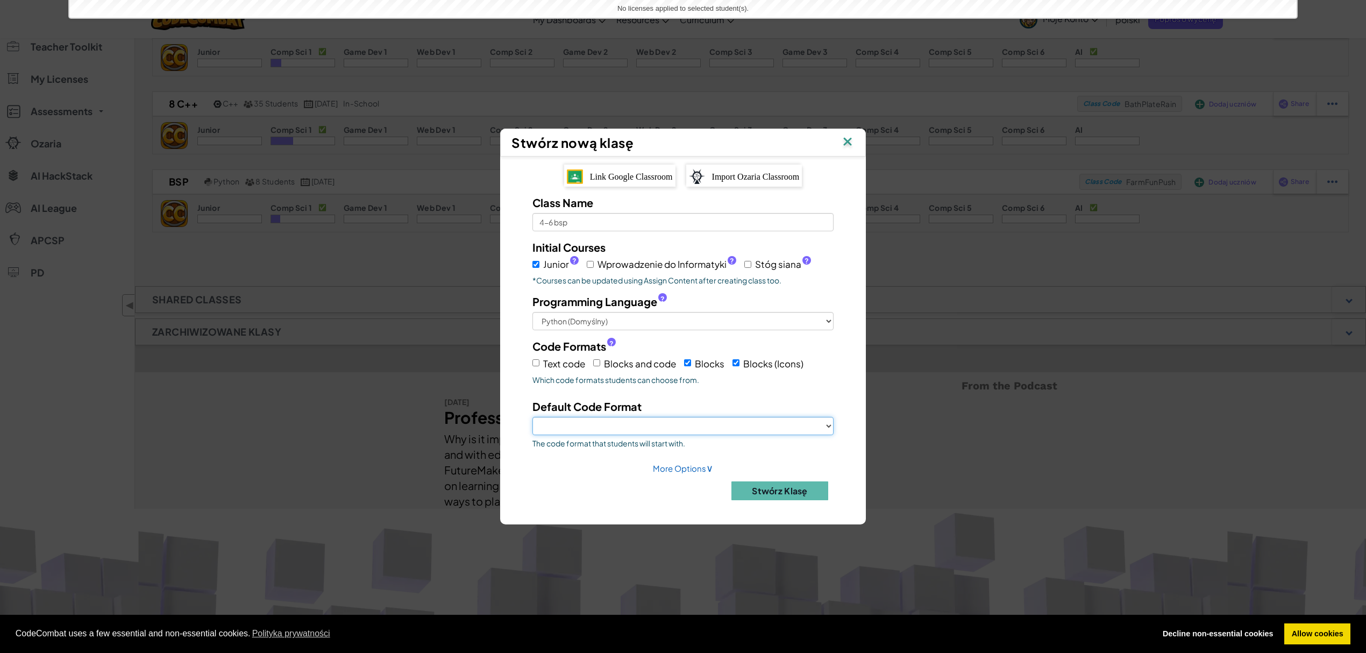
click at [631, 423] on select "Blocks Blocks (Icons)" at bounding box center [682, 426] width 301 height 18
click at [584, 433] on select "Blocks Blocks (Icons)" at bounding box center [682, 426] width 301 height 18
select select "blocks-text"
click at [532, 417] on select "Blocks Blocks (Icons)" at bounding box center [682, 426] width 301 height 18
click at [777, 489] on button "Stwórz klasę" at bounding box center [779, 490] width 97 height 19
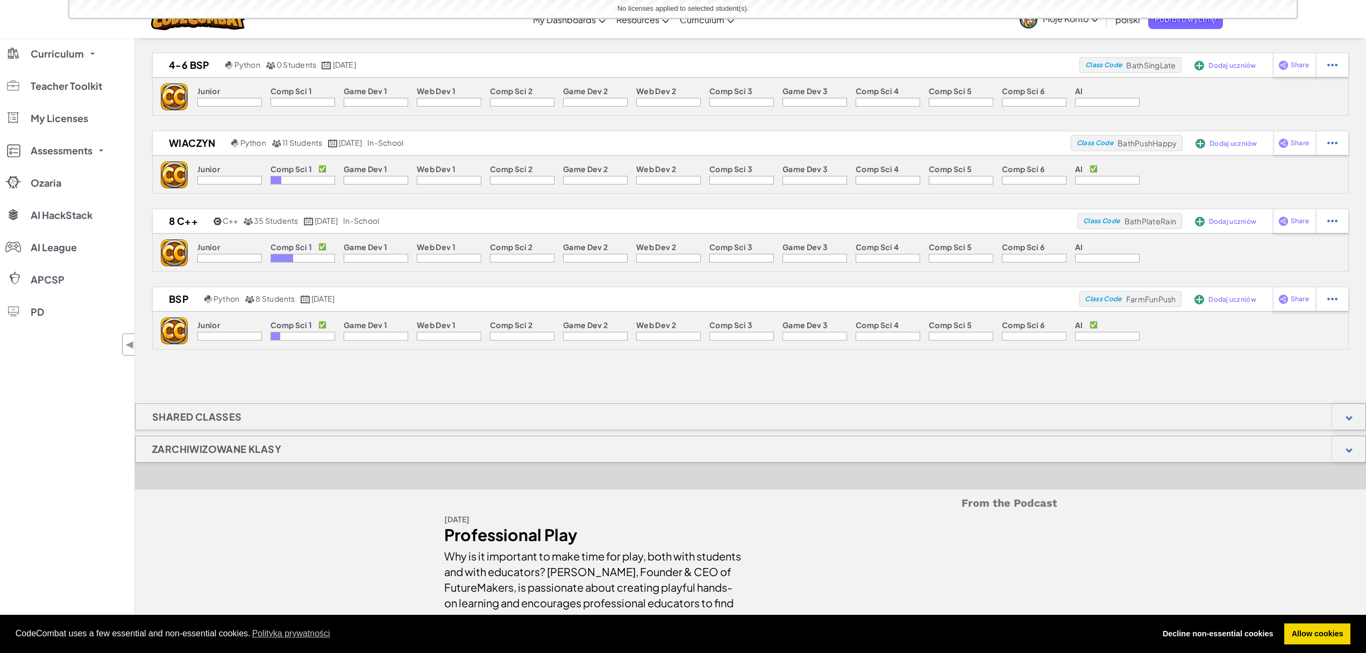
scroll to position [0, 0]
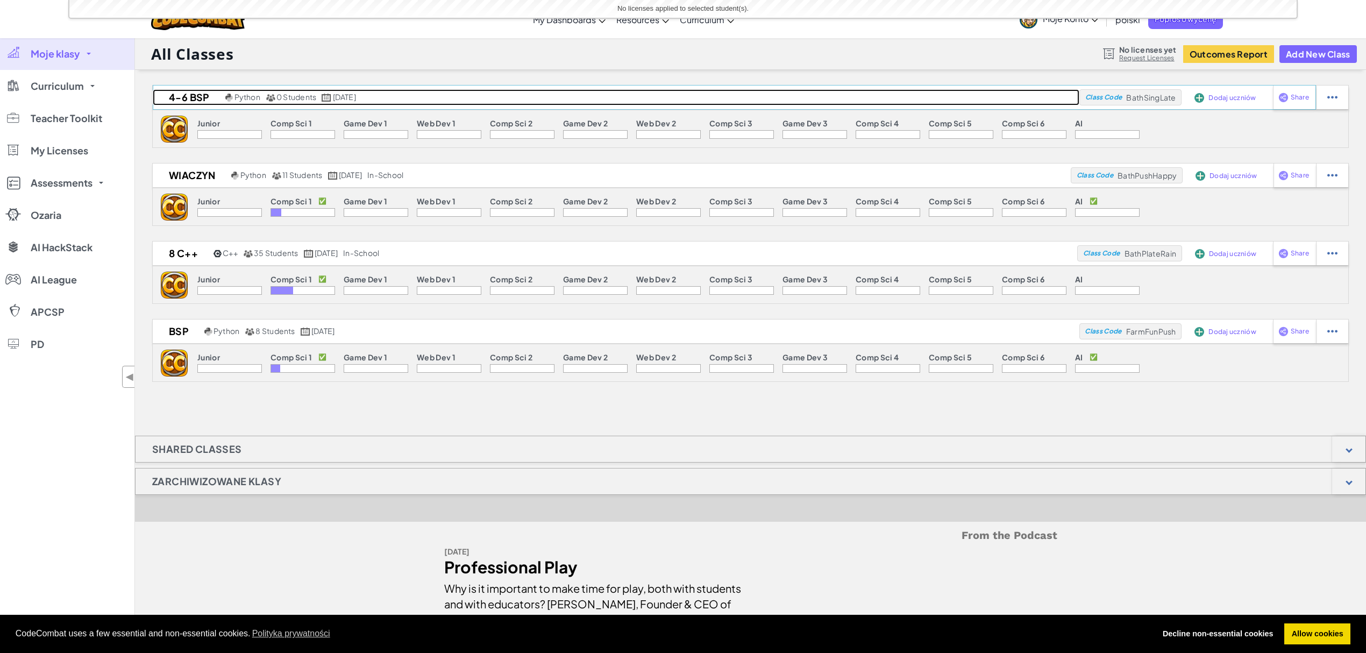
click at [194, 95] on h2 "4-6 bsp" at bounding box center [188, 97] width 70 height 16
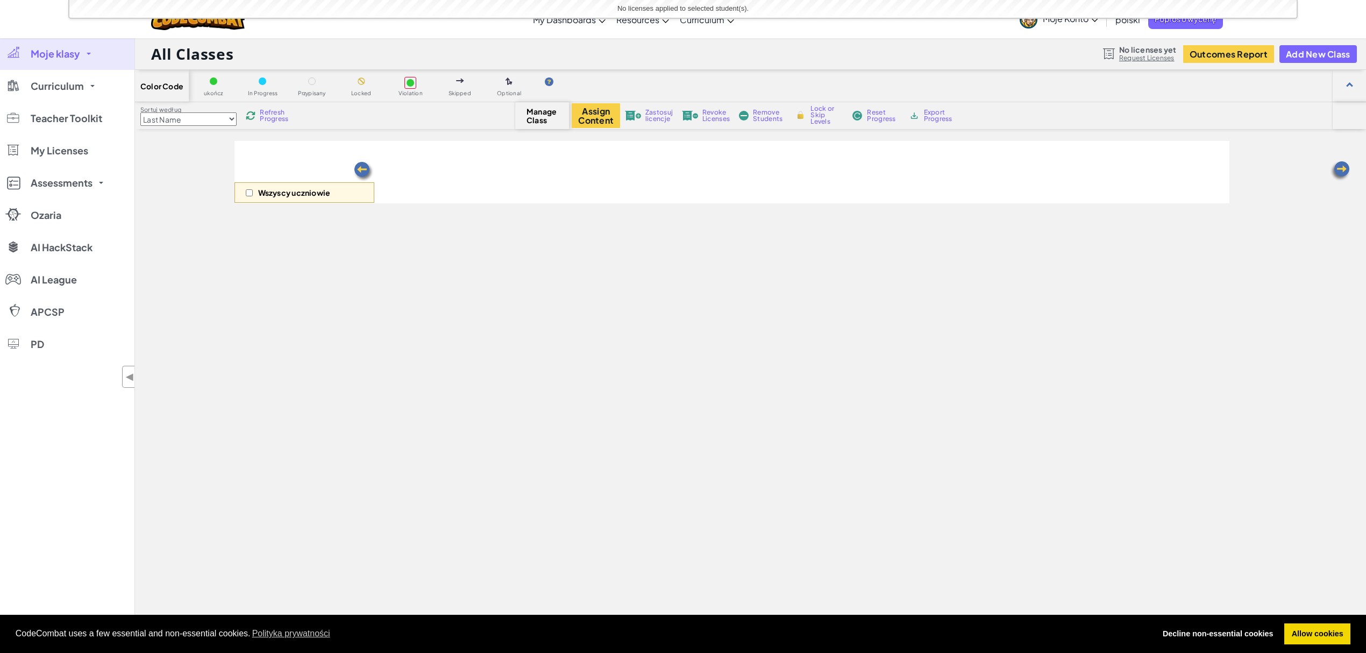
select select "560f1a9f22961295f9427742"
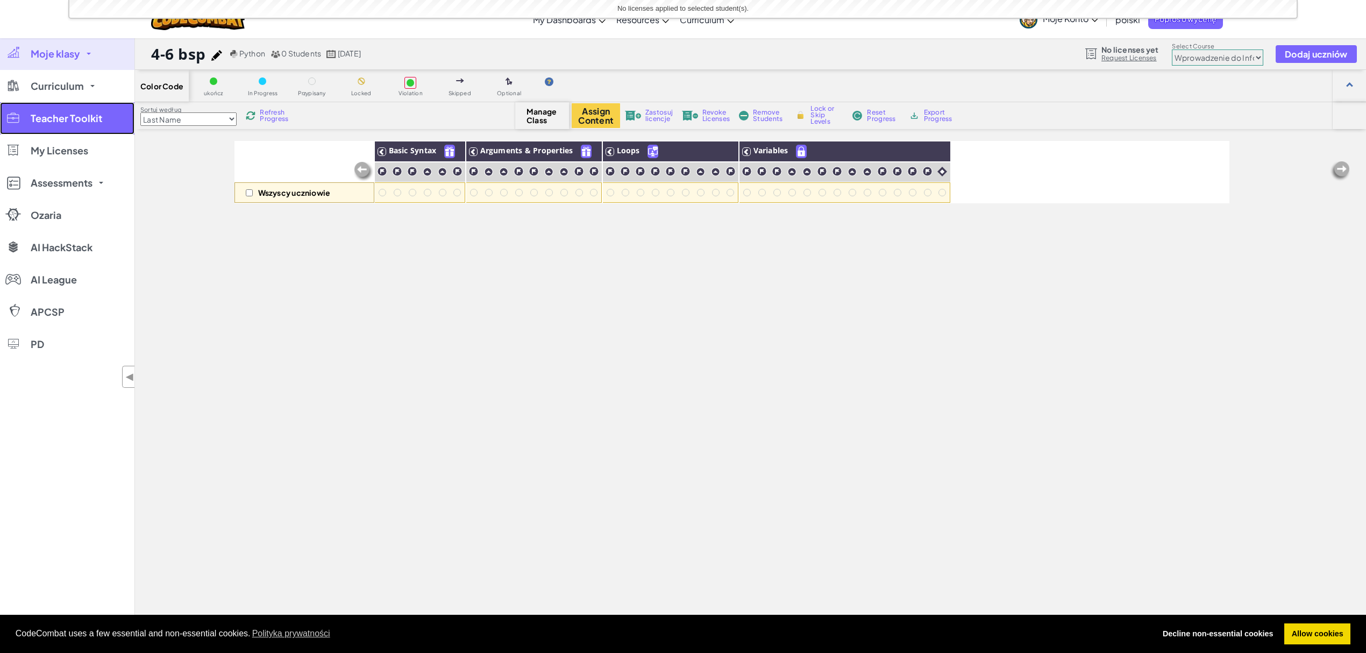
click at [96, 114] on span "Teacher Toolkit" at bounding box center [67, 118] width 72 height 10
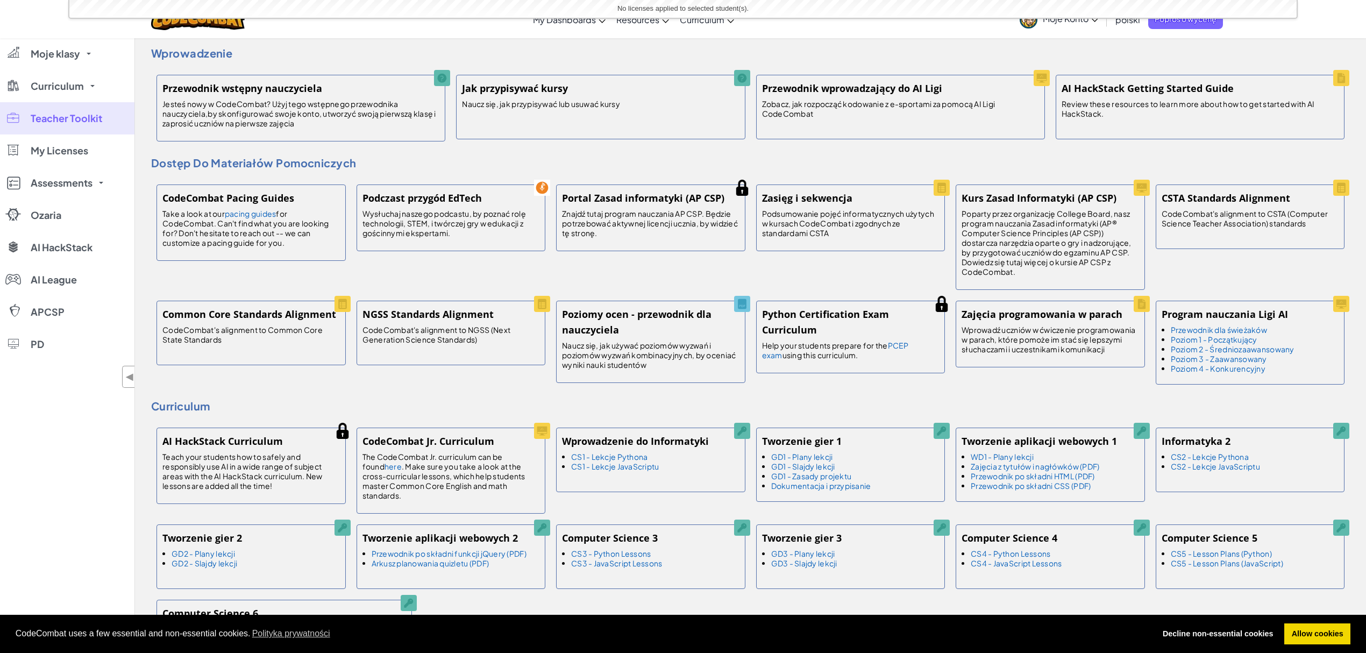
scroll to position [72, 0]
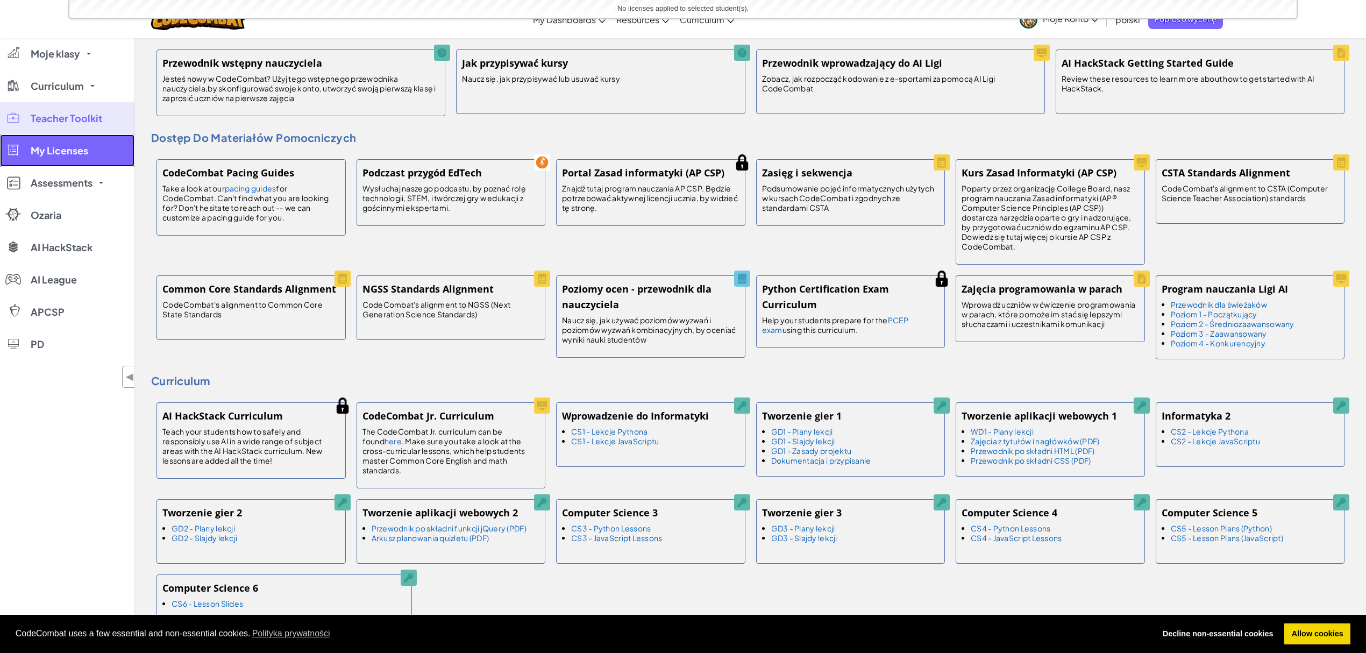
click at [41, 146] on span "My Licenses" at bounding box center [60, 151] width 58 height 10
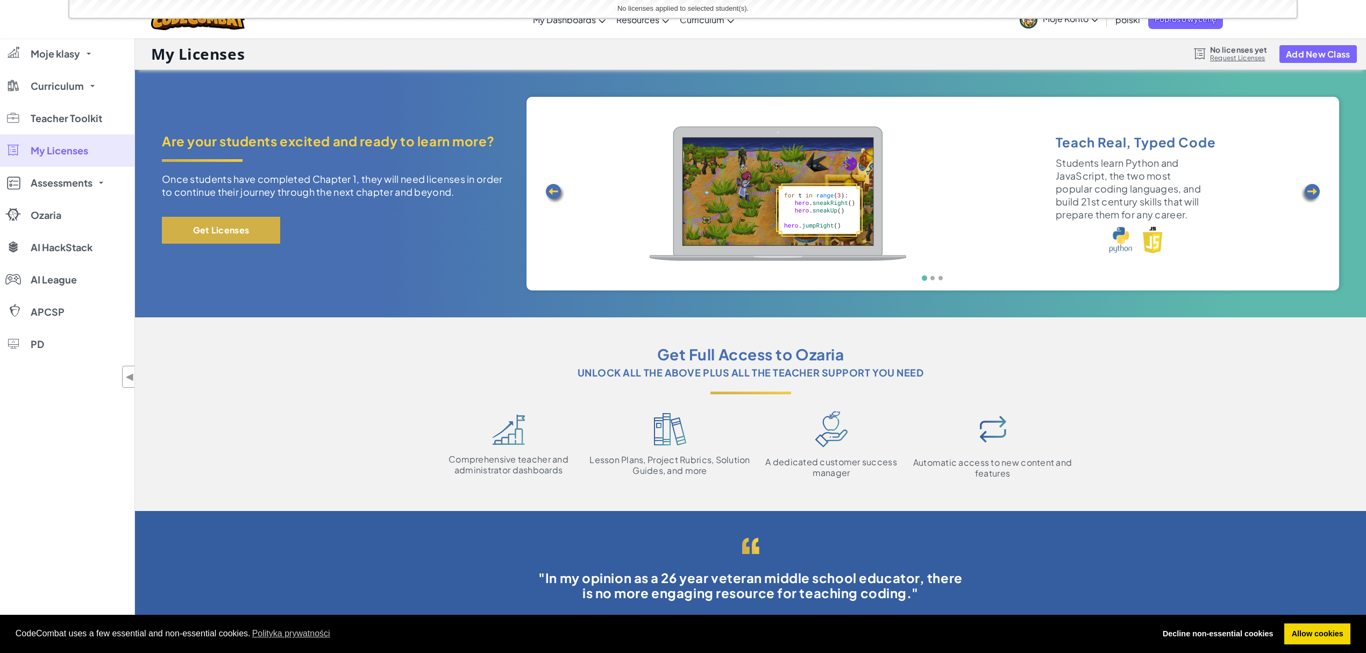
click at [240, 237] on button "Get Licenses" at bounding box center [221, 230] width 118 height 27
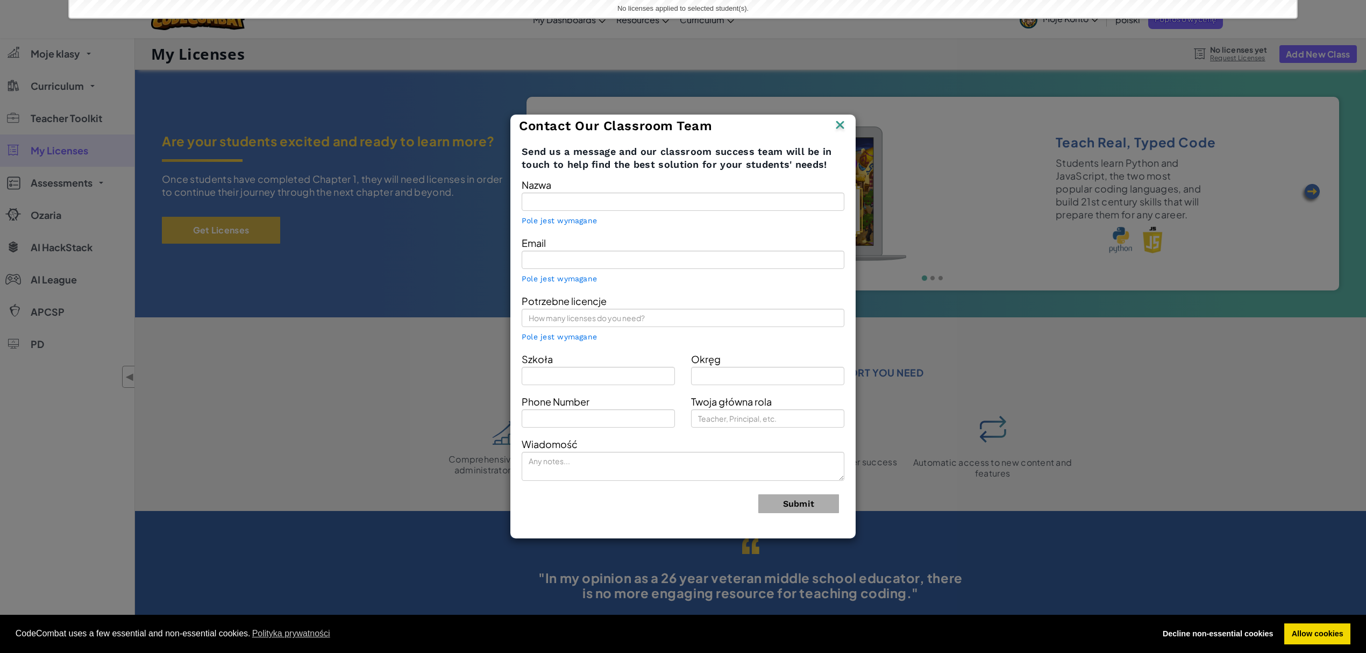
type input "[PERSON_NAME]"
type input "augenik@gmail.com"
type input "Bernardyńska Szkołą Podstawowa"
type input "lodz"
type input "669921958"
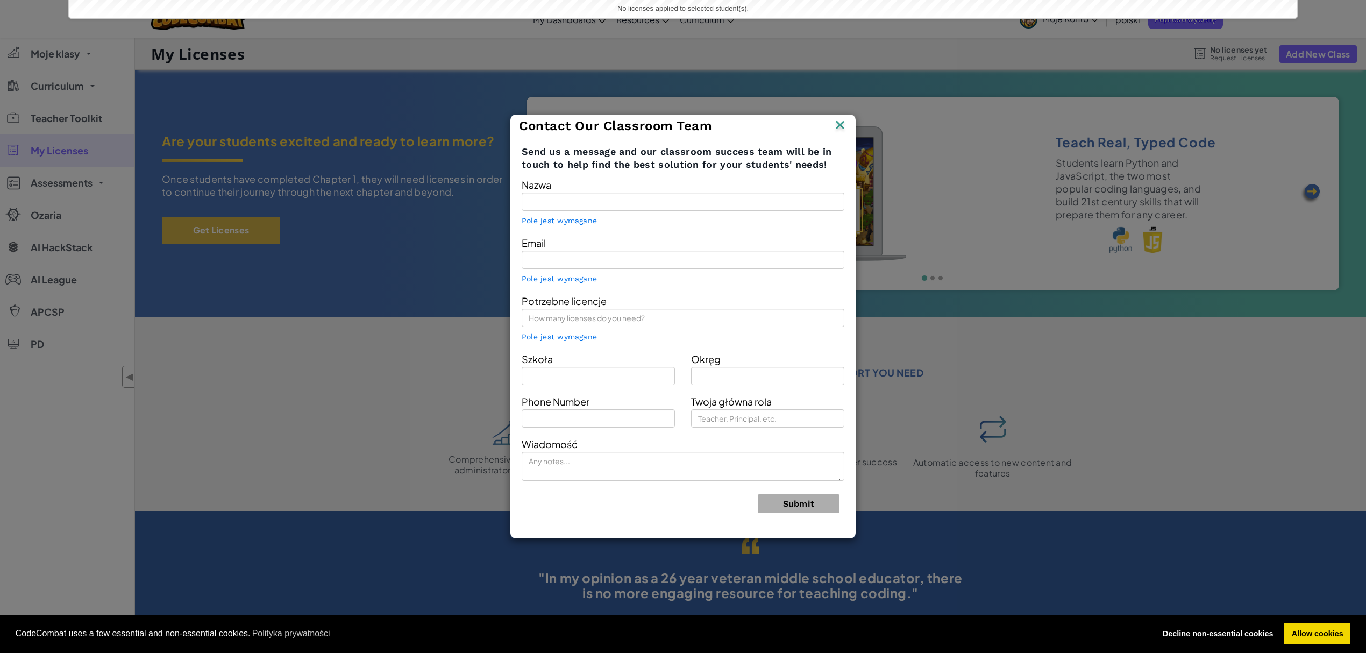
type input "Teacher"
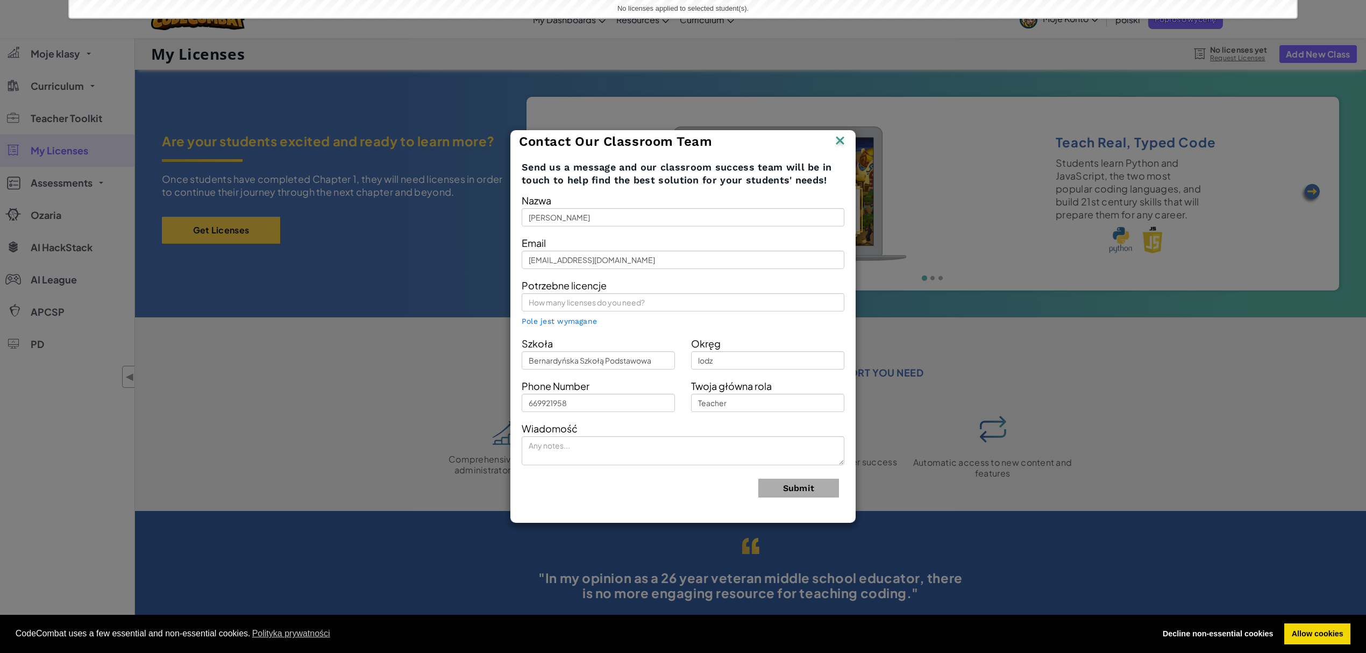
click at [839, 140] on img at bounding box center [840, 141] width 14 height 16
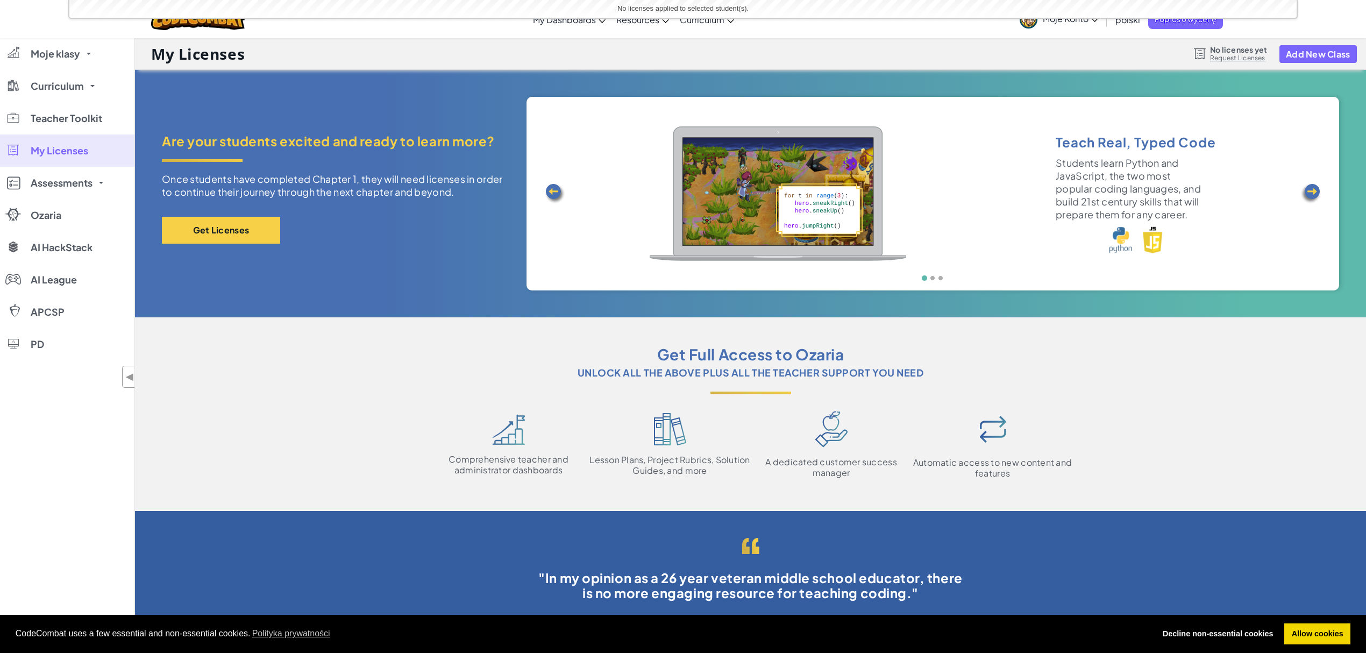
drag, startPoint x: 921, startPoint y: 224, endPoint x: 627, endPoint y: 190, distance: 296.6
click at [628, 190] on div "Teach Real, Typed Code Students learn Python and JavaScript, the two most popul…" at bounding box center [932, 194] width 715 height 194
click at [928, 238] on div "Teach Real, Typed Code Students learn Python and JavaScript, the two most popul…" at bounding box center [932, 194] width 715 height 194
click at [1317, 184] on img at bounding box center [1311, 194] width 22 height 22
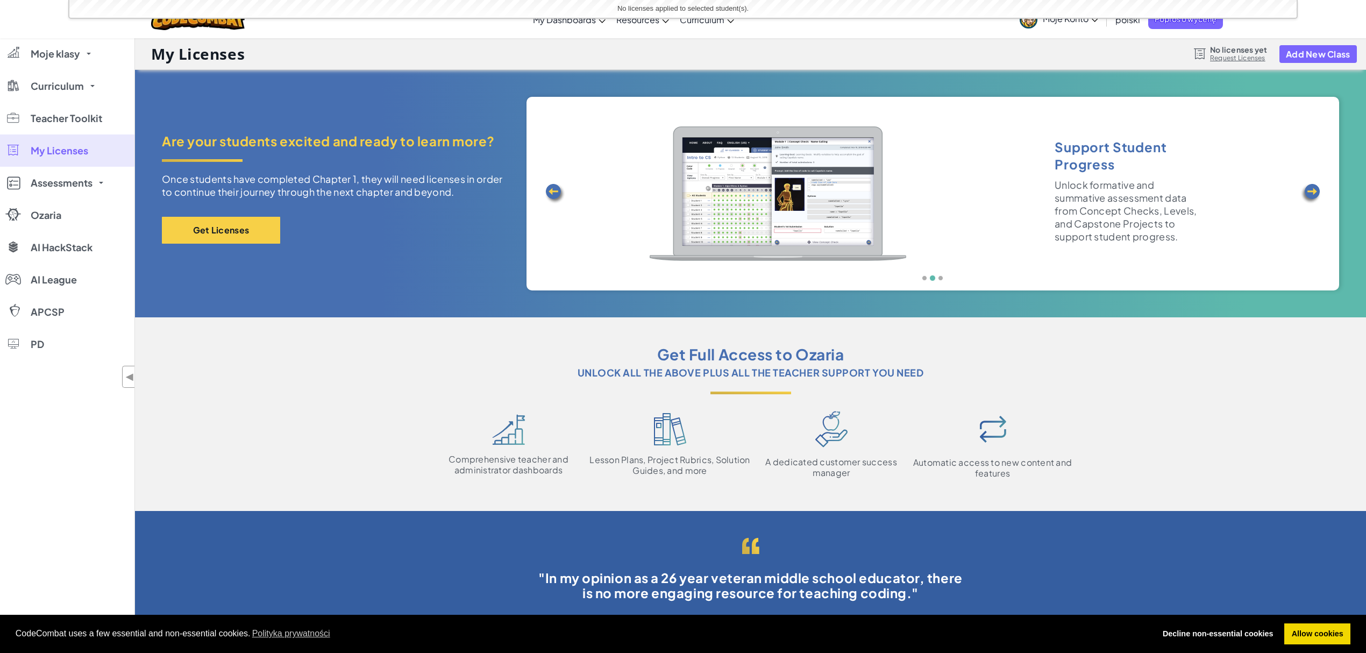
click at [1317, 184] on img at bounding box center [1311, 194] width 22 height 22
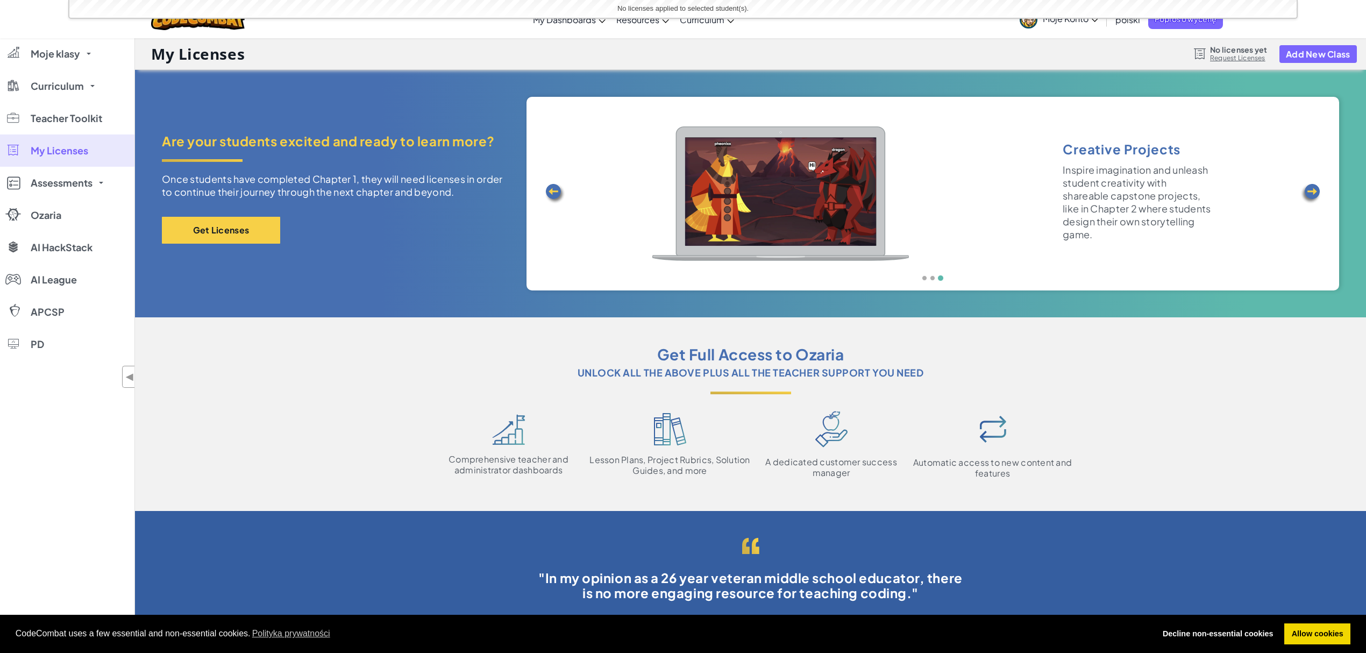
click at [1312, 184] on img at bounding box center [1311, 194] width 22 height 22
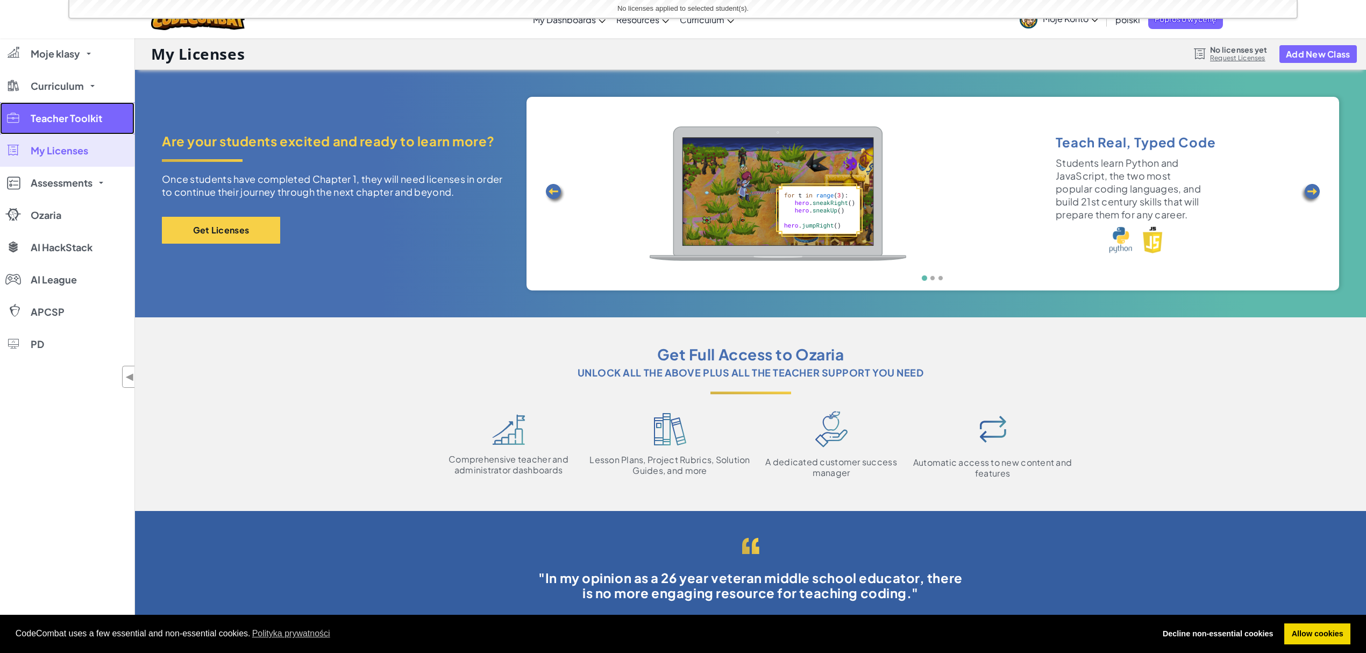
click at [55, 113] on span "Teacher Toolkit" at bounding box center [67, 118] width 72 height 10
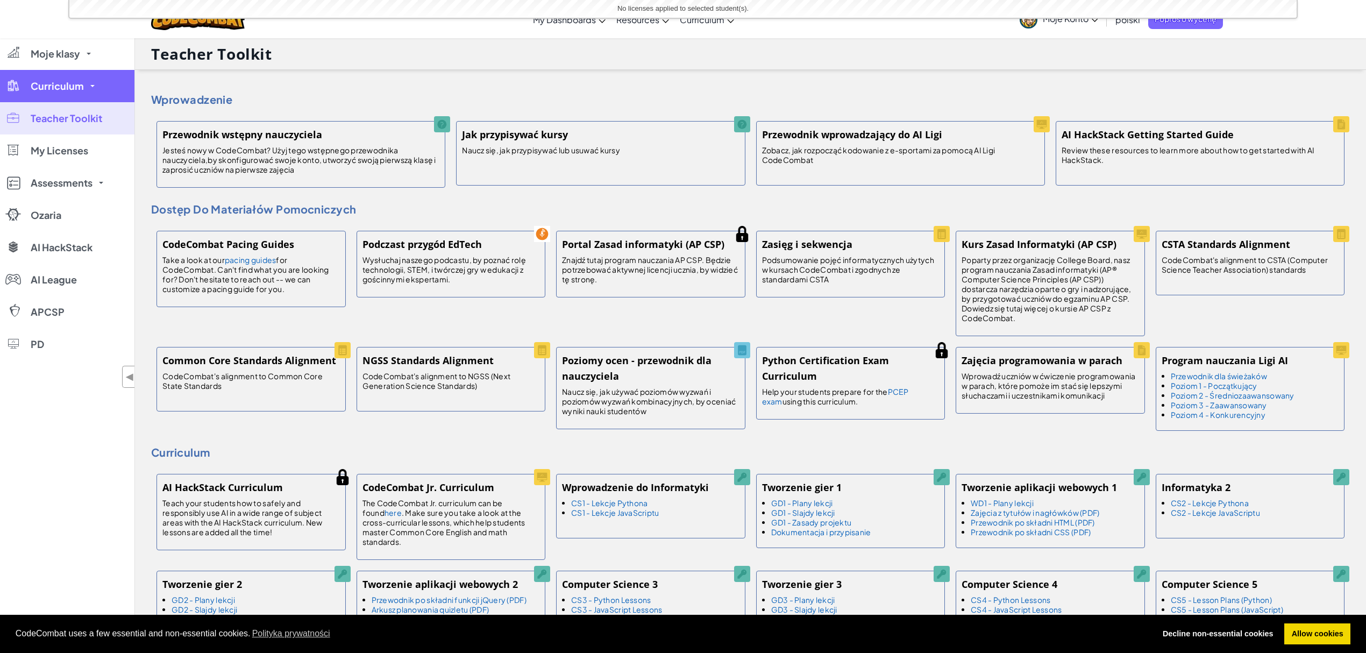
click at [48, 87] on span "Curriculum" at bounding box center [57, 86] width 53 height 10
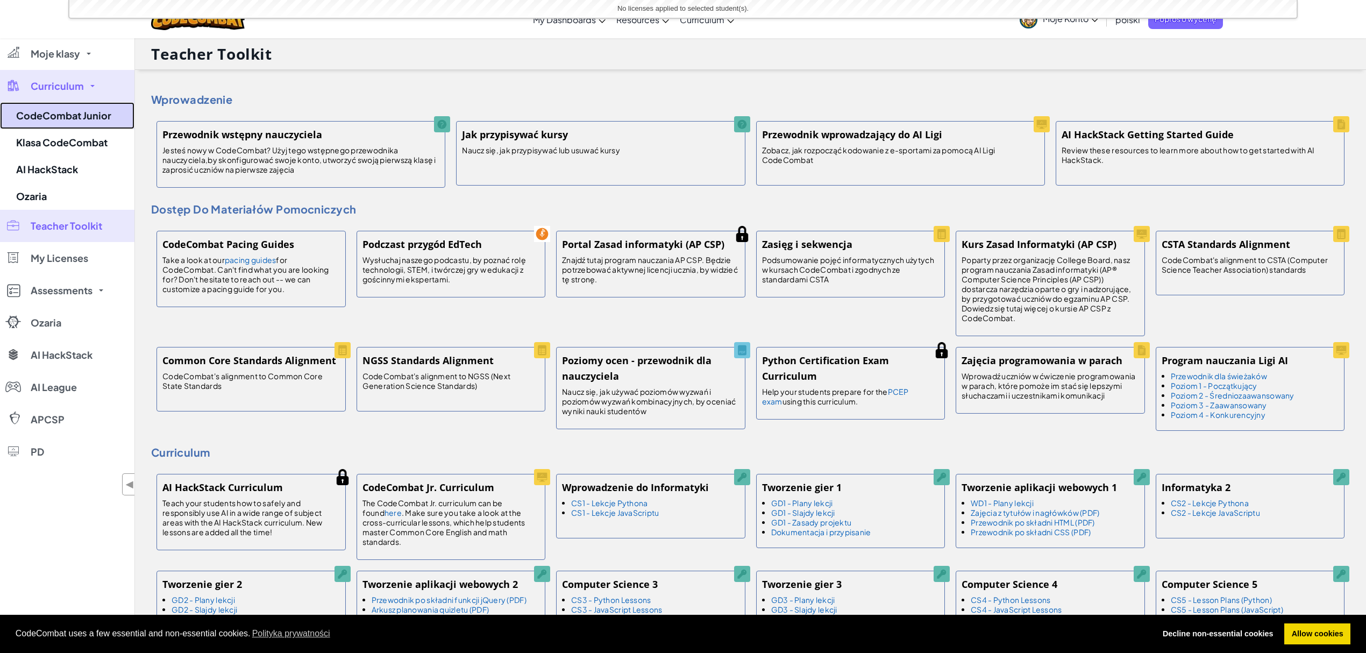
click at [62, 125] on link "CodeCombat Junior" at bounding box center [67, 115] width 134 height 27
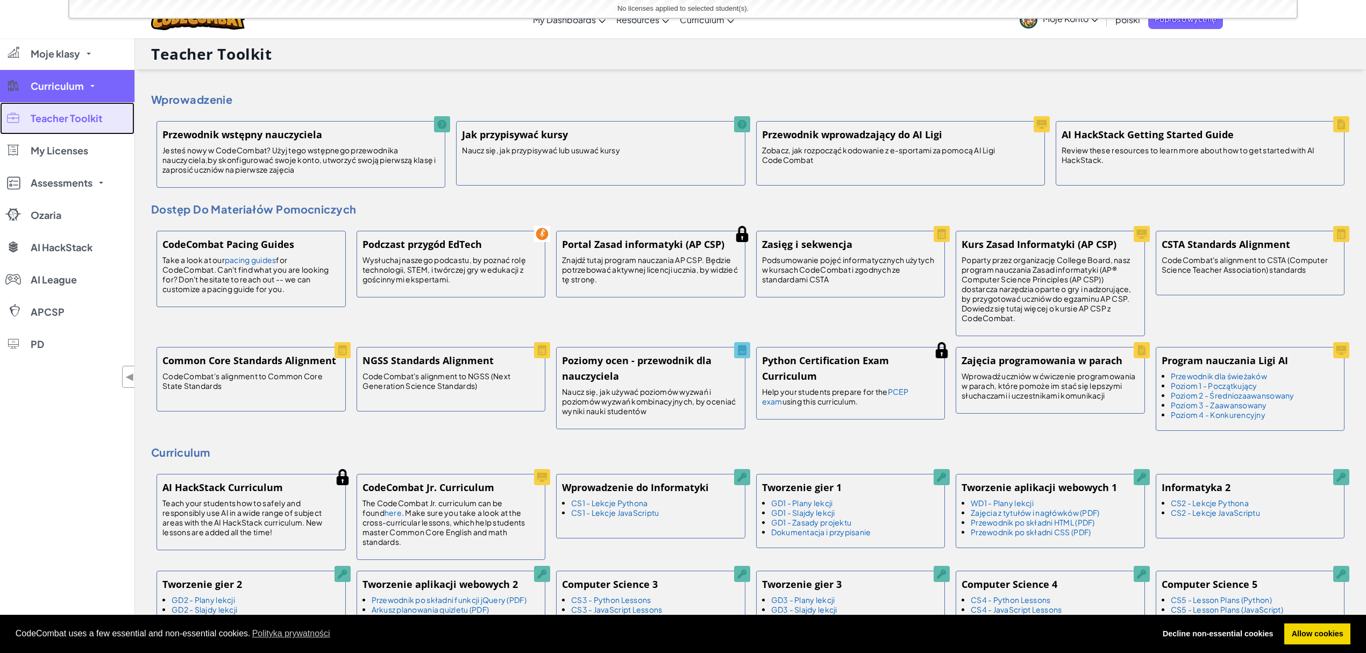
click at [62, 125] on link "Teacher Toolkit" at bounding box center [67, 118] width 134 height 32
click at [56, 119] on span "Teacher Toolkit" at bounding box center [67, 118] width 72 height 10
click at [60, 84] on span "Curriculum" at bounding box center [57, 86] width 53 height 10
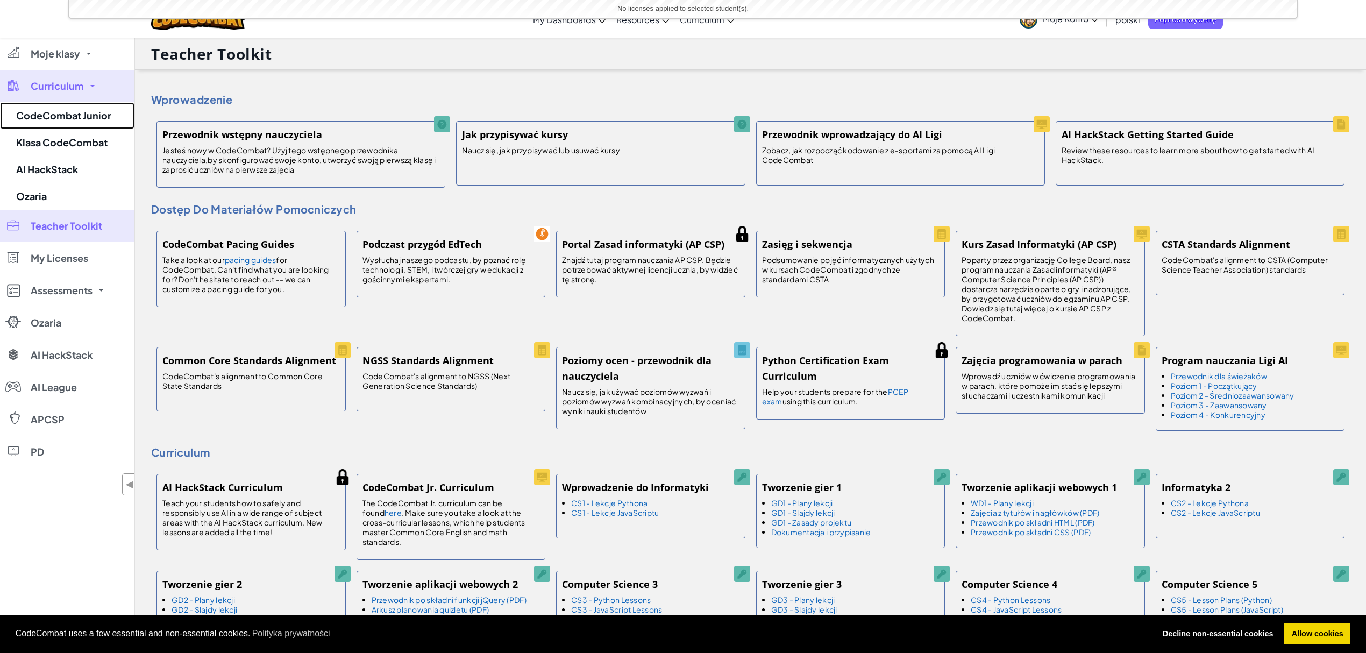
drag, startPoint x: 61, startPoint y: 112, endPoint x: 55, endPoint y: 132, distance: 20.9
click at [61, 112] on link "CodeCombat Junior" at bounding box center [67, 115] width 134 height 27
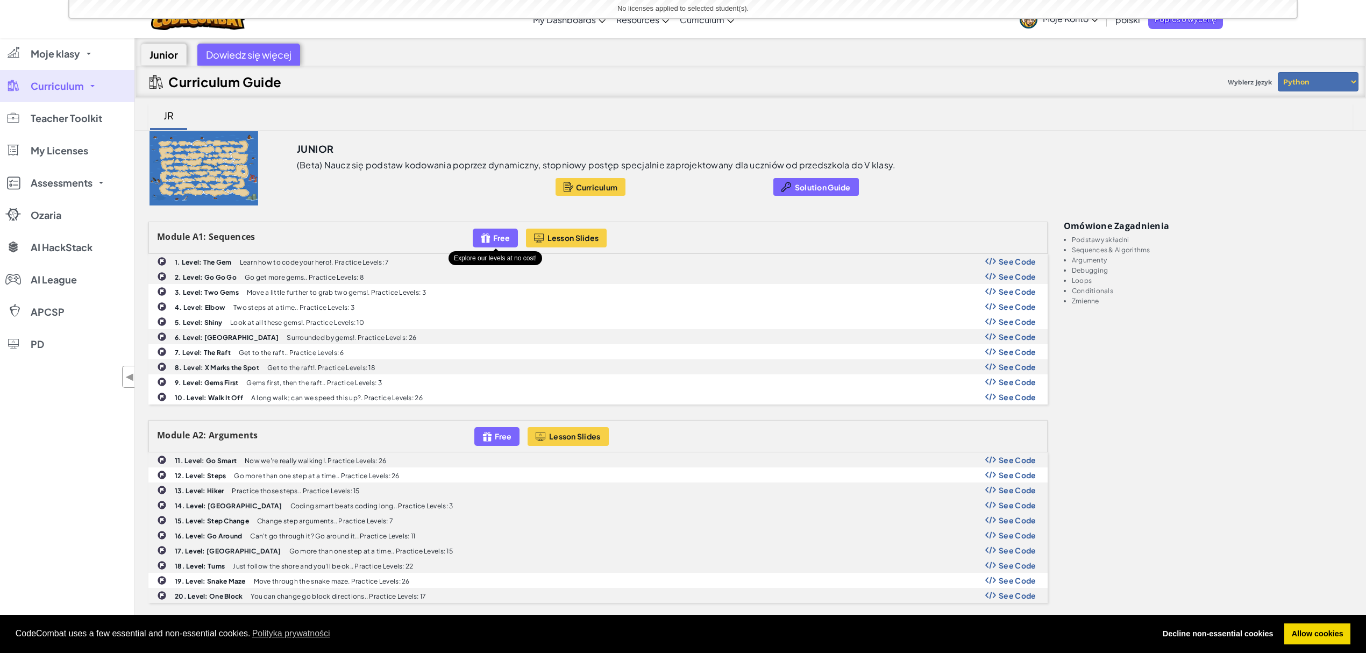
click at [482, 237] on img at bounding box center [486, 238] width 10 height 12
click at [485, 238] on img at bounding box center [486, 238] width 10 height 12
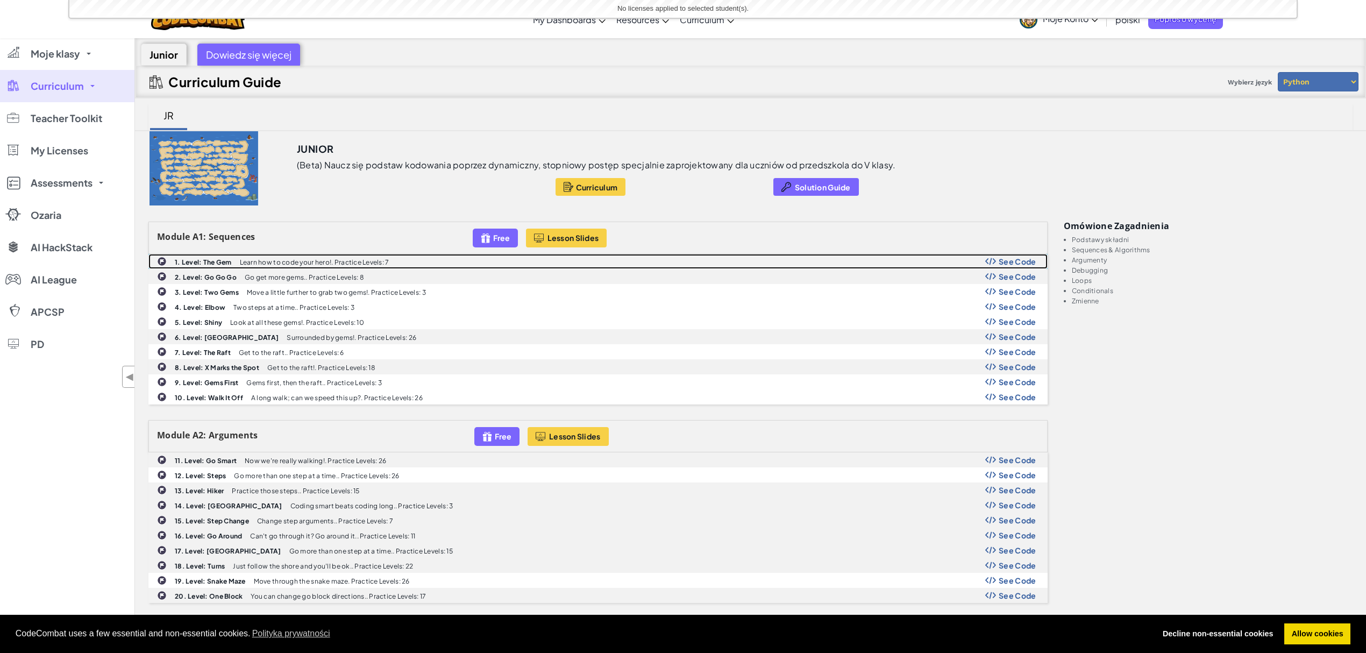
click at [1012, 263] on span "See Code" at bounding box center [1018, 261] width 38 height 9
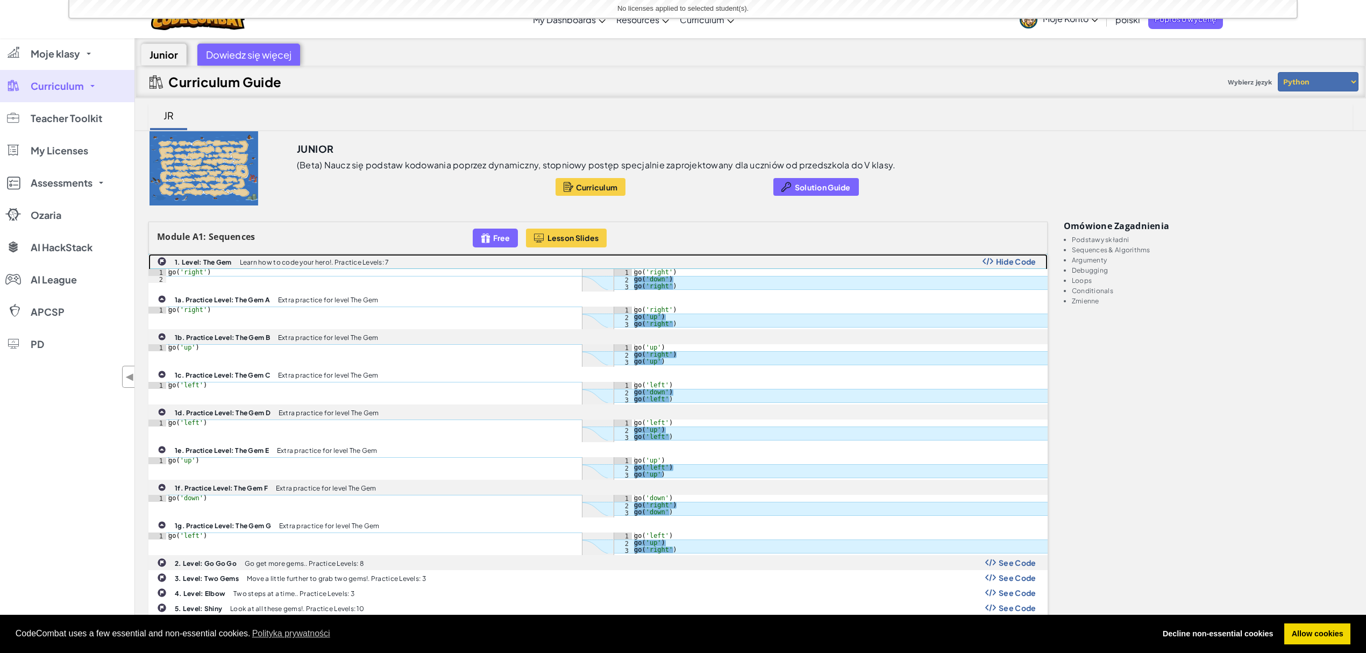
click at [1012, 263] on span "Hide Code" at bounding box center [1016, 261] width 40 height 9
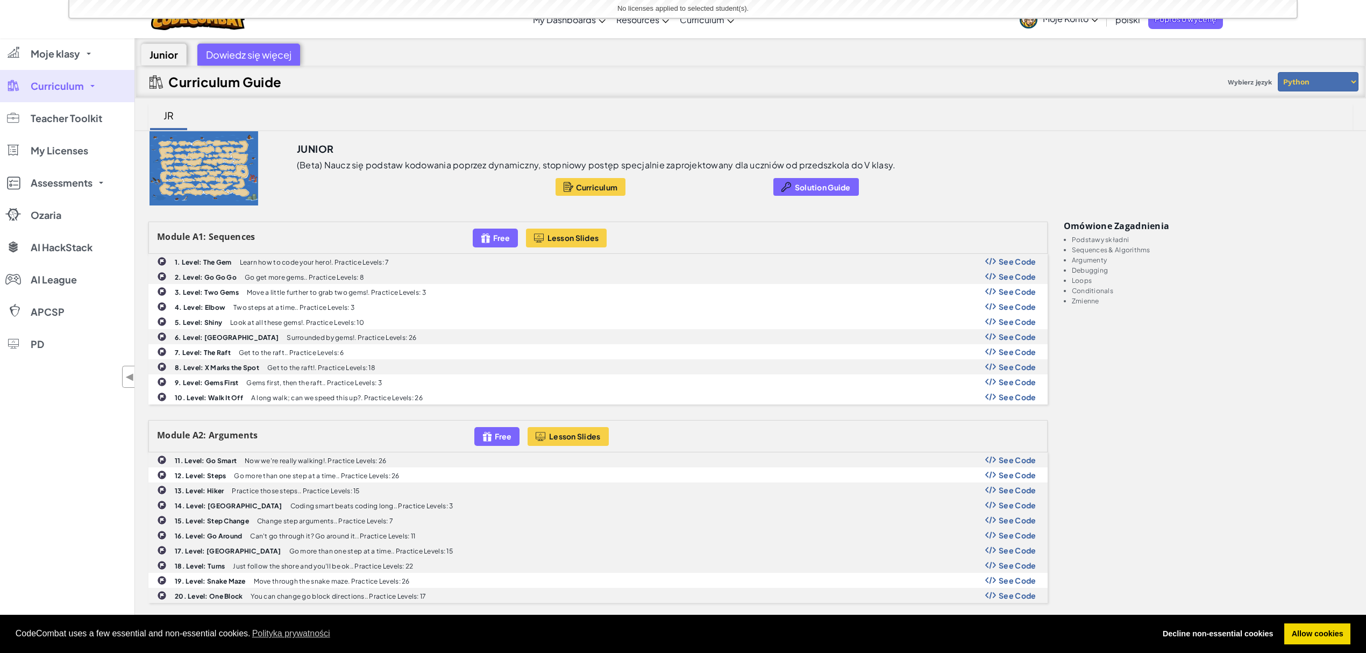
click at [165, 58] on div "Junior" at bounding box center [164, 55] width 46 height 22
click at [61, 54] on span "Moje klasy" at bounding box center [55, 54] width 49 height 10
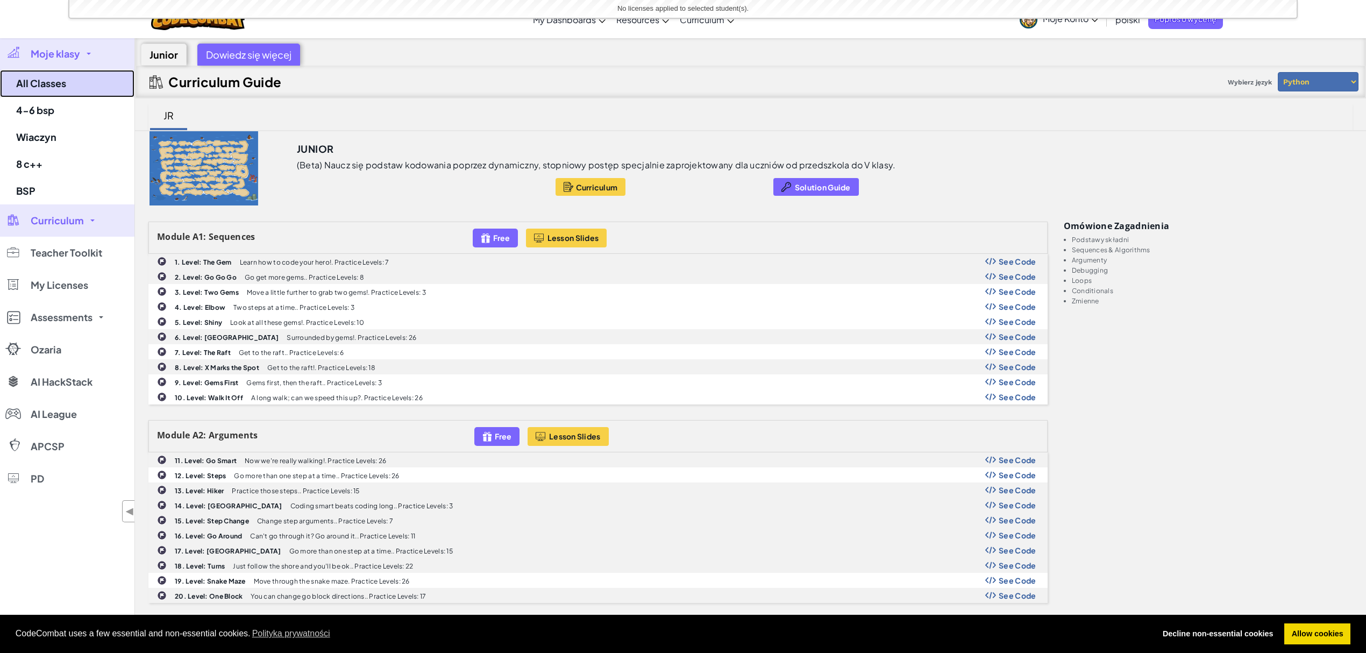
click at [46, 83] on link "All Classes" at bounding box center [67, 83] width 134 height 27
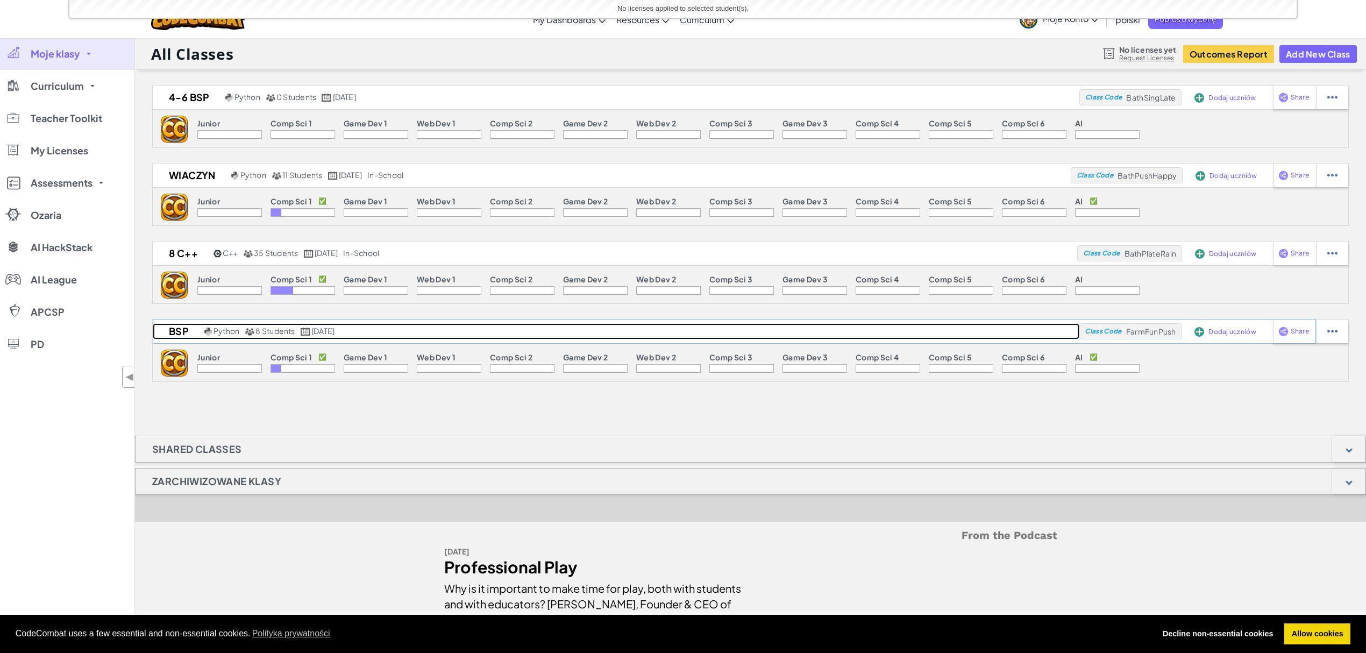
click at [198, 329] on h2 "BSP" at bounding box center [177, 331] width 49 height 16
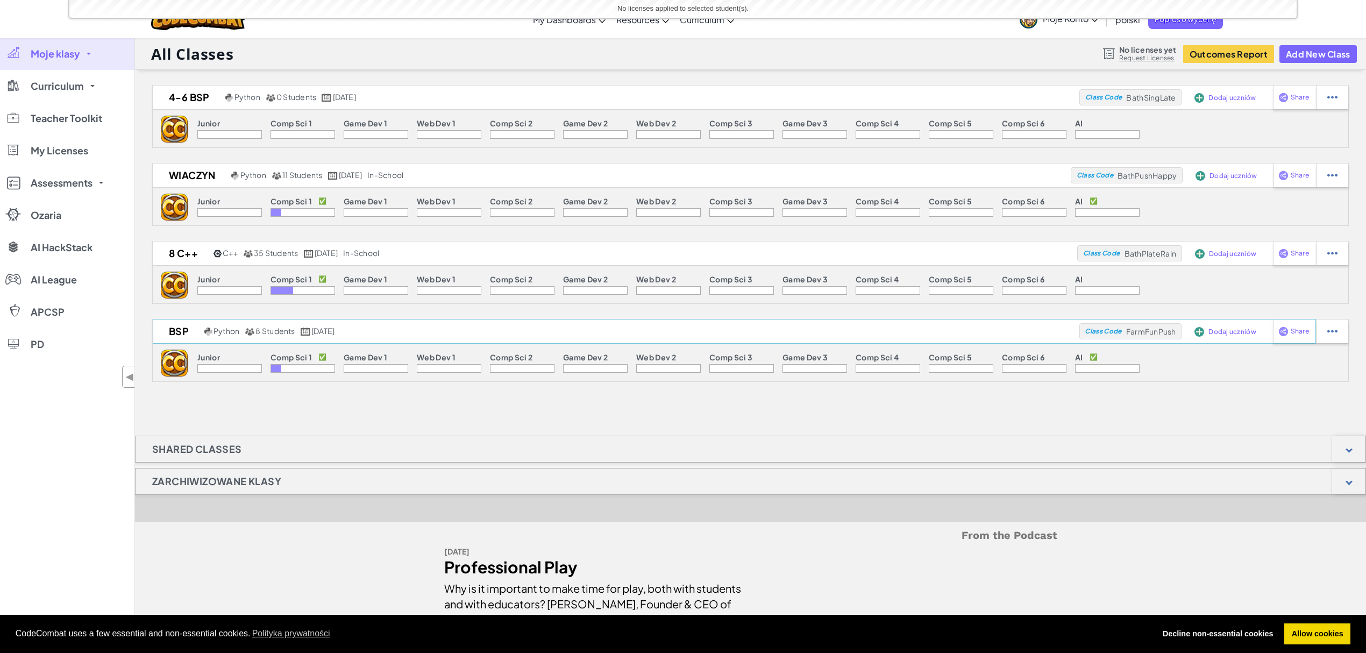
select select "560f1a9f22961295f9427742"
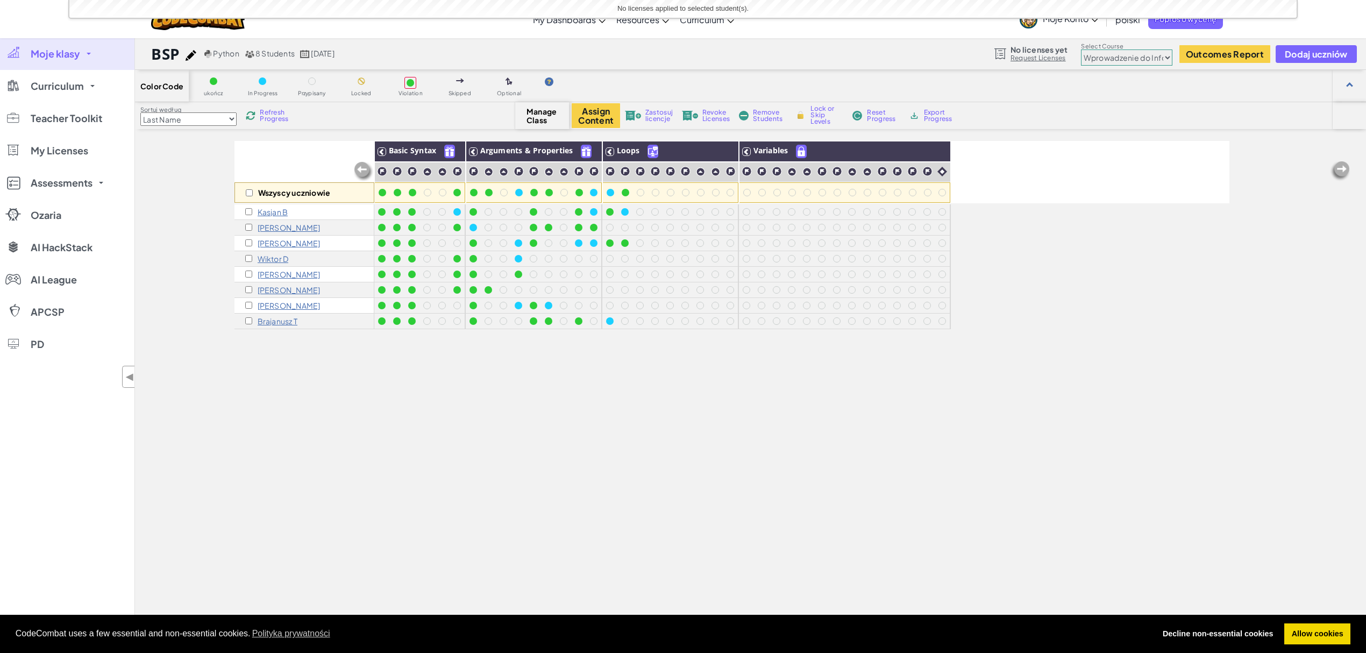
click at [272, 115] on span "Refresh Progress" at bounding box center [276, 115] width 33 height 13
click at [255, 111] on img at bounding box center [251, 116] width 10 height 10
